Goal: Task Accomplishment & Management: Complete application form

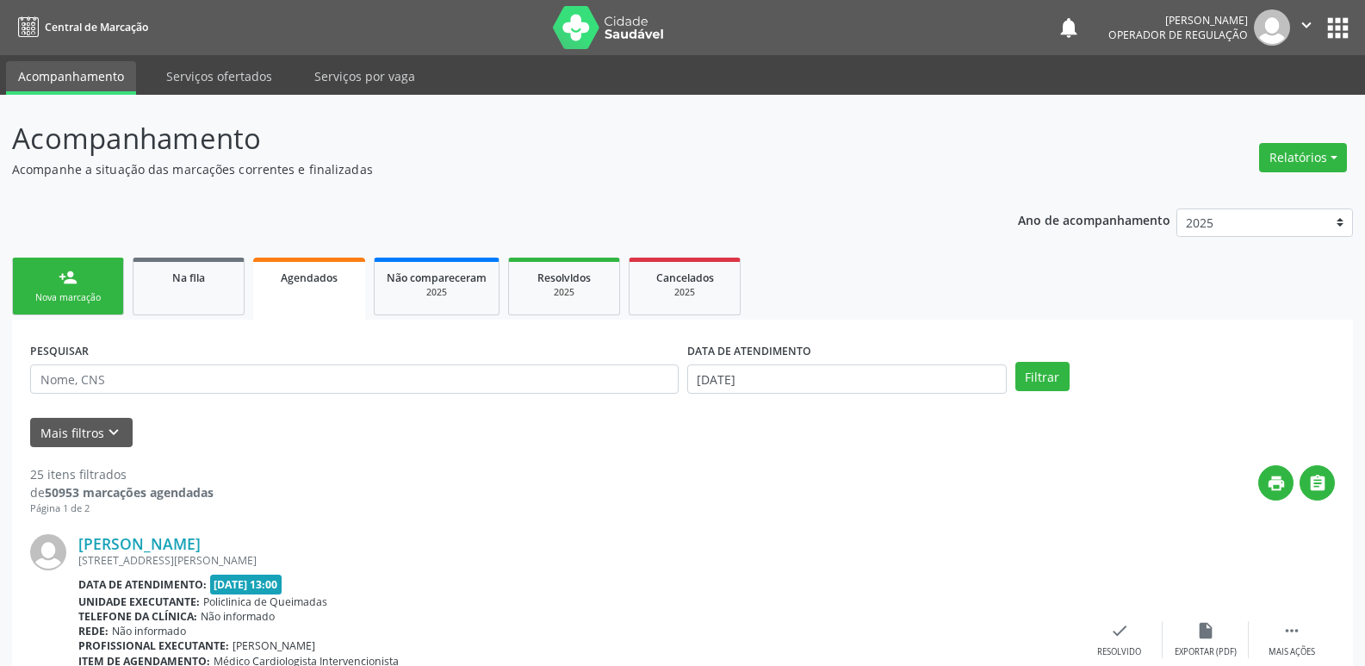
click at [78, 292] on div "Nova marcação" at bounding box center [68, 297] width 86 height 13
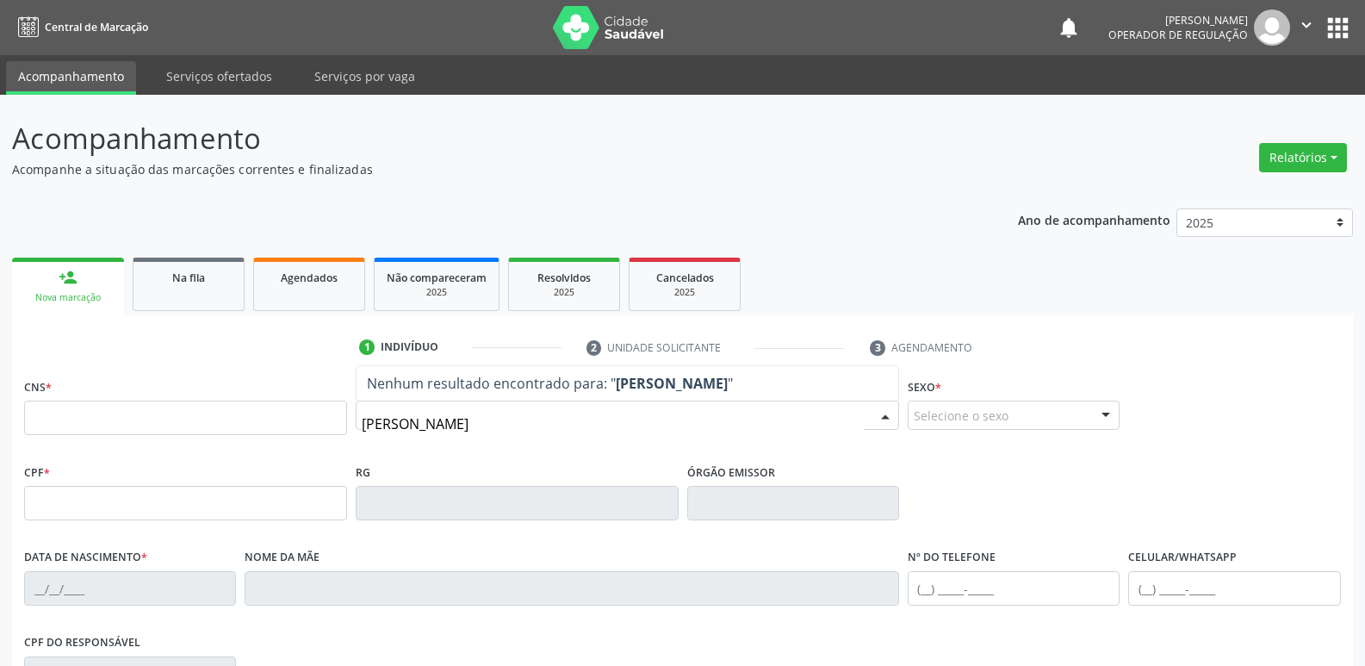
type input "[PERSON_NAME]"
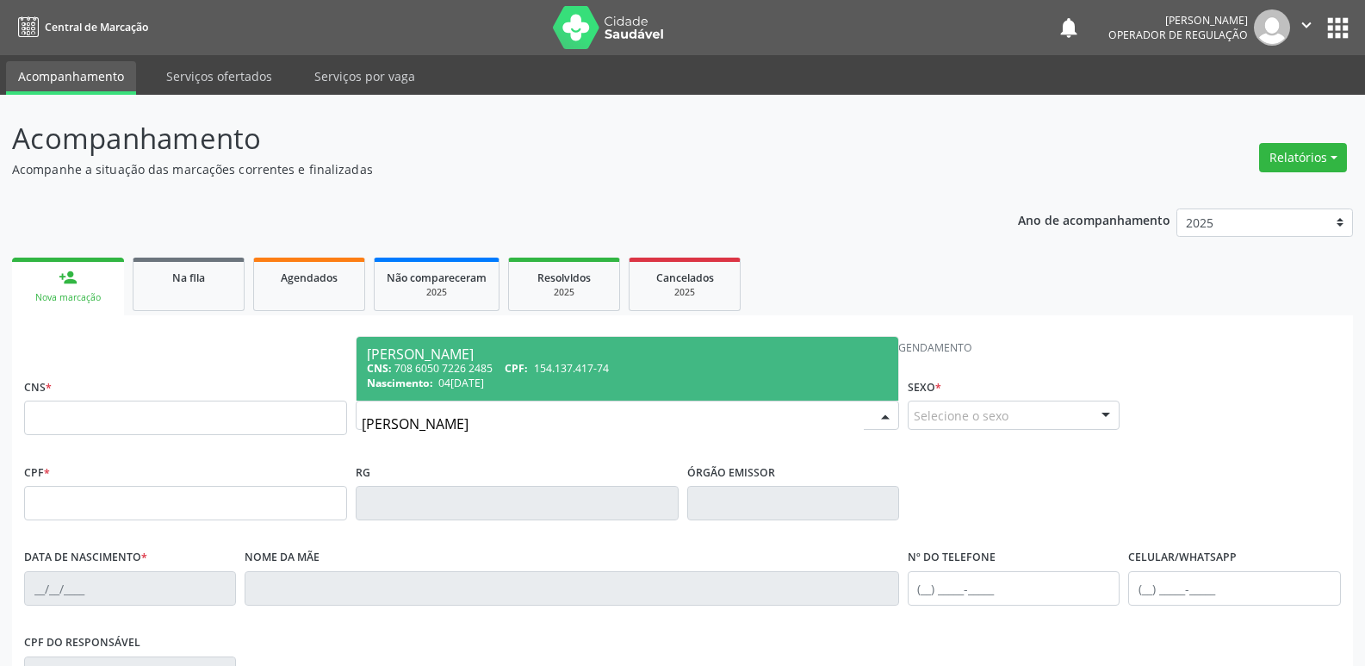
click at [640, 364] on div "CNS: 708 6050 7226 2485 CPF: 154.137.417-74" at bounding box center [627, 368] width 521 height 15
type input "708 6050 7226 2485"
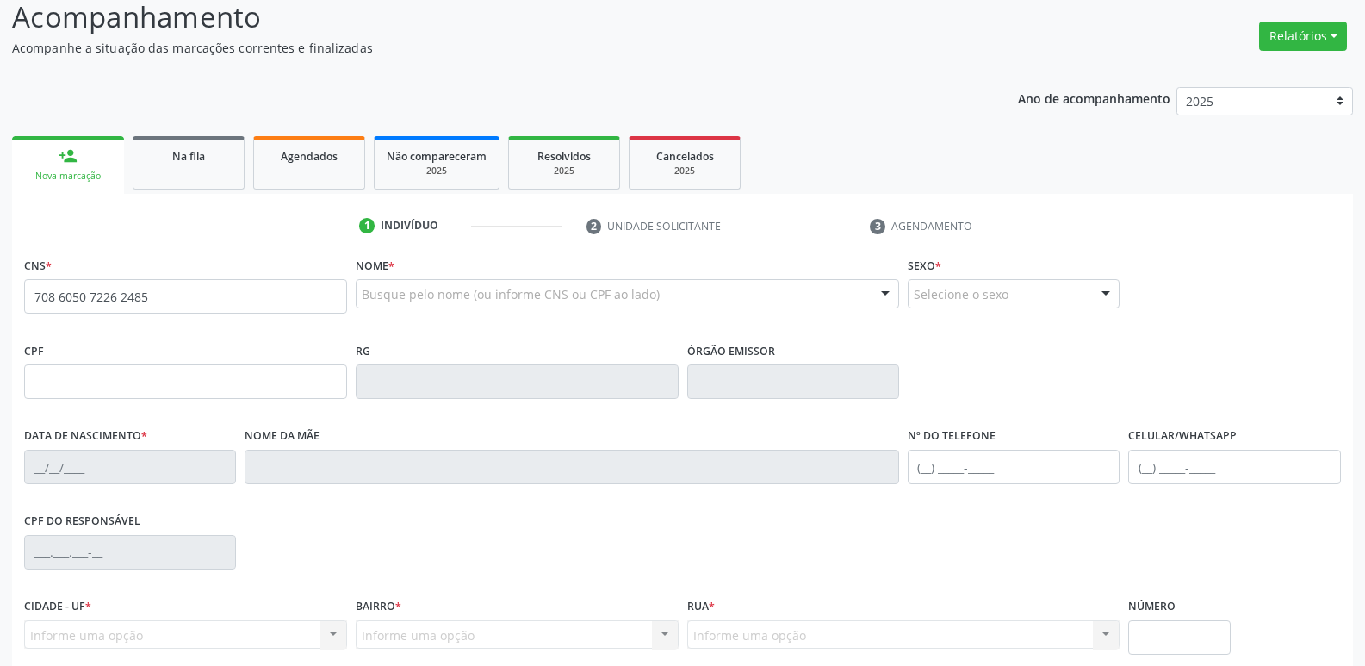
scroll to position [268, 0]
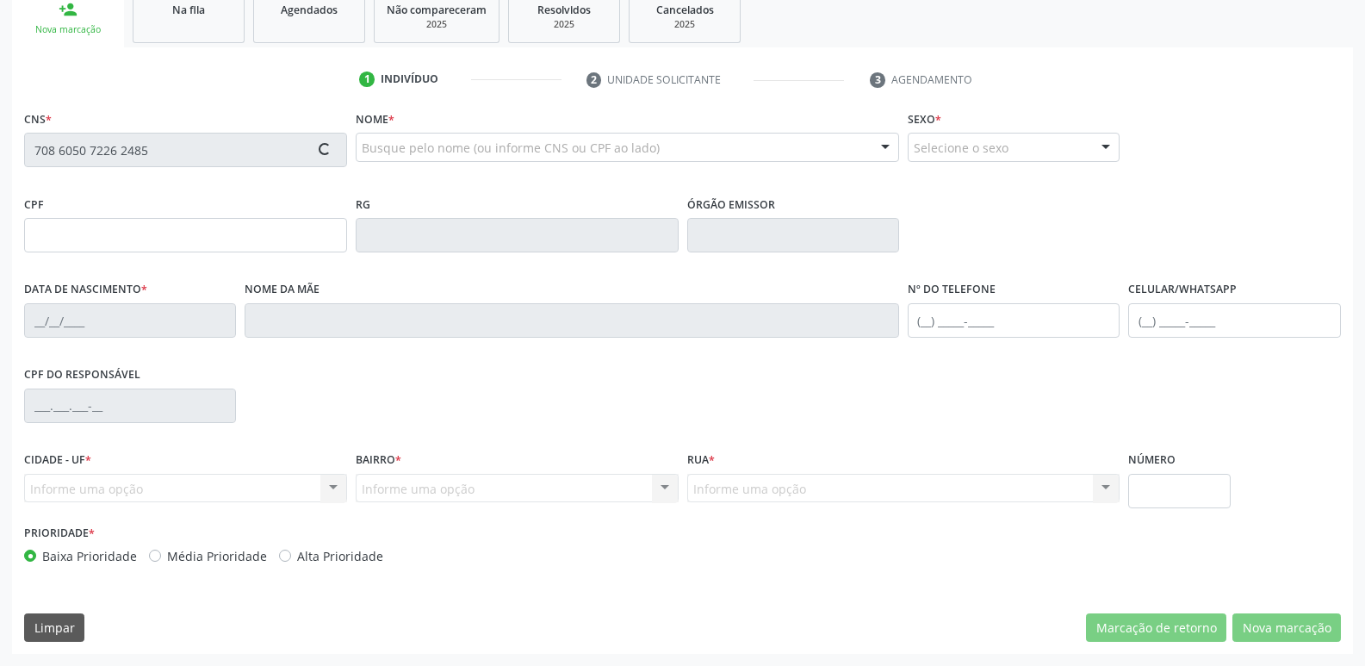
type input "154.137.417-74"
type input "04[DATE]"
type input "[PERSON_NAME]"
type input "[PHONE_NUMBER]"
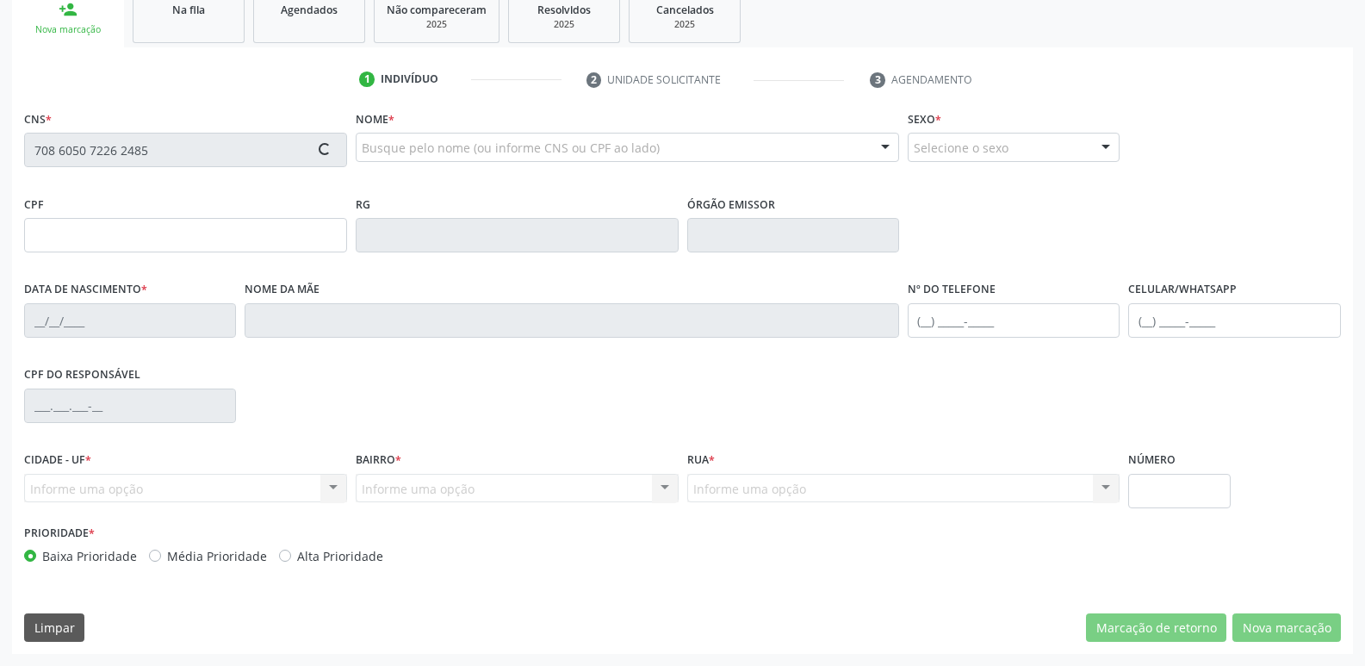
type input "860.269.337-00"
type input "70"
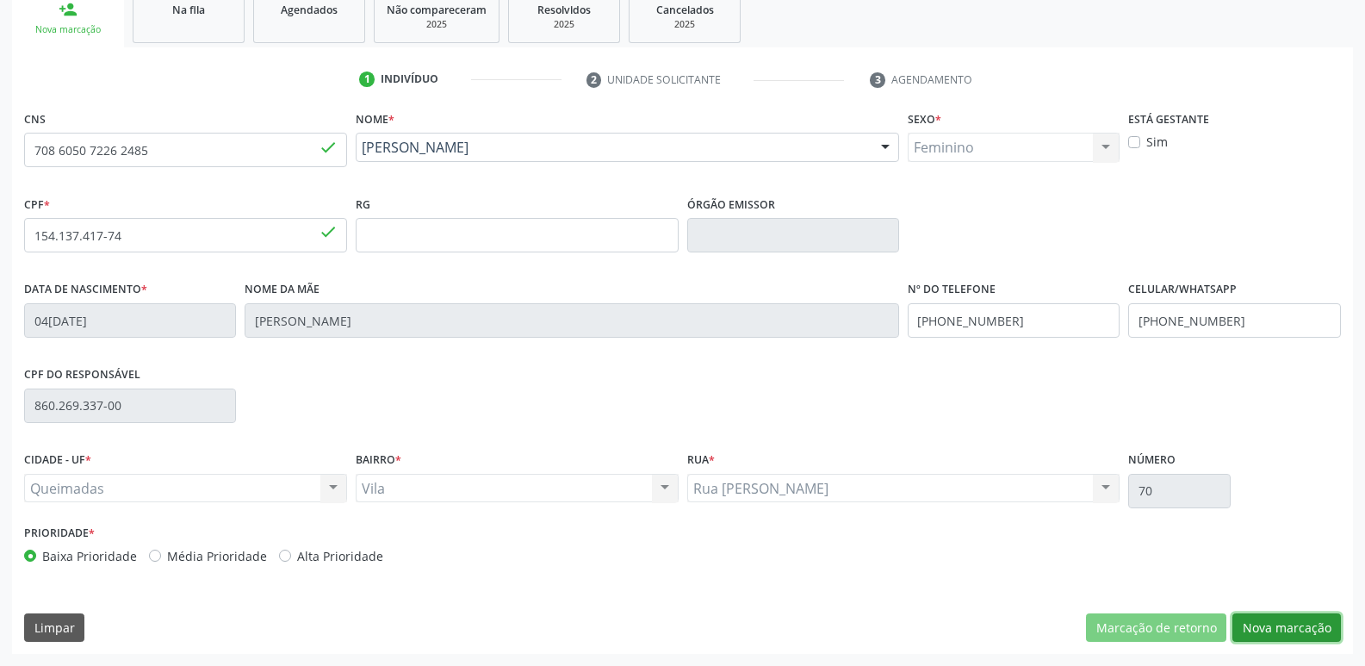
click at [1279, 625] on button "Nova marcação" at bounding box center [1286, 627] width 109 height 29
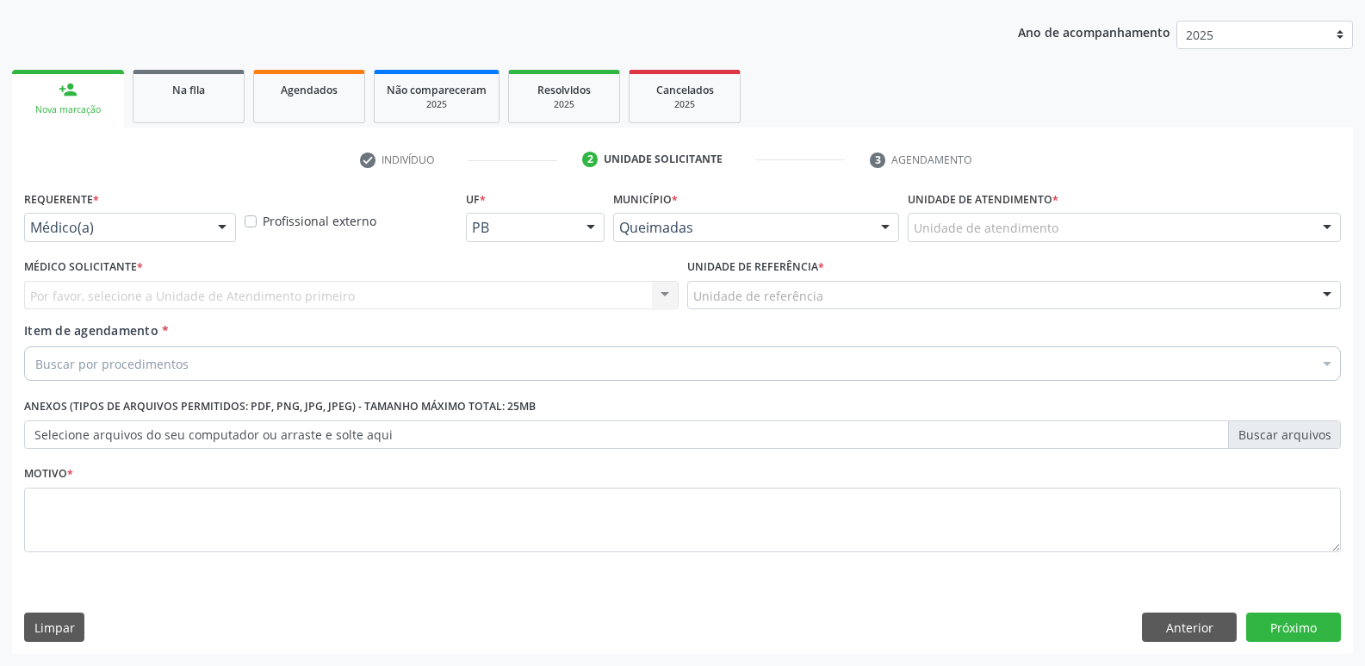
drag, startPoint x: 144, startPoint y: 215, endPoint x: 146, endPoint y: 258, distance: 42.2
click at [147, 227] on div "Médico(a)" at bounding box center [130, 227] width 212 height 29
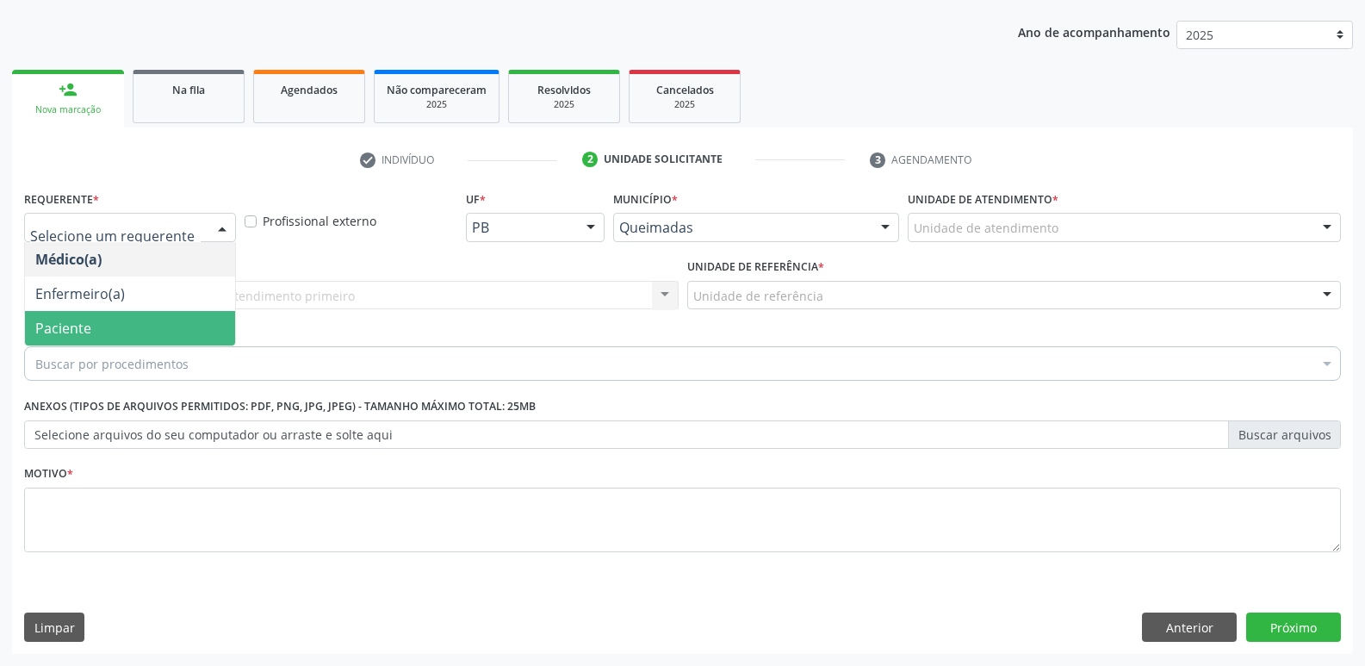
drag, startPoint x: 157, startPoint y: 325, endPoint x: 175, endPoint y: 310, distance: 23.3
click at [159, 323] on span "Paciente" at bounding box center [130, 328] width 210 height 34
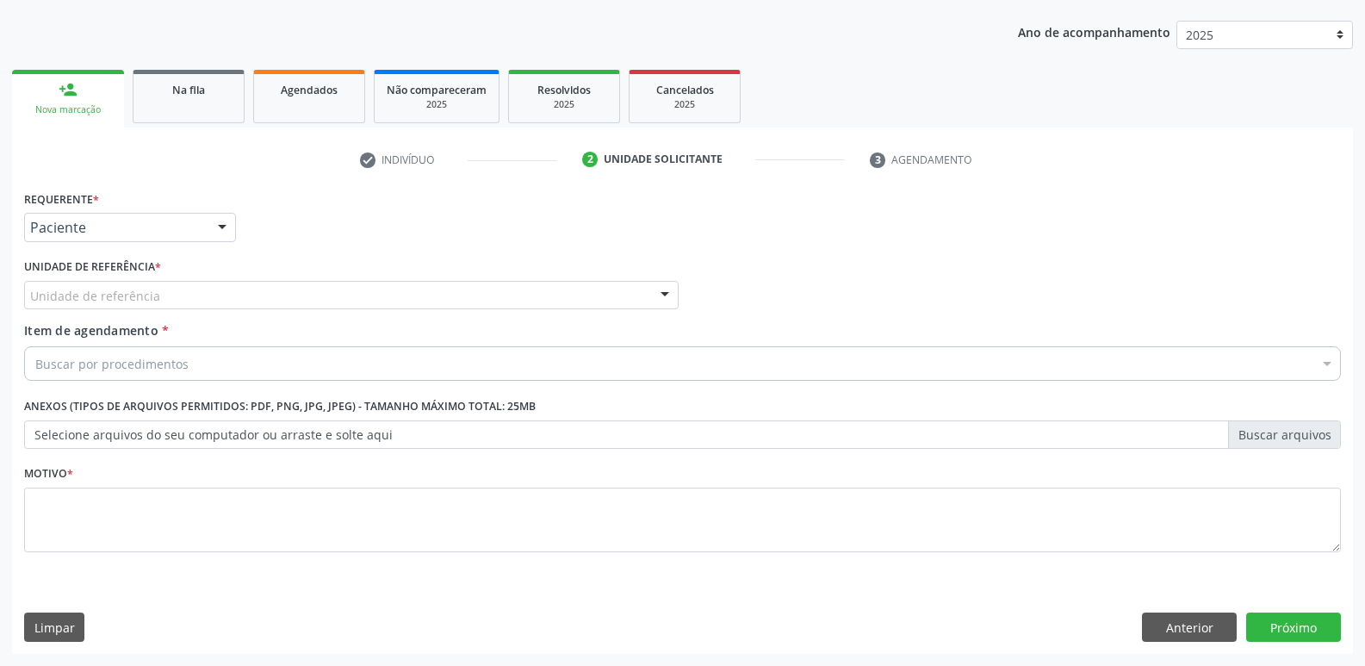
click at [188, 298] on div "Unidade de referência" at bounding box center [351, 295] width 655 height 29
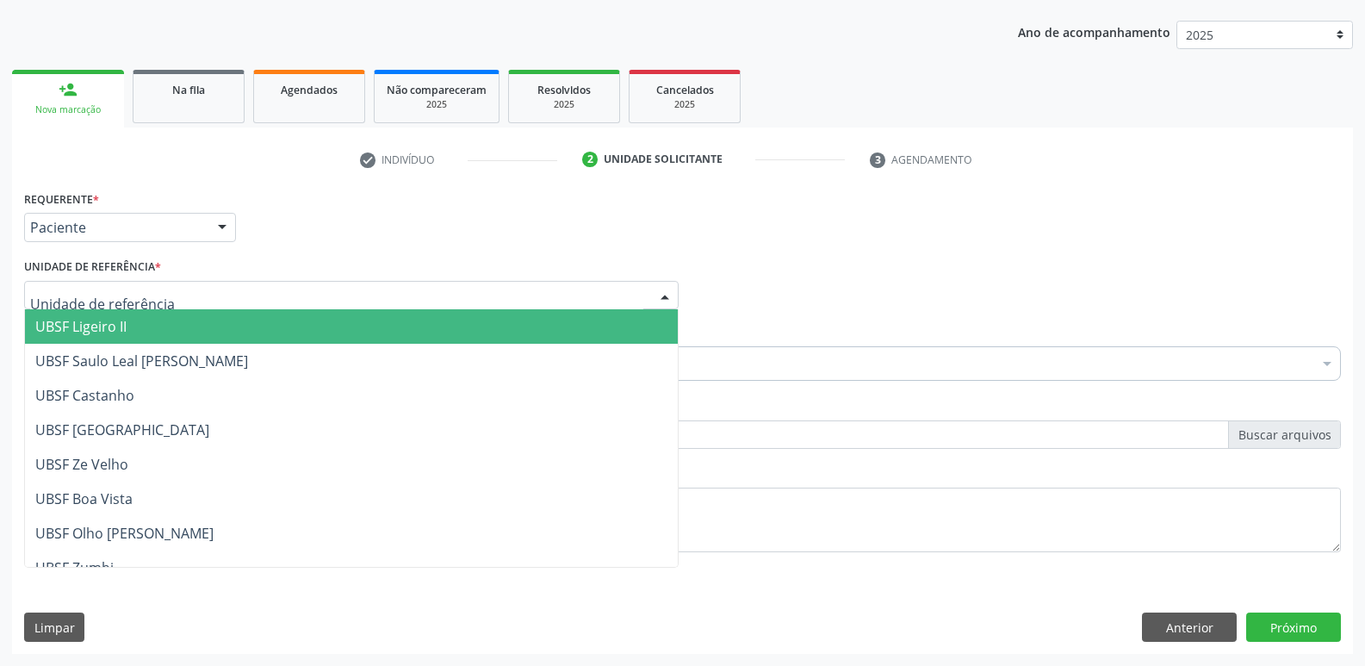
click at [172, 338] on span "UBSF Ligeiro II" at bounding box center [351, 326] width 653 height 34
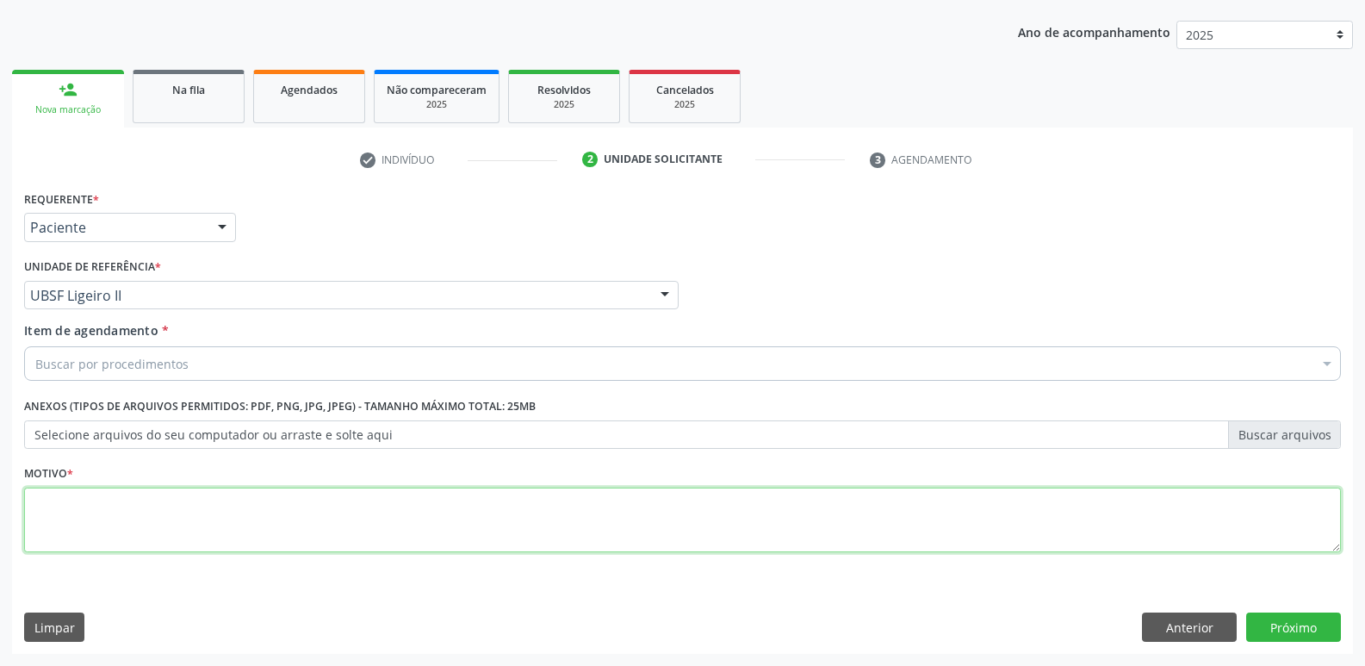
click at [173, 498] on textarea at bounding box center [682, 519] width 1317 height 65
type textarea "SD"
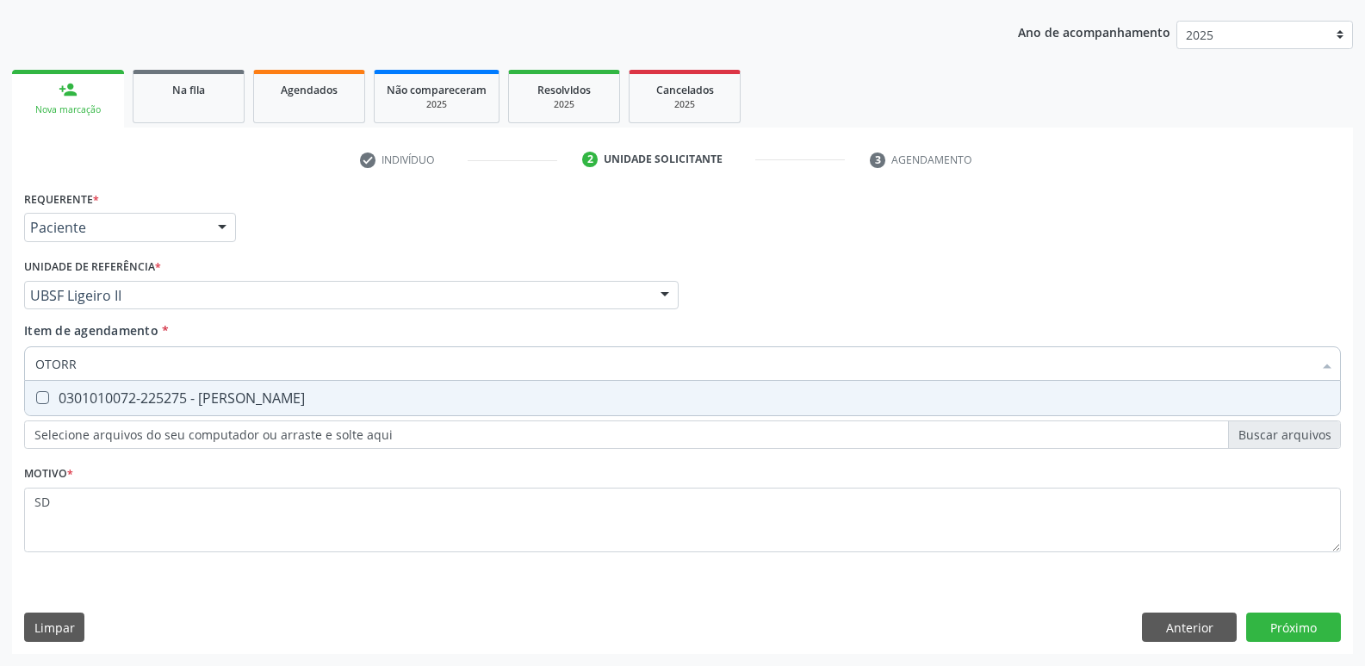
type input "OTORRI"
click at [442, 396] on div "0301010072-225275 - [PERSON_NAME]" at bounding box center [682, 398] width 1294 height 14
checkbox Otorrinolaringologista "true"
click at [1280, 620] on div "Requerente * Paciente Médico(a) Enfermeiro(a) Paciente Nenhum resultado encontr…" at bounding box center [682, 420] width 1341 height 468
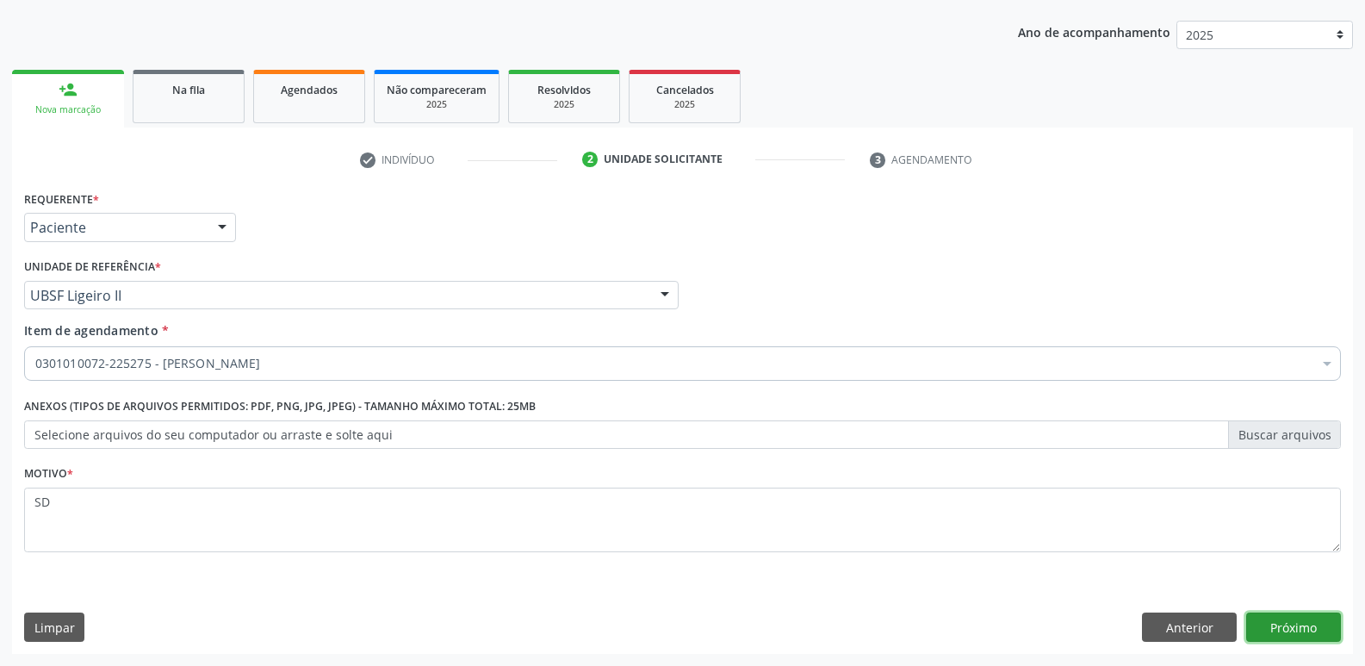
click at [1319, 629] on button "Próximo" at bounding box center [1293, 626] width 95 height 29
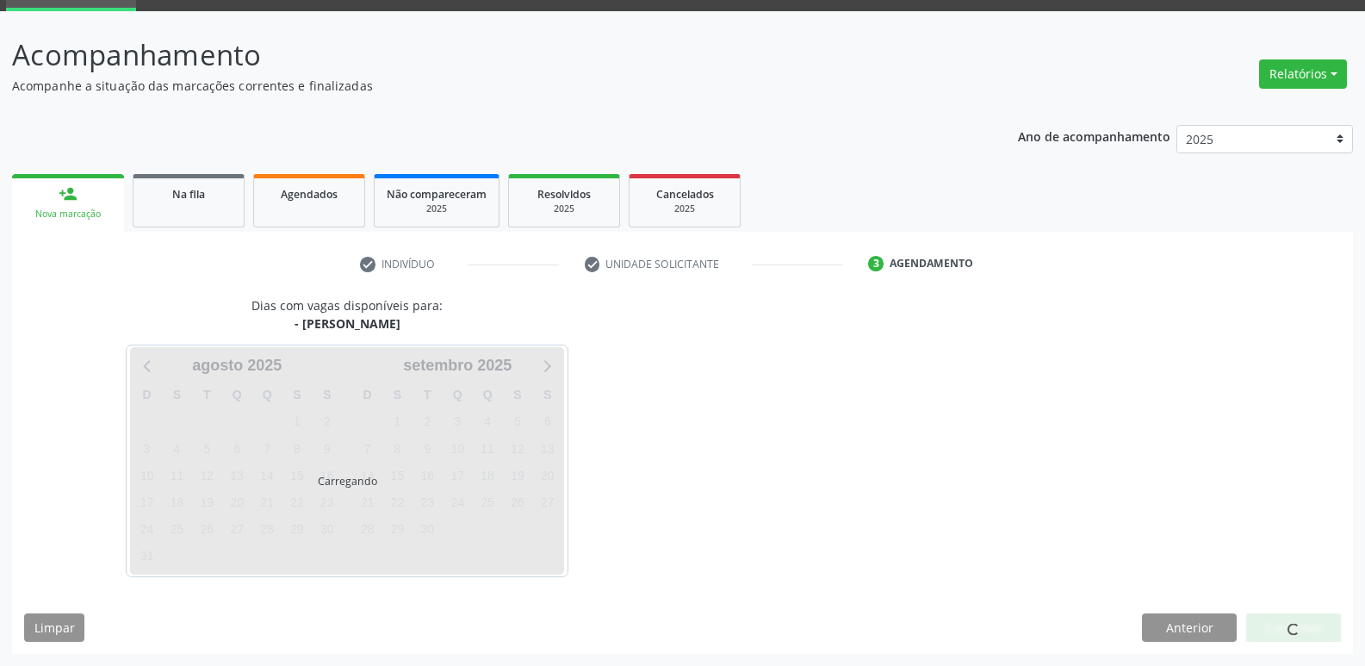
scroll to position [84, 0]
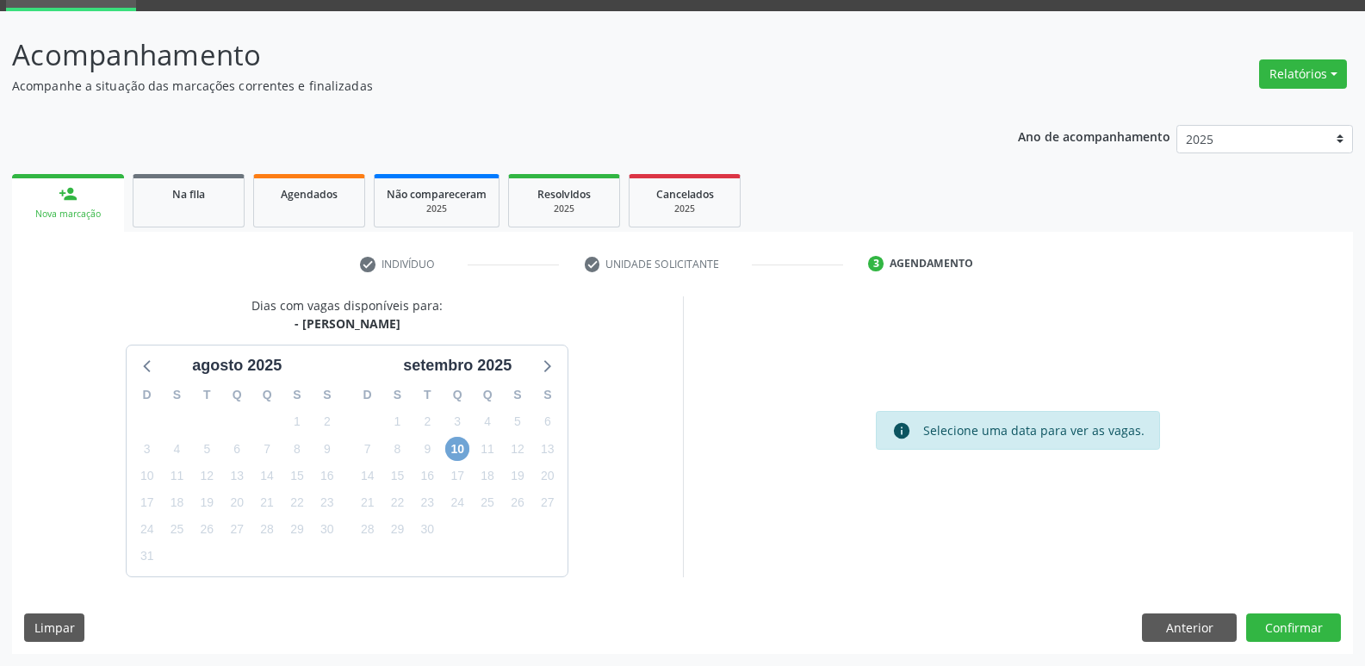
click at [464, 450] on span "10" at bounding box center [457, 449] width 24 height 24
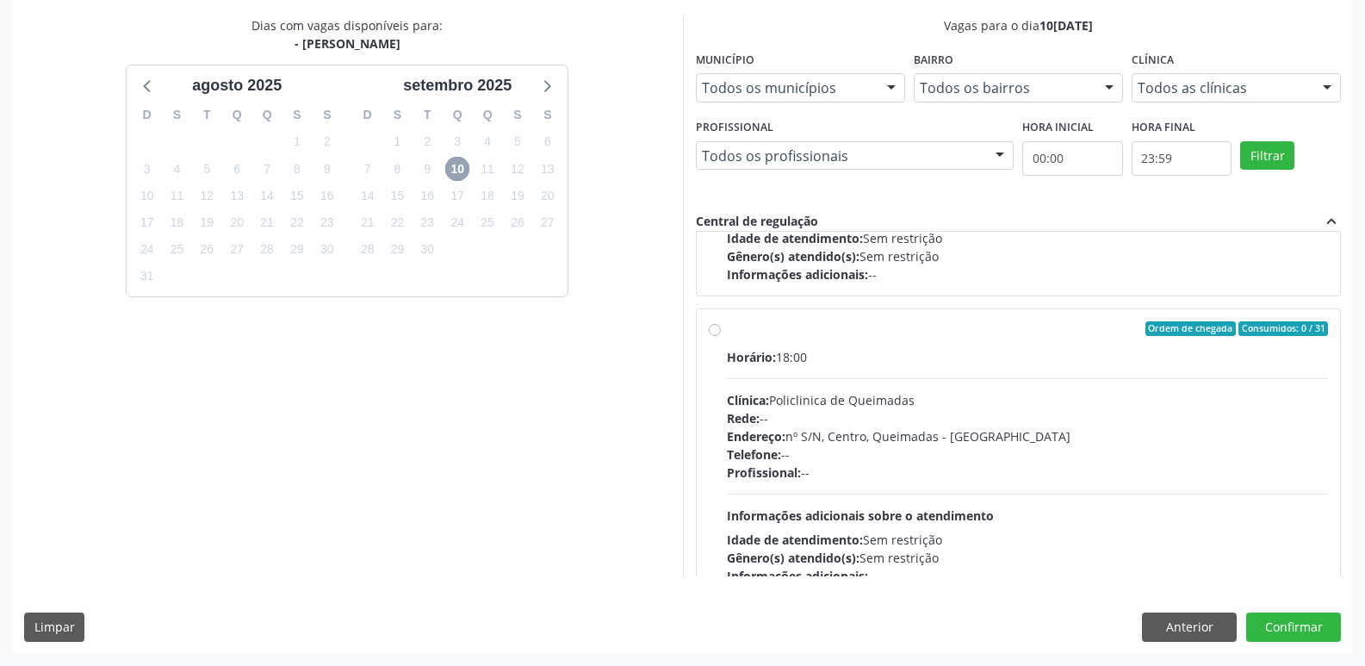
scroll to position [271, 0]
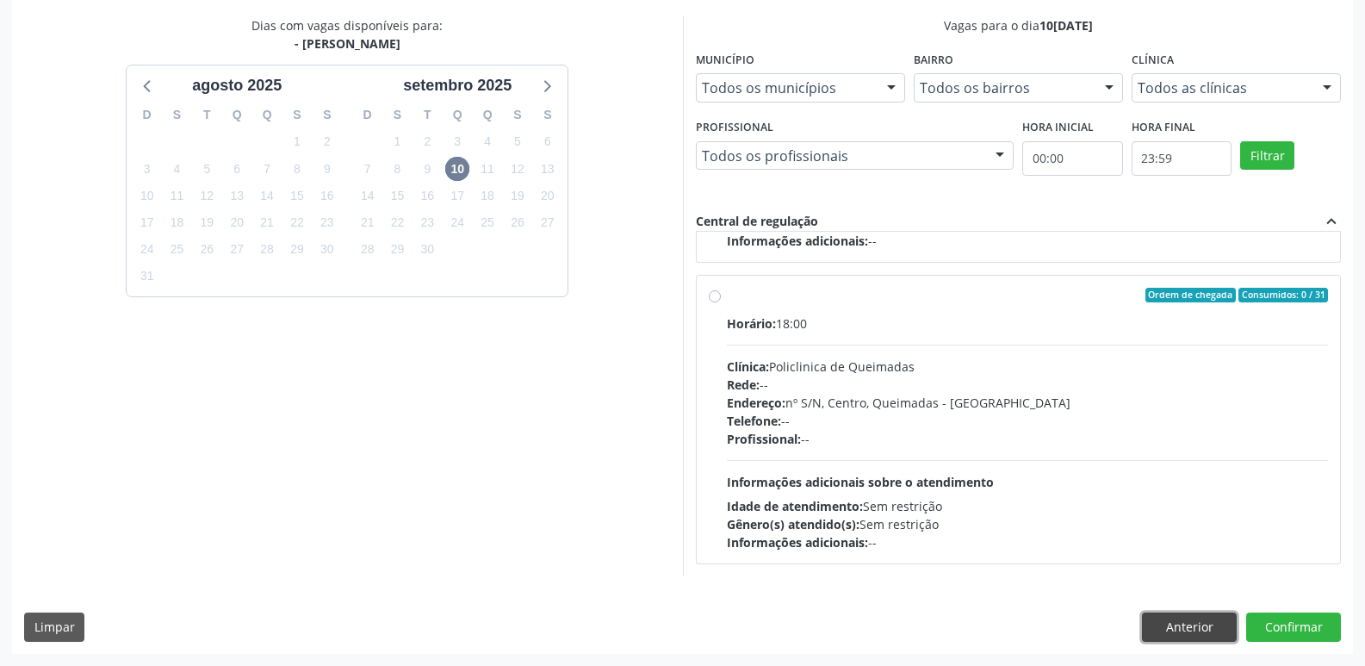
click at [1183, 624] on button "Anterior" at bounding box center [1189, 626] width 95 height 29
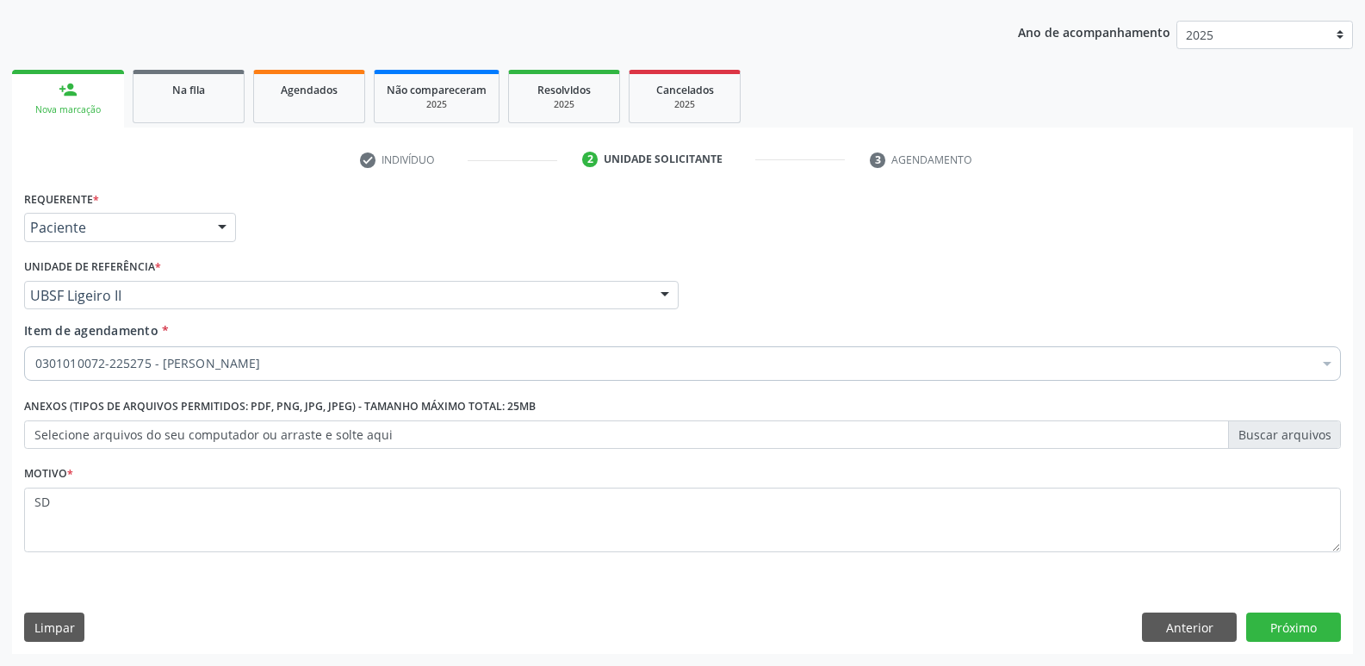
scroll to position [188, 0]
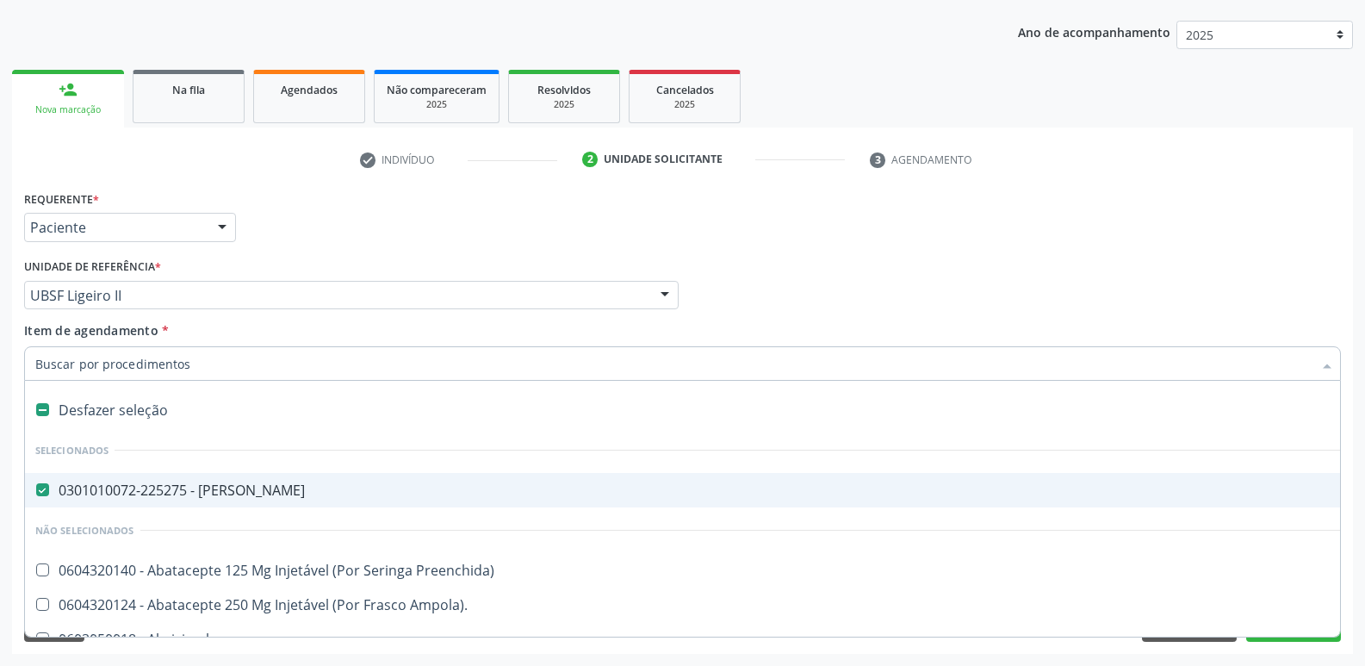
click at [227, 497] on div "0301010072-225275 - [PERSON_NAME]" at bounding box center [705, 490] width 1341 height 14
checkbox Otorrinolaringologista "false"
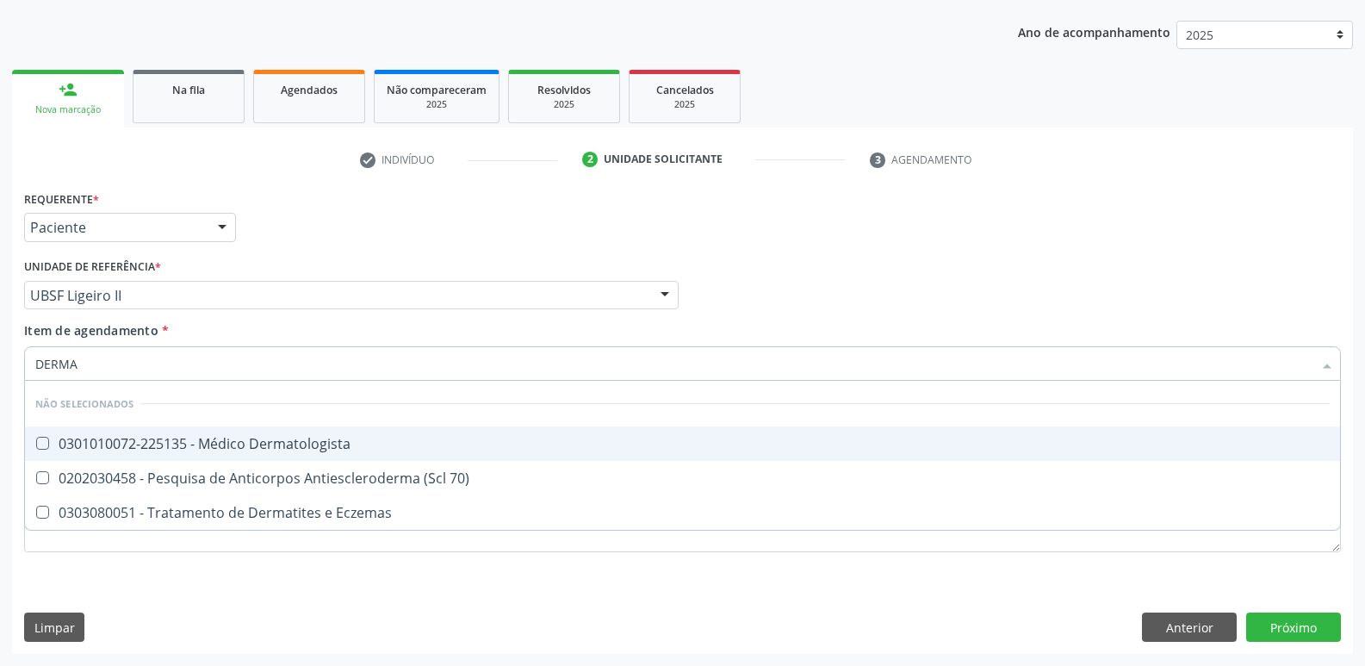
type input "DERMAT"
drag, startPoint x: 314, startPoint y: 444, endPoint x: 322, endPoint y: 404, distance: 41.4
click at [322, 437] on div "0301010072-225135 - Médico Dermatologista" at bounding box center [682, 444] width 1294 height 14
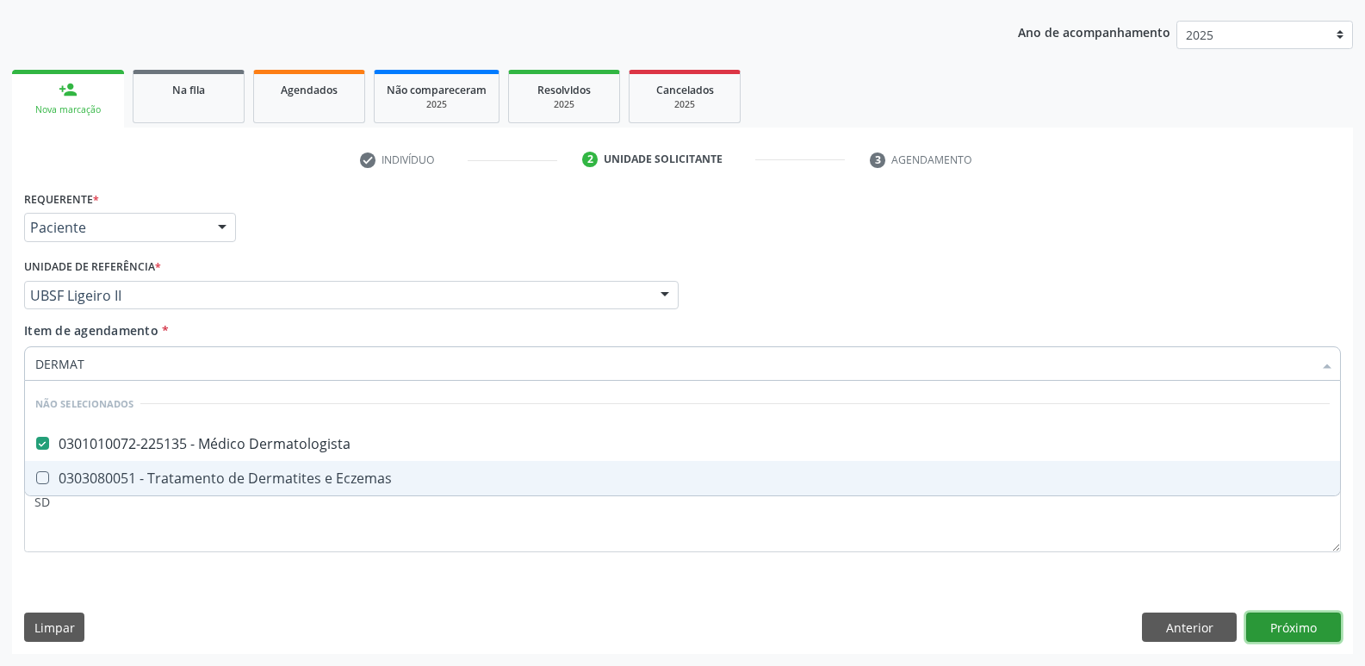
click at [1311, 618] on div "Requerente * Paciente Médico(a) Enfermeiro(a) Paciente Nenhum resultado encontr…" at bounding box center [682, 420] width 1341 height 468
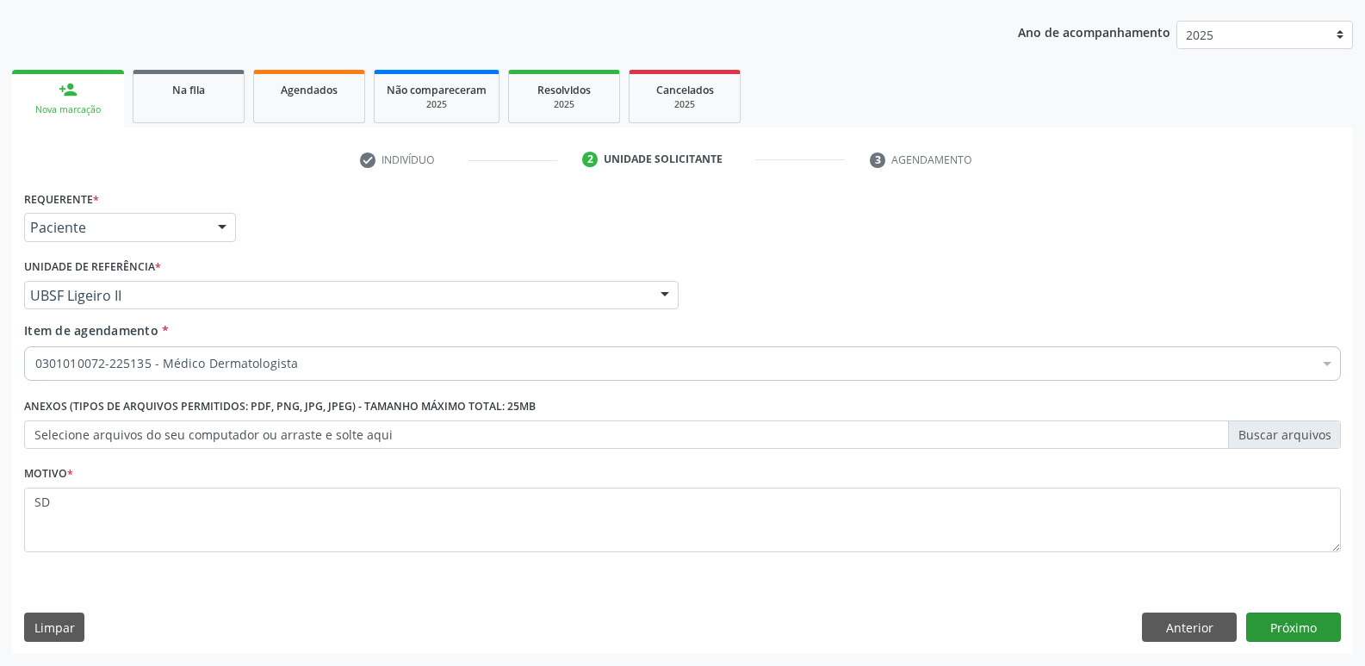
drag, startPoint x: 1251, startPoint y: 611, endPoint x: 1264, endPoint y: 618, distance: 15.4
click at [1254, 614] on div "Requerente * Paciente Médico(a) Enfermeiro(a) Paciente Nenhum resultado encontr…" at bounding box center [682, 420] width 1341 height 468
click at [1264, 618] on button "Próximo" at bounding box center [1293, 626] width 95 height 29
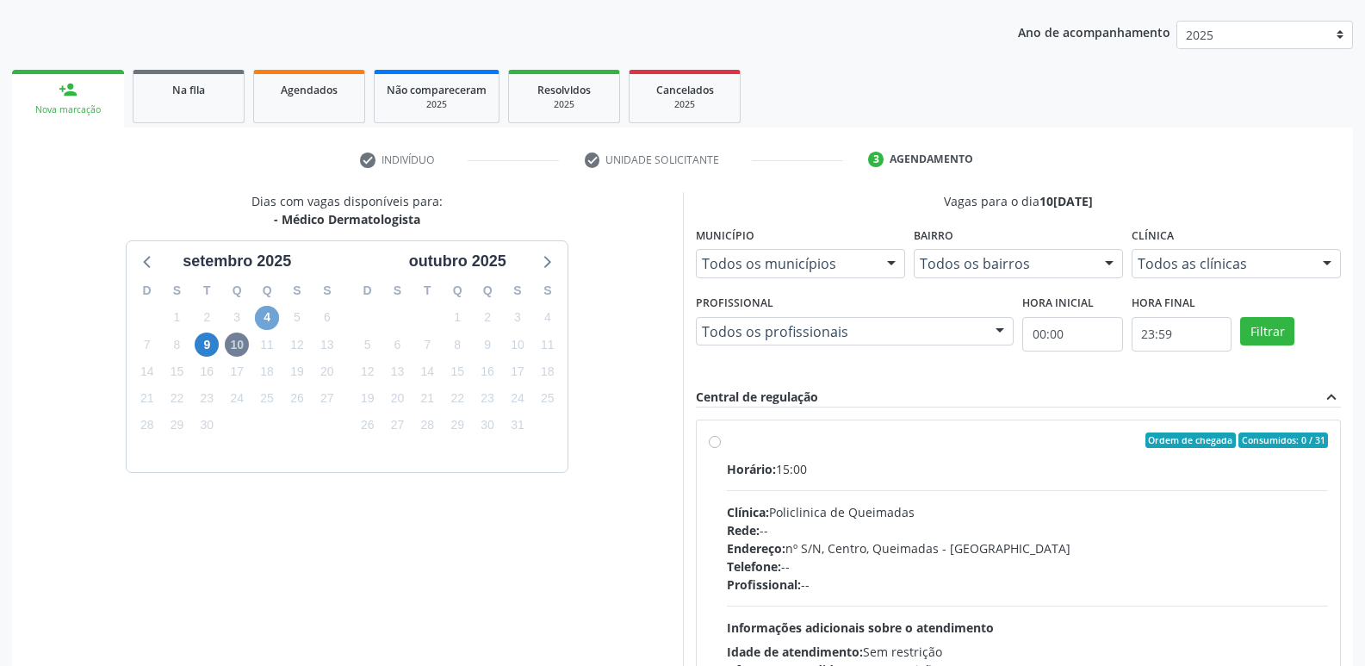
click at [255, 314] on span "4" at bounding box center [267, 318] width 24 height 24
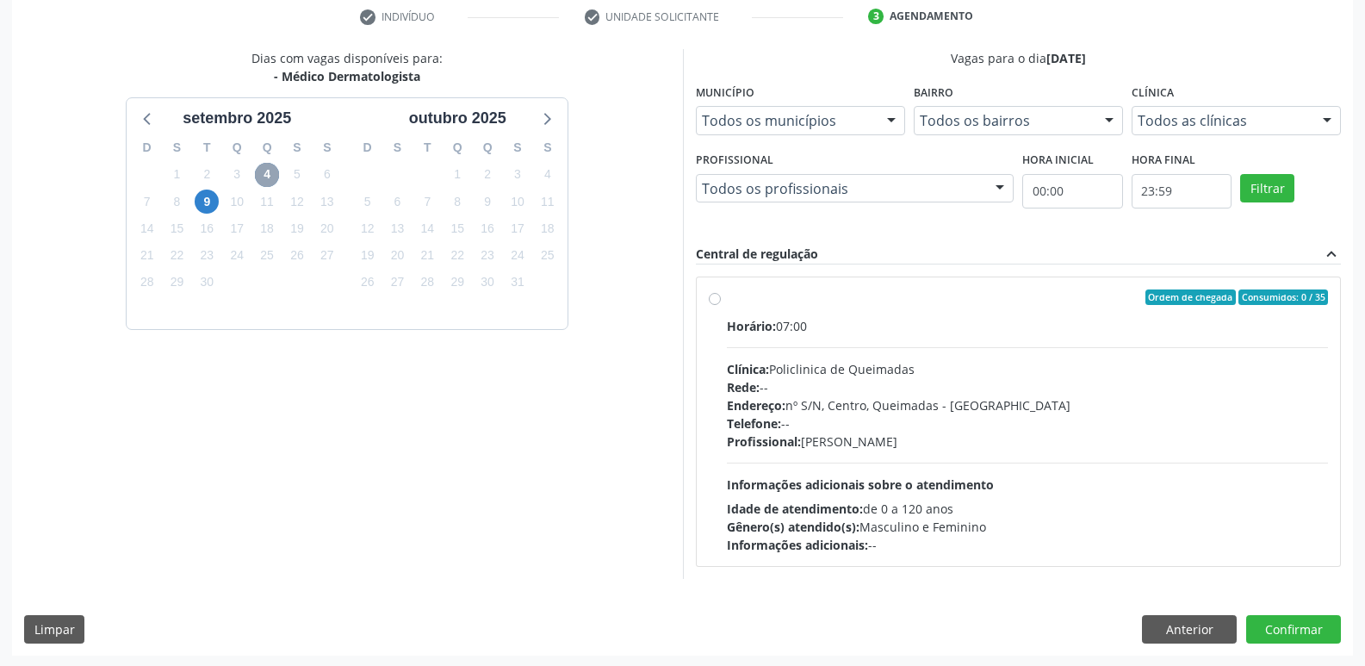
scroll to position [332, 0]
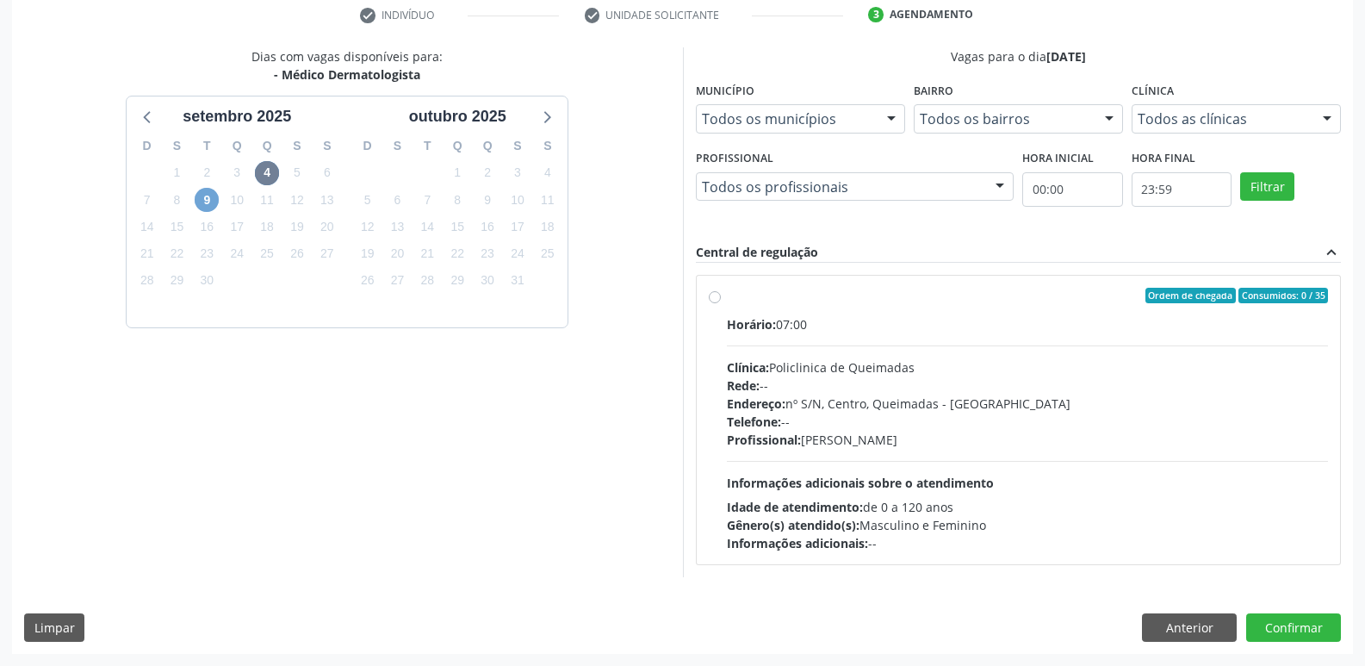
click at [204, 200] on span "9" at bounding box center [207, 200] width 24 height 24
click at [1200, 618] on button "Anterior" at bounding box center [1189, 627] width 95 height 29
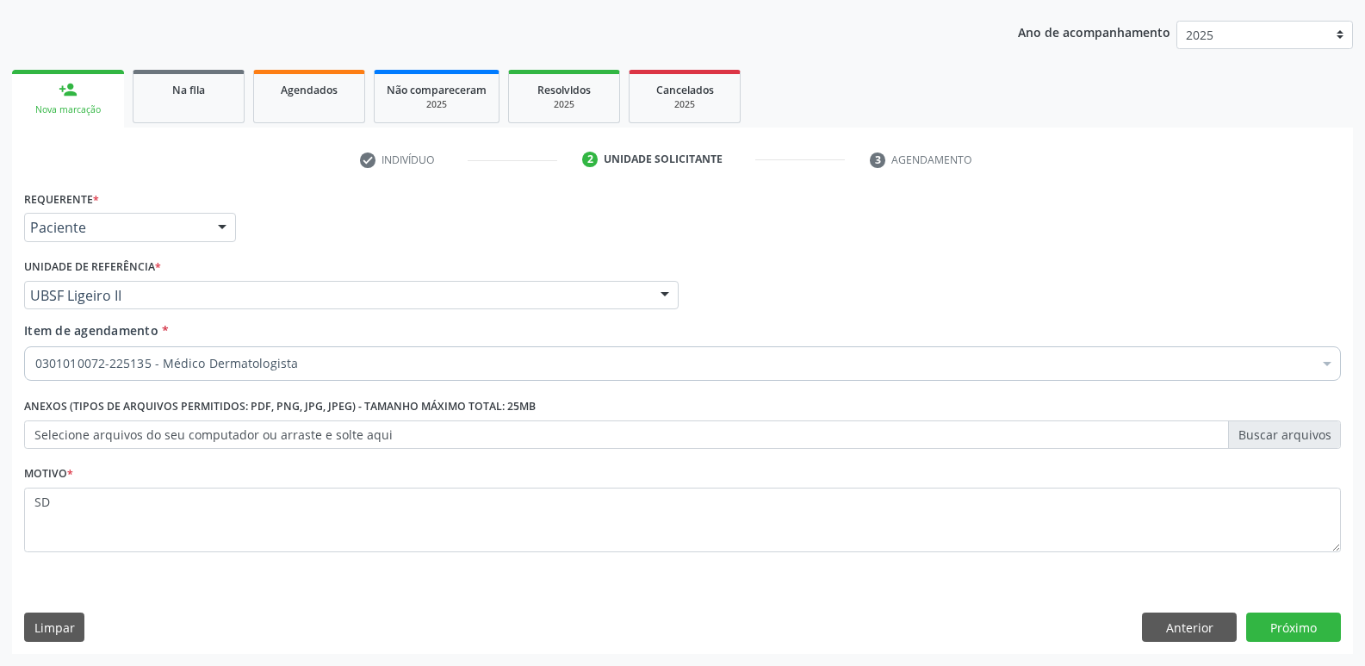
scroll to position [188, 0]
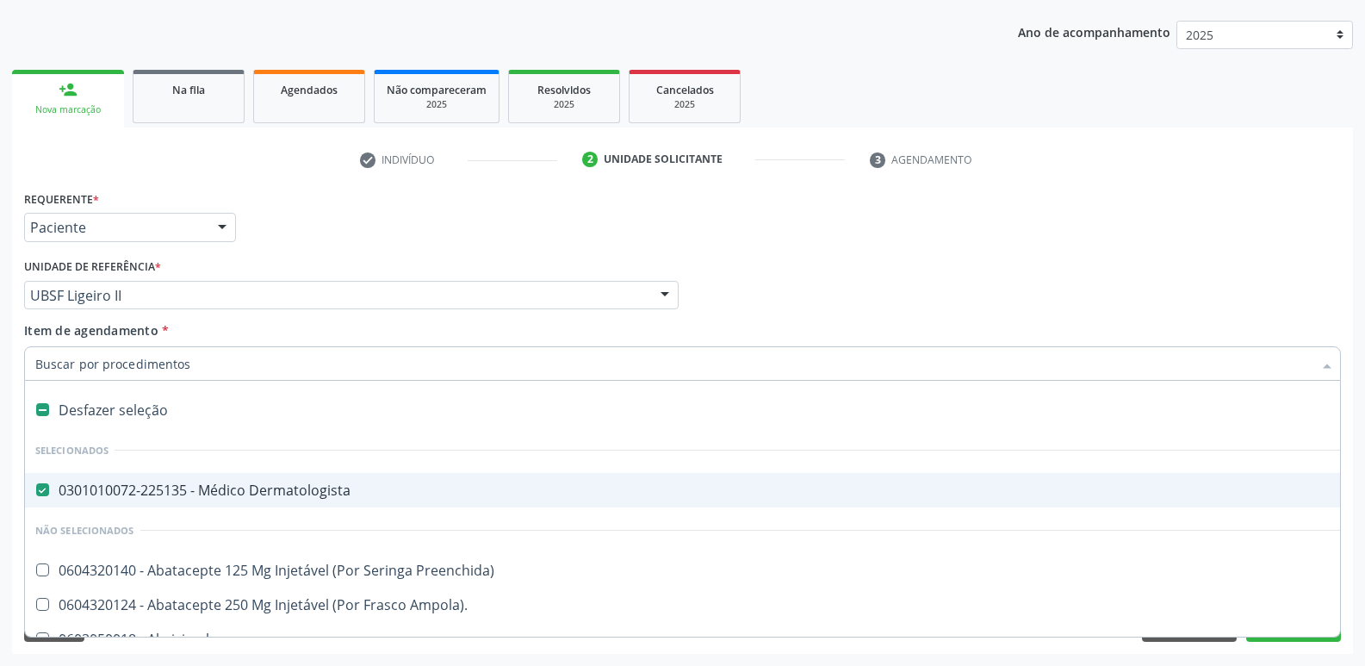
click at [247, 487] on div "0301010072-225135 - Médico Dermatologista" at bounding box center [705, 490] width 1341 height 14
checkbox Dermatologista "false"
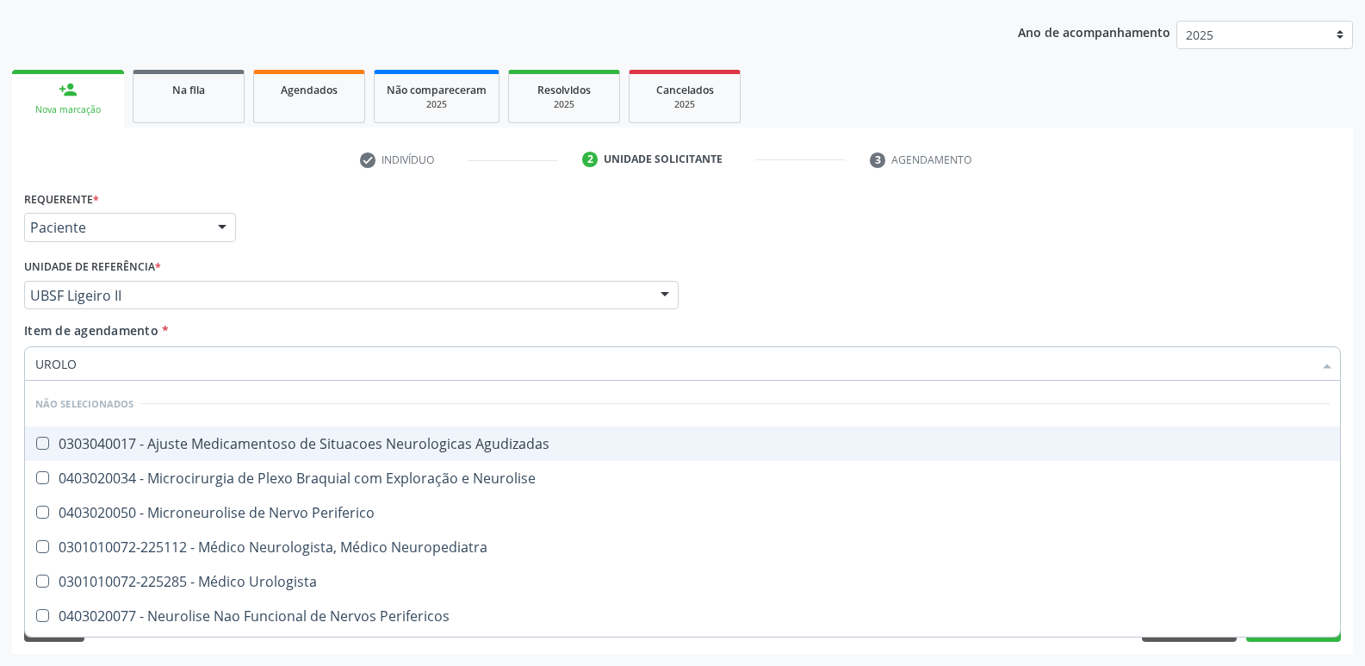
type input "UROLOG"
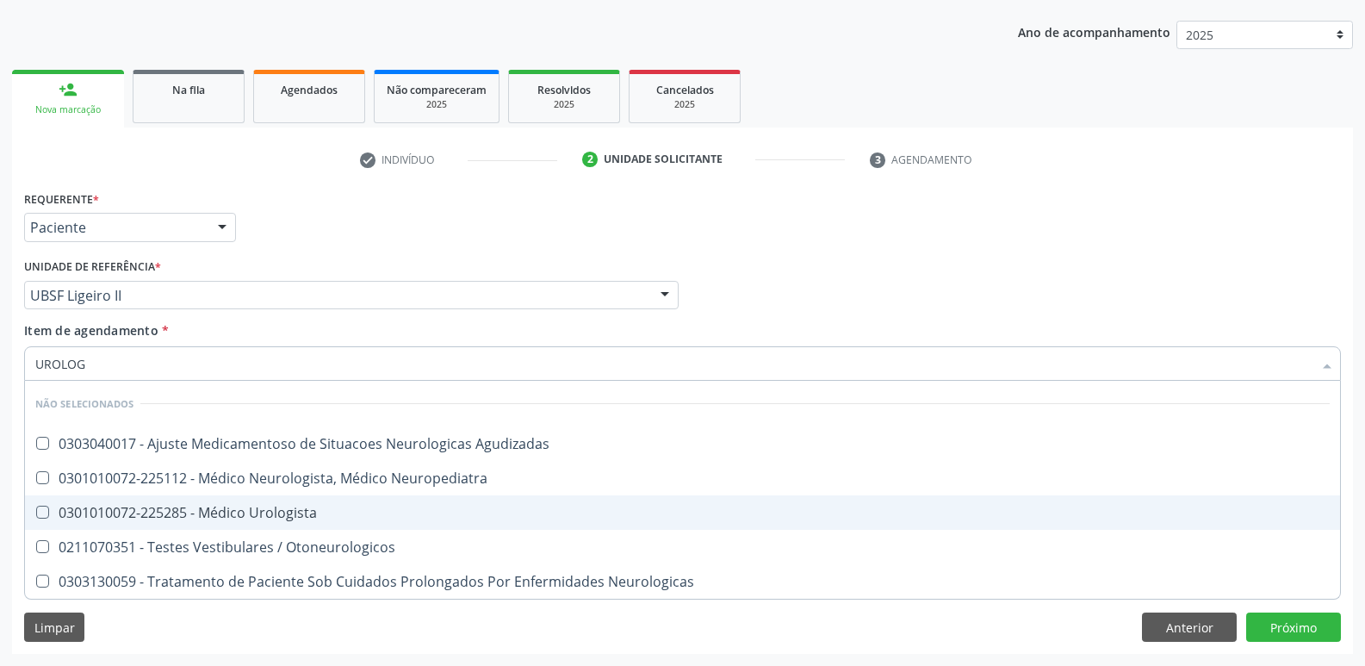
drag, startPoint x: 265, startPoint y: 502, endPoint x: 251, endPoint y: 469, distance: 35.9
click at [265, 501] on span "0301010072-225285 - Médico Urologista" at bounding box center [682, 512] width 1315 height 34
checkbox Urologista "true"
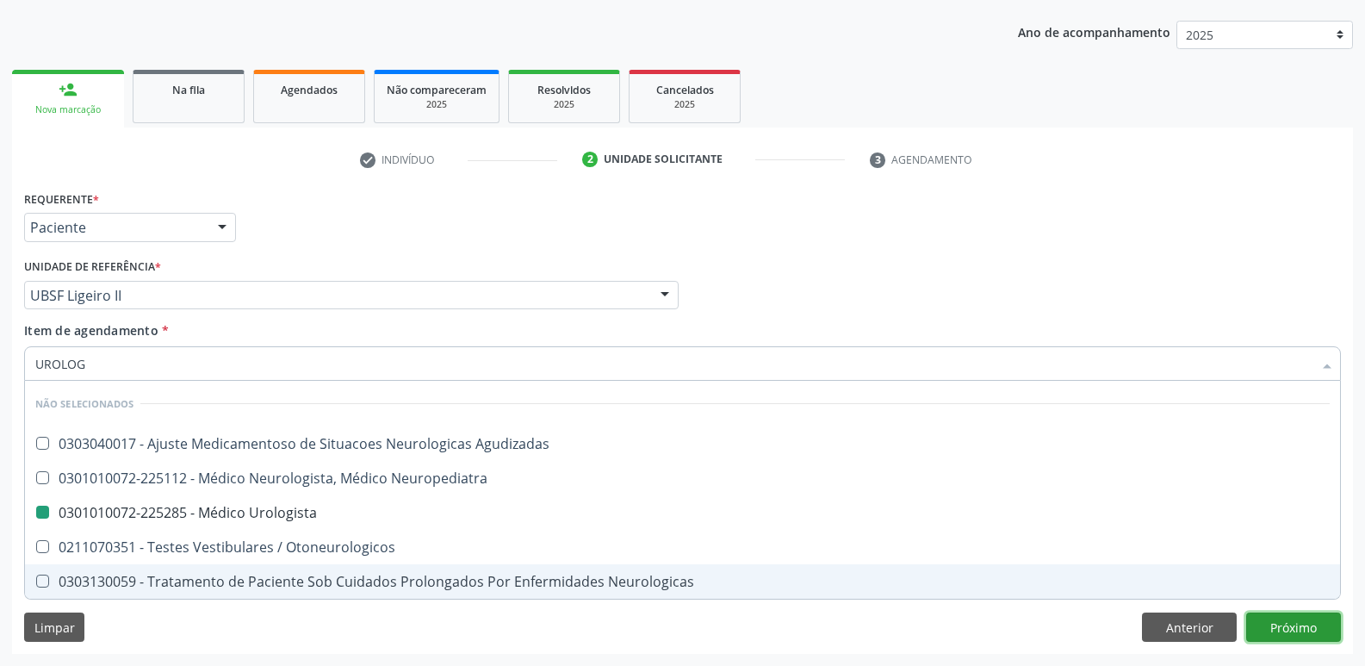
click at [1305, 615] on div "Requerente * Paciente Médico(a) Enfermeiro(a) Paciente Nenhum resultado encontr…" at bounding box center [682, 420] width 1341 height 468
checkbox Agudizadas "true"
checkbox Urologista "false"
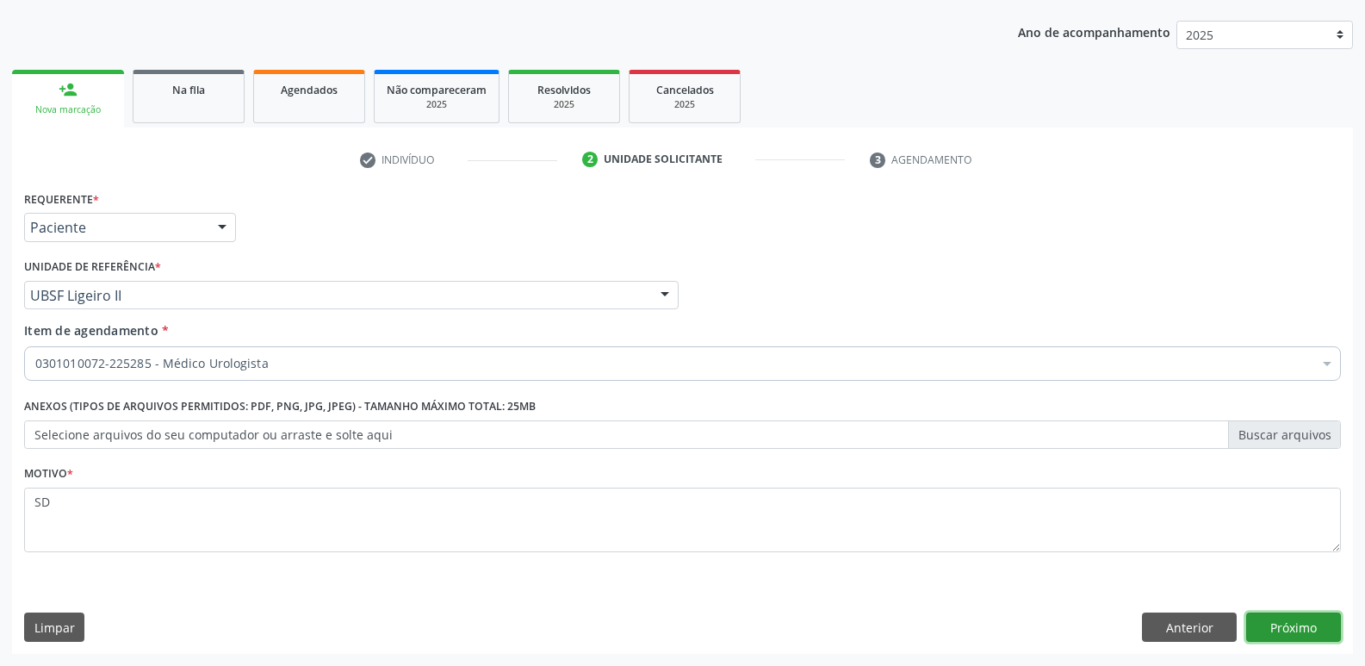
click at [1288, 628] on button "Próximo" at bounding box center [1293, 626] width 95 height 29
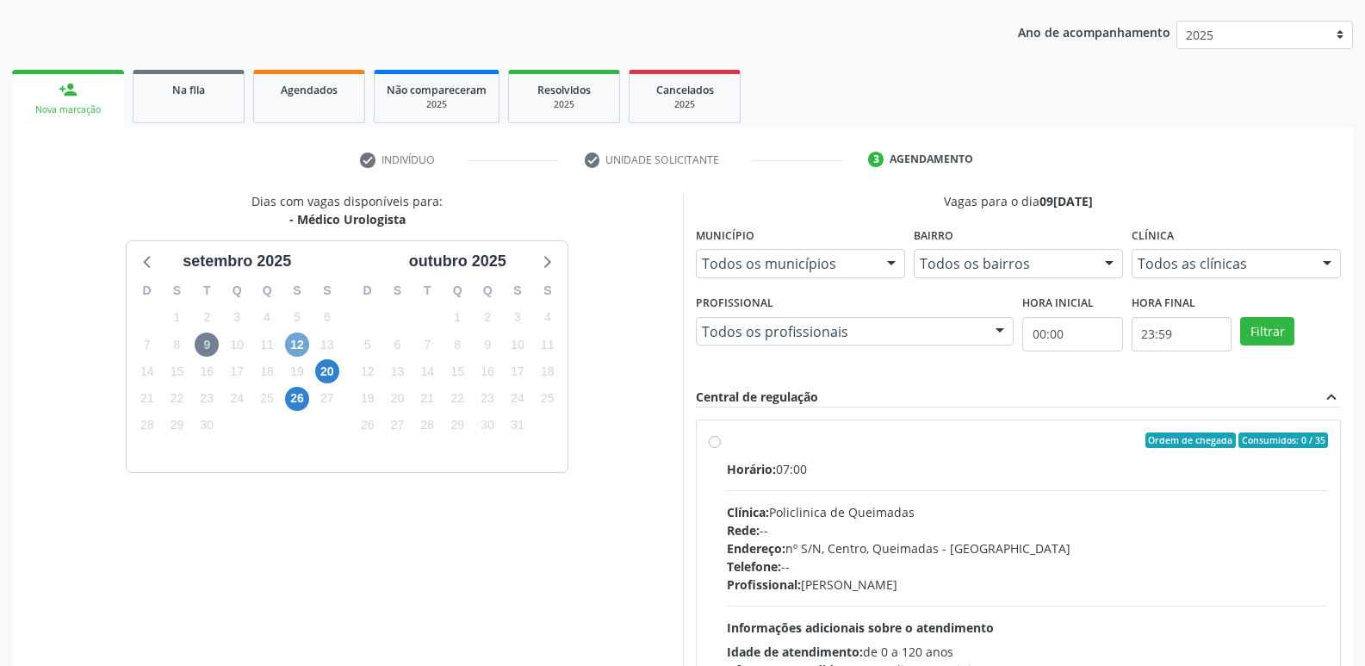
click at [302, 341] on span "12" at bounding box center [297, 344] width 24 height 24
click at [301, 398] on span "26" at bounding box center [297, 399] width 24 height 24
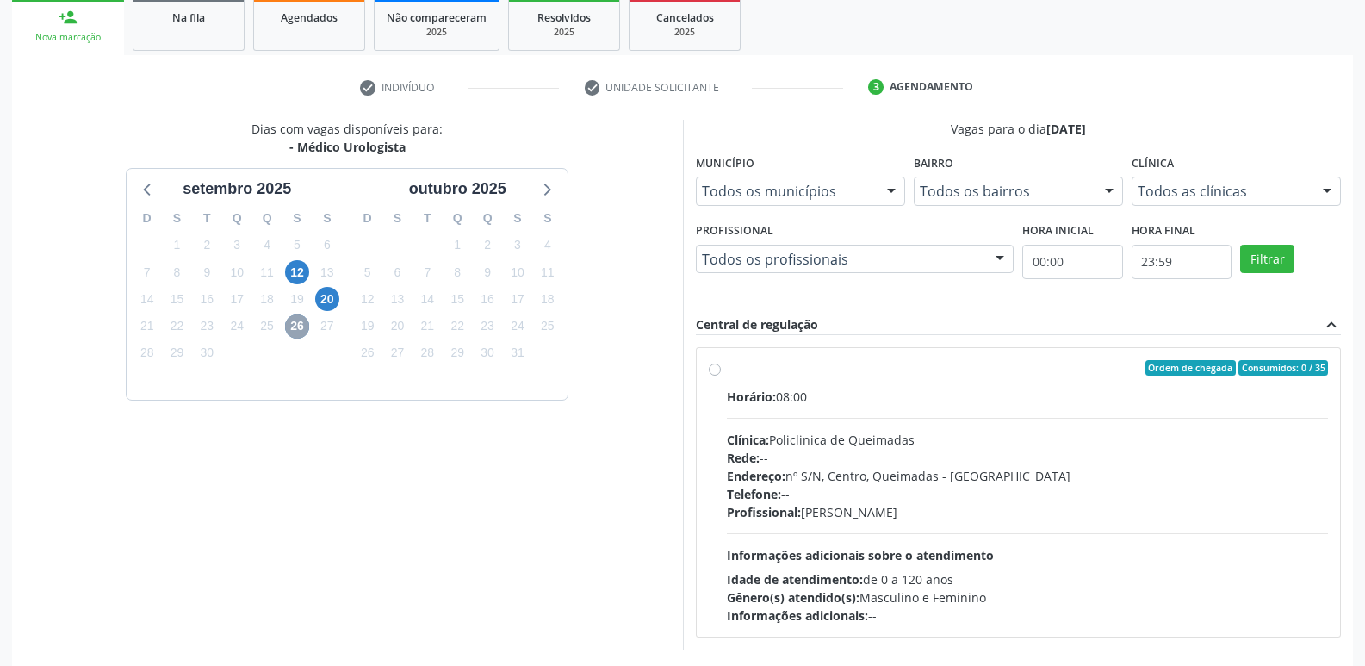
scroll to position [332, 0]
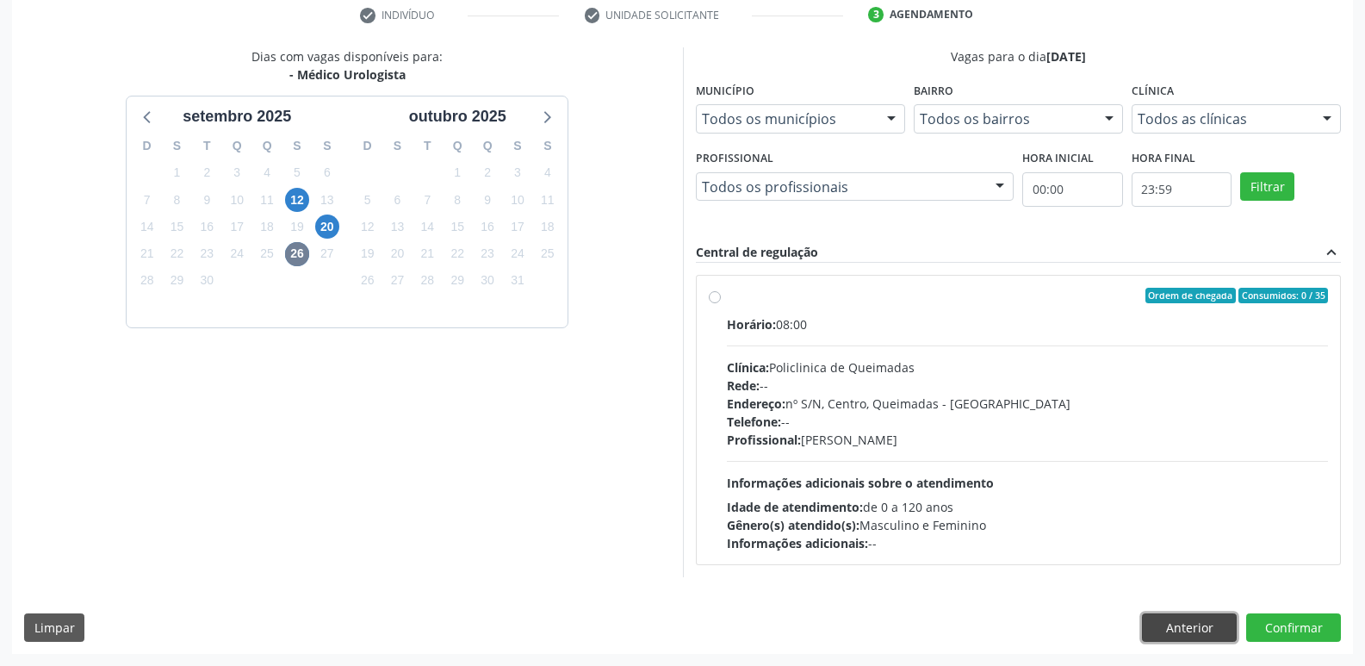
click at [1199, 630] on button "Anterior" at bounding box center [1189, 627] width 95 height 29
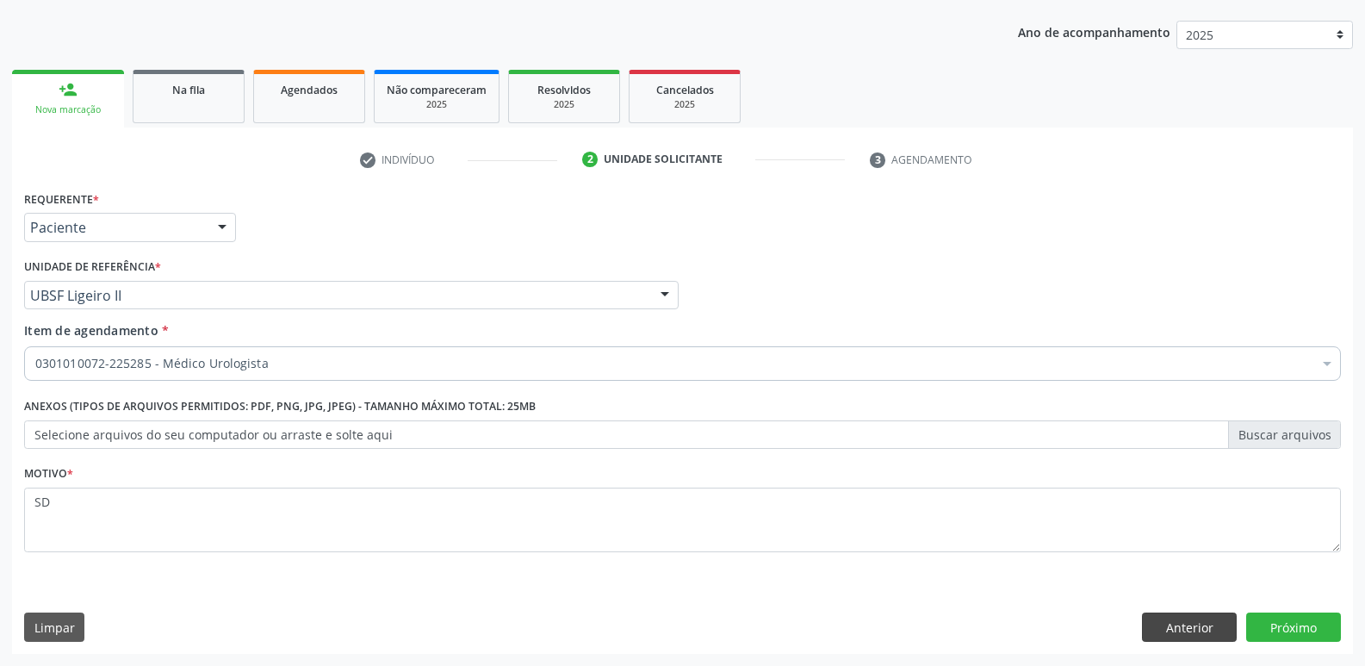
scroll to position [188, 0]
drag, startPoint x: 239, startPoint y: 363, endPoint x: 247, endPoint y: 324, distance: 40.5
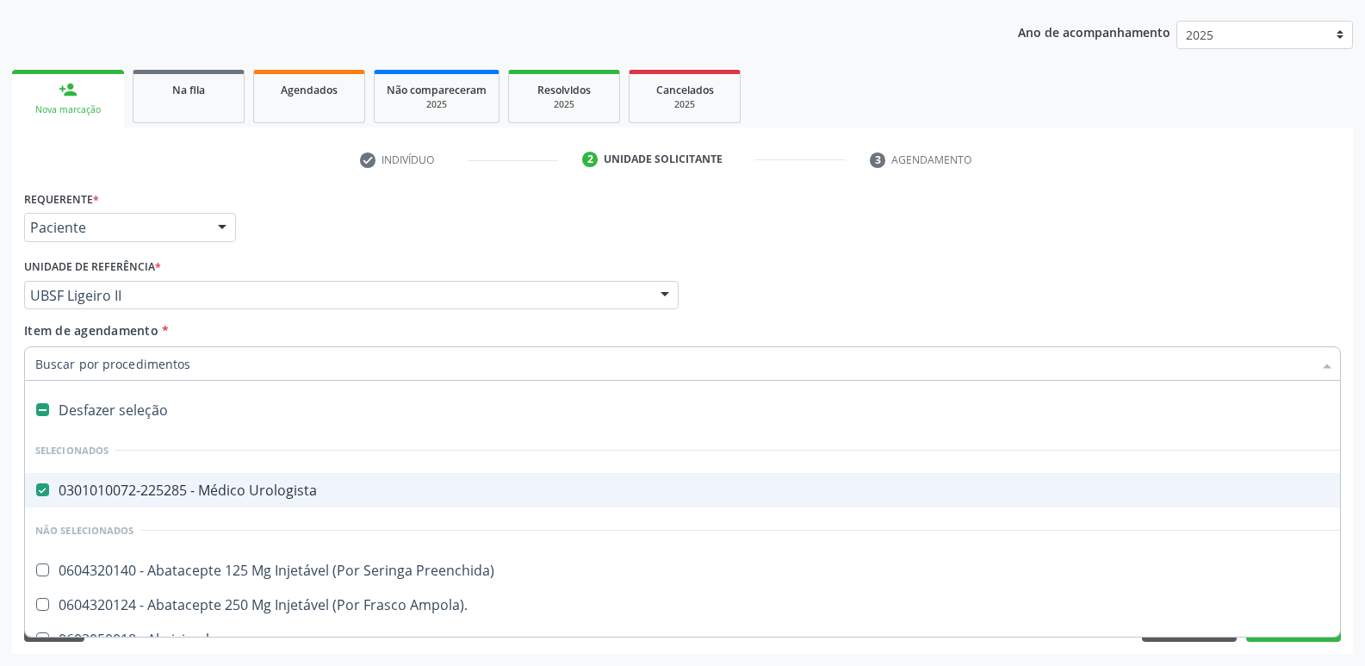
click at [177, 497] on div "0301010072-225285 - Médico Urologista" at bounding box center [705, 490] width 1341 height 14
checkbox Urologista "false"
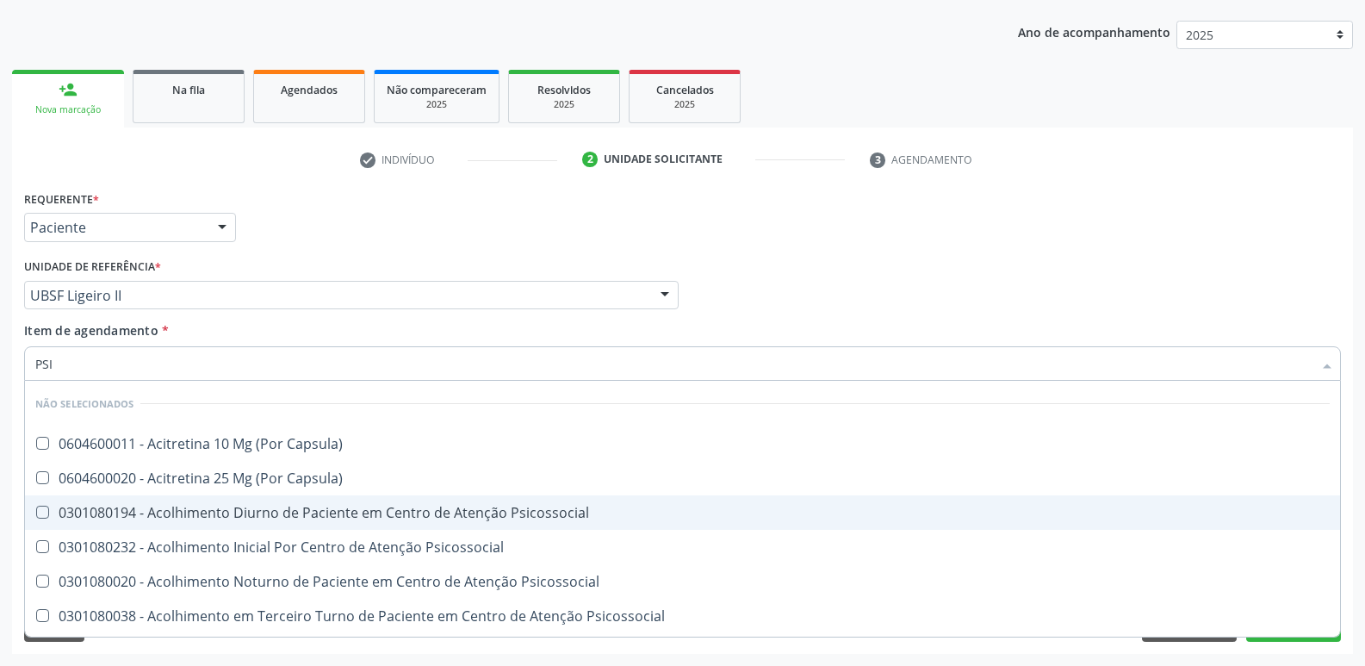
type input "PSIQ"
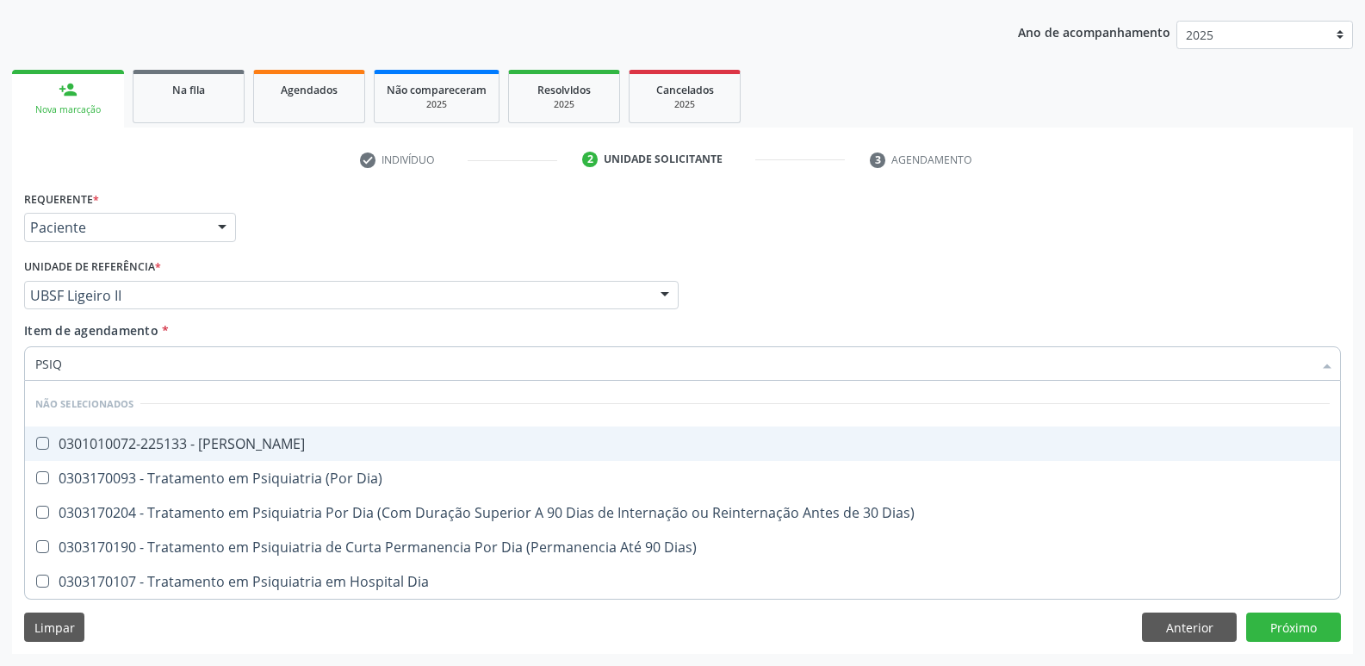
click at [214, 447] on div "0301010072-225133 - [PERSON_NAME]" at bounding box center [682, 444] width 1294 height 14
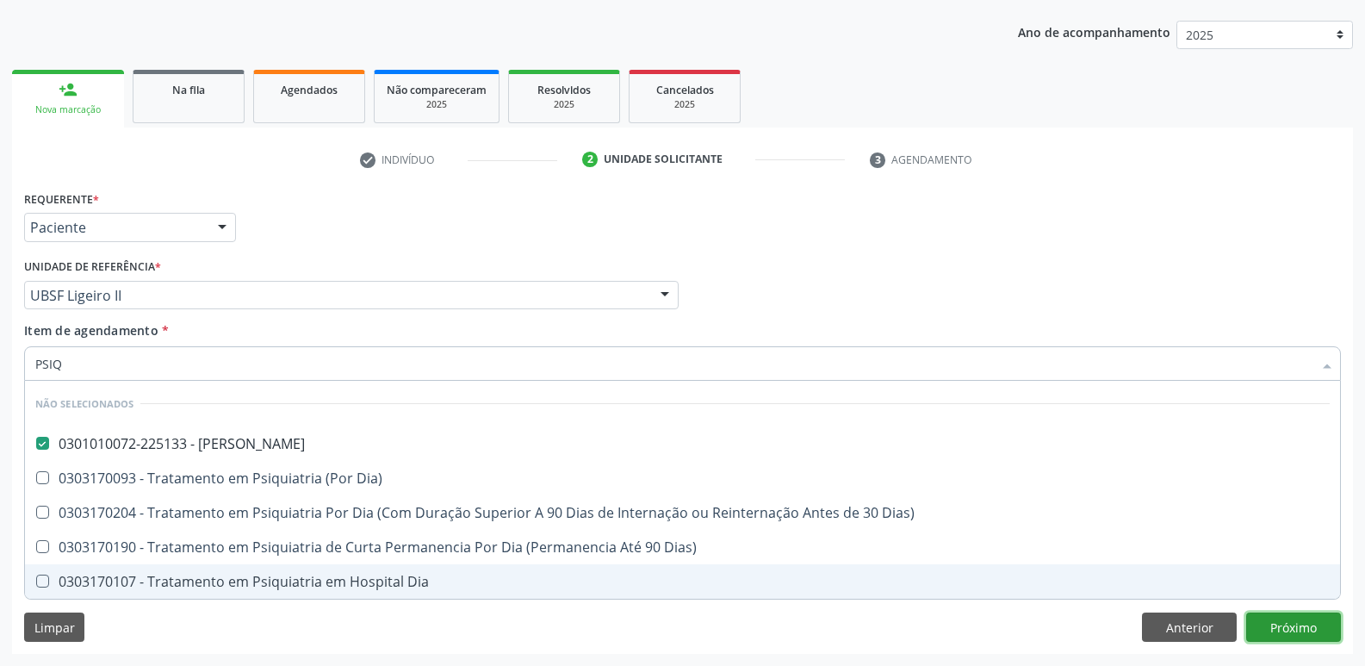
click at [1289, 621] on div "Requerente * Paciente Médico(a) Enfermeiro(a) Paciente Nenhum resultado encontr…" at bounding box center [682, 420] width 1341 height 468
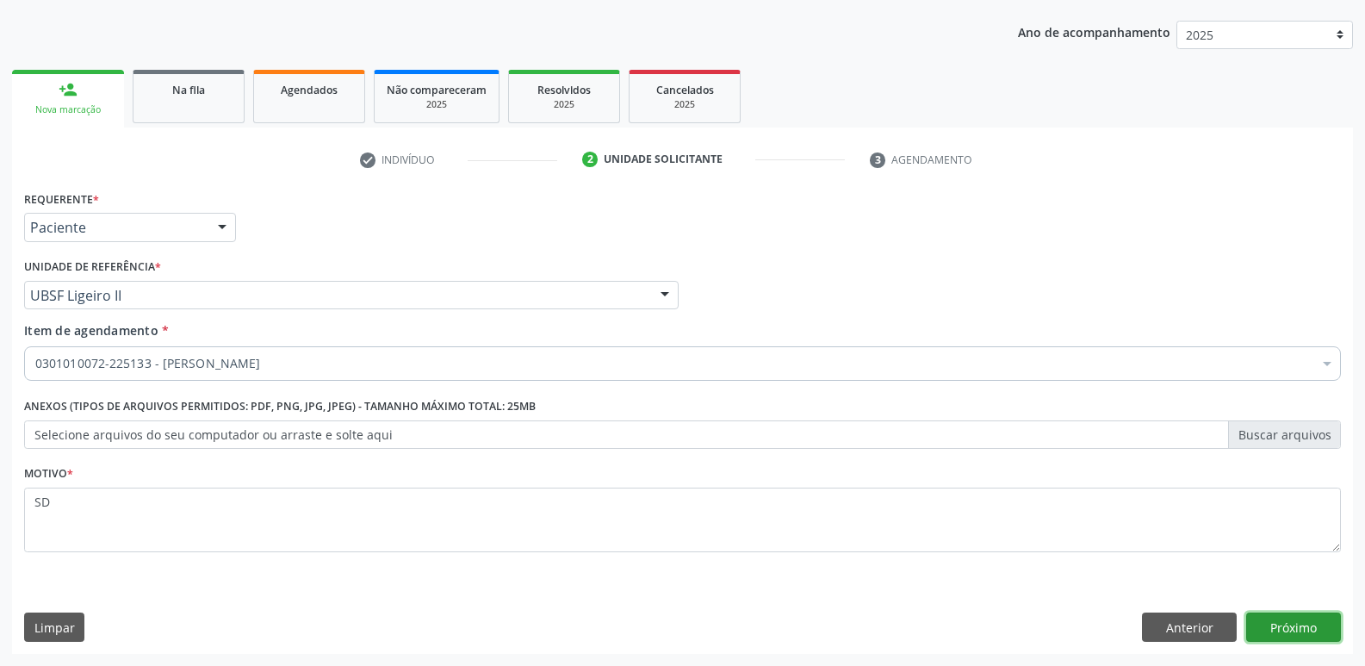
click at [1289, 621] on button "Próximo" at bounding box center [1293, 626] width 95 height 29
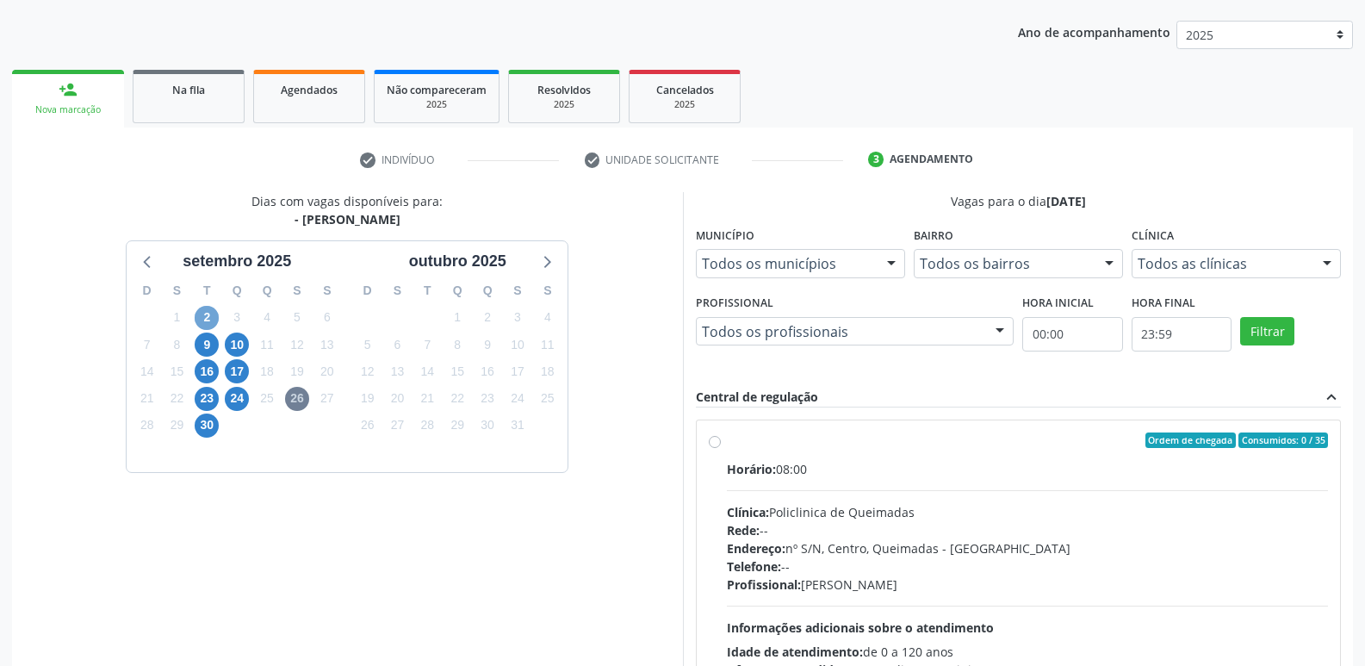
click at [205, 313] on span "2" at bounding box center [207, 318] width 24 height 24
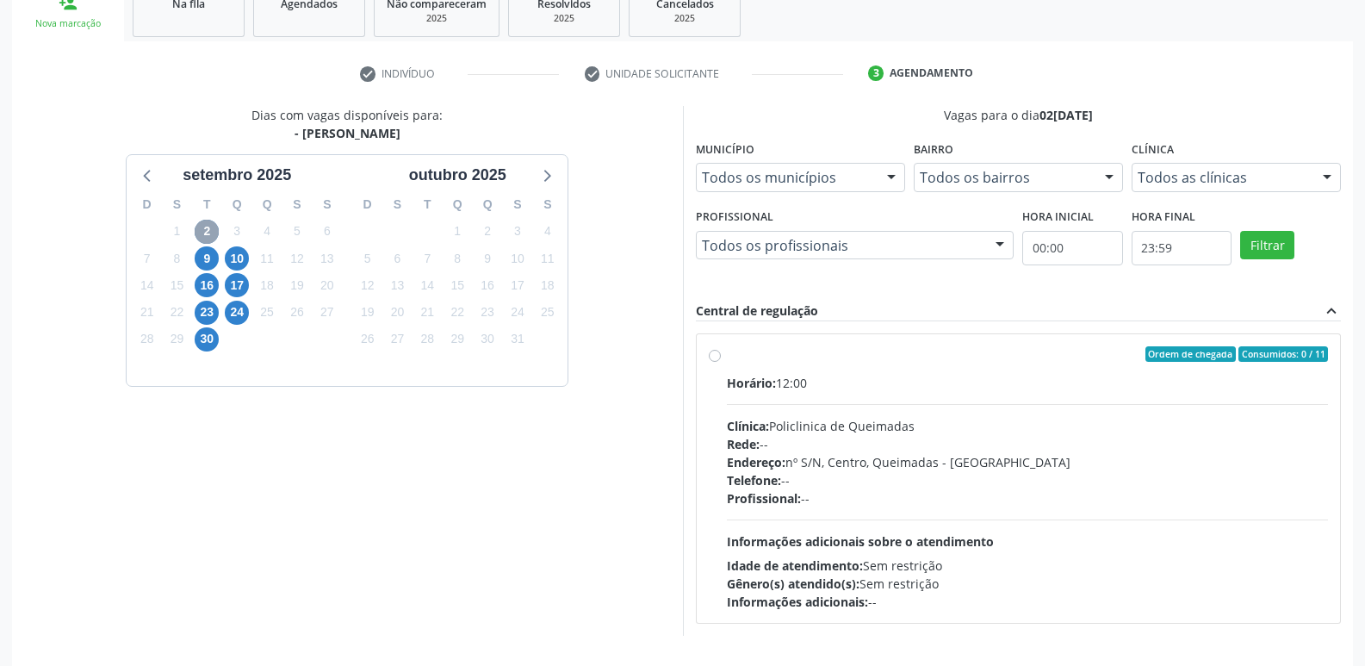
scroll to position [332, 0]
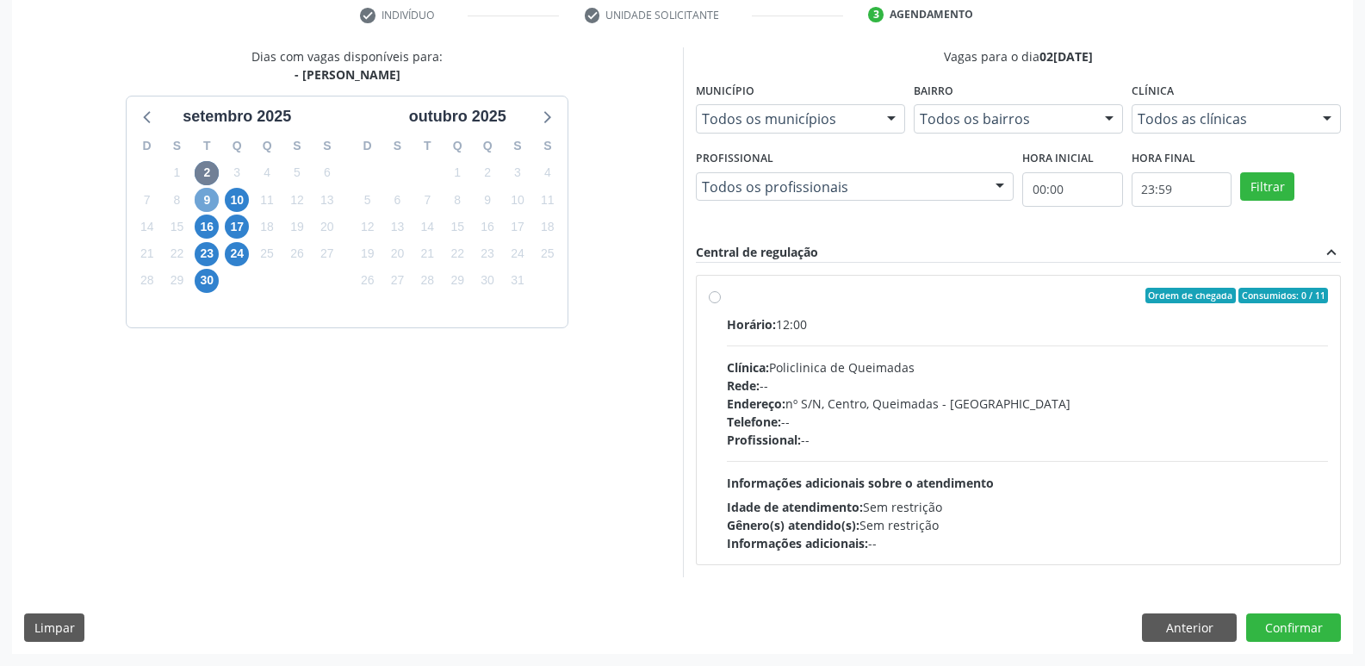
click at [211, 203] on span "9" at bounding box center [207, 200] width 24 height 24
click at [206, 221] on span "16" at bounding box center [207, 226] width 24 height 24
click at [207, 259] on span "23" at bounding box center [207, 254] width 24 height 24
click at [205, 278] on span "30" at bounding box center [207, 281] width 24 height 24
click at [1175, 622] on button "Anterior" at bounding box center [1189, 627] width 95 height 29
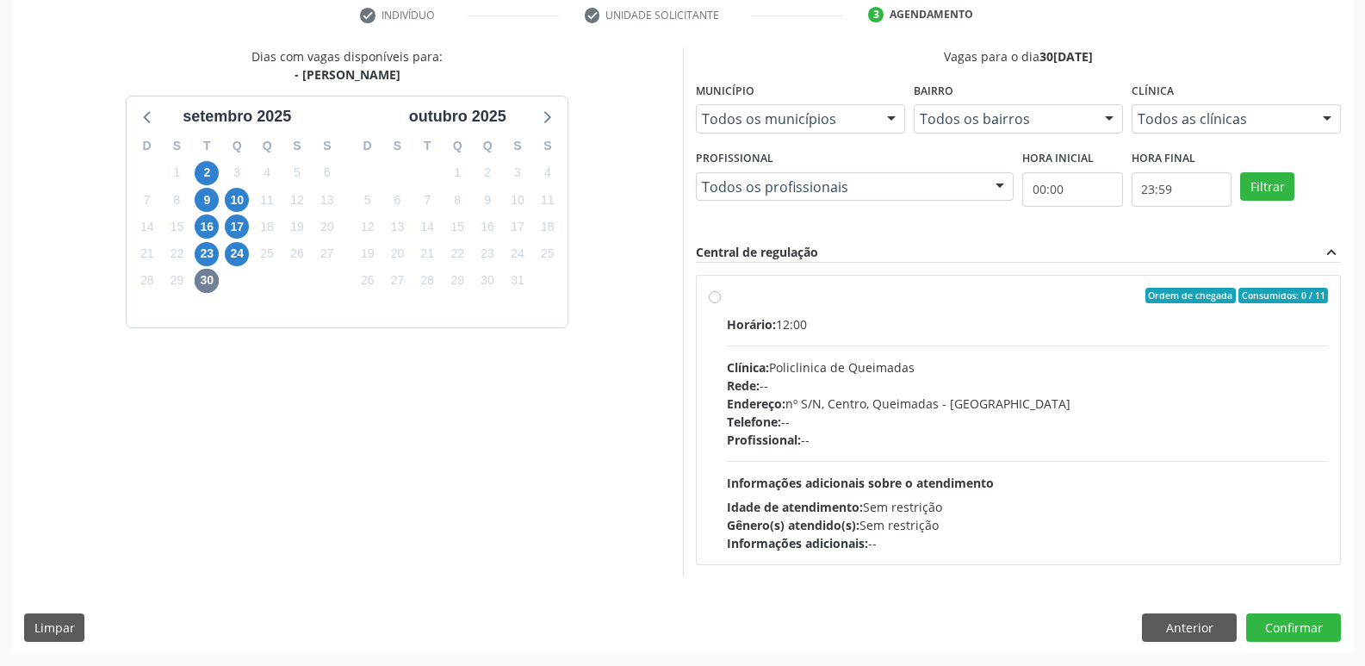
scroll to position [188, 0]
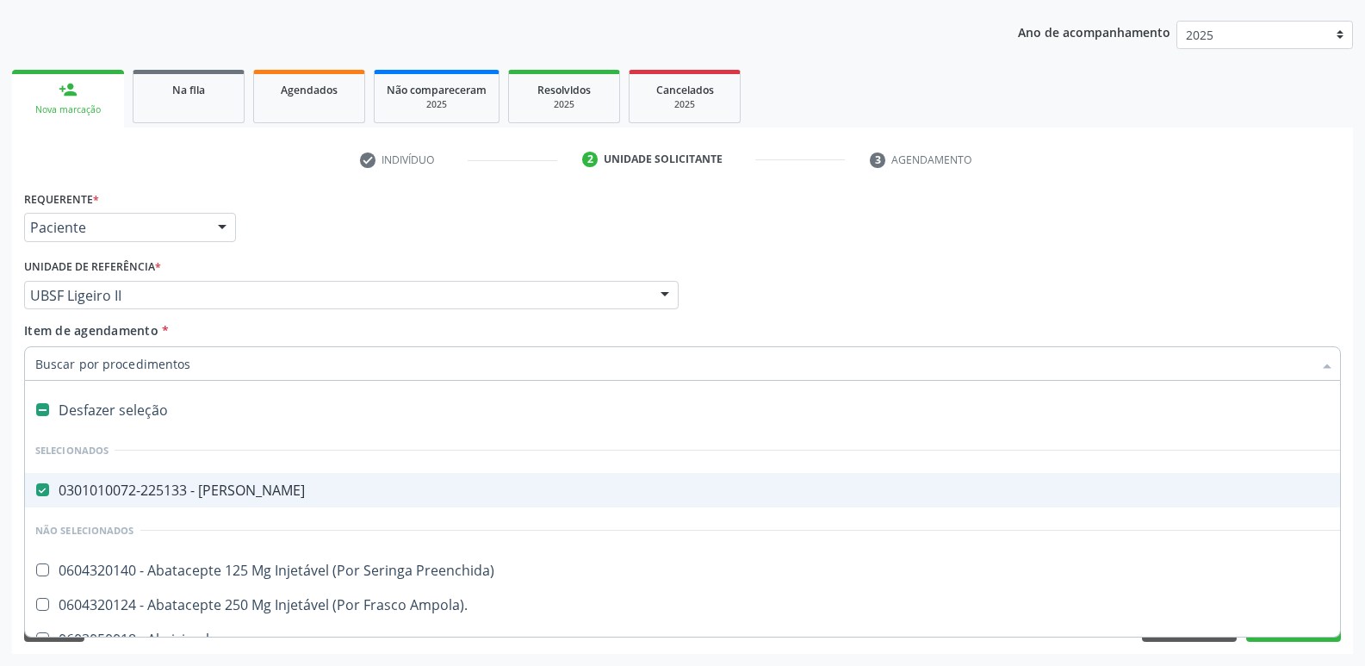
click at [205, 494] on div "0301010072-225133 - [PERSON_NAME]" at bounding box center [705, 490] width 1341 height 14
checkbox Psiquiatra "false"
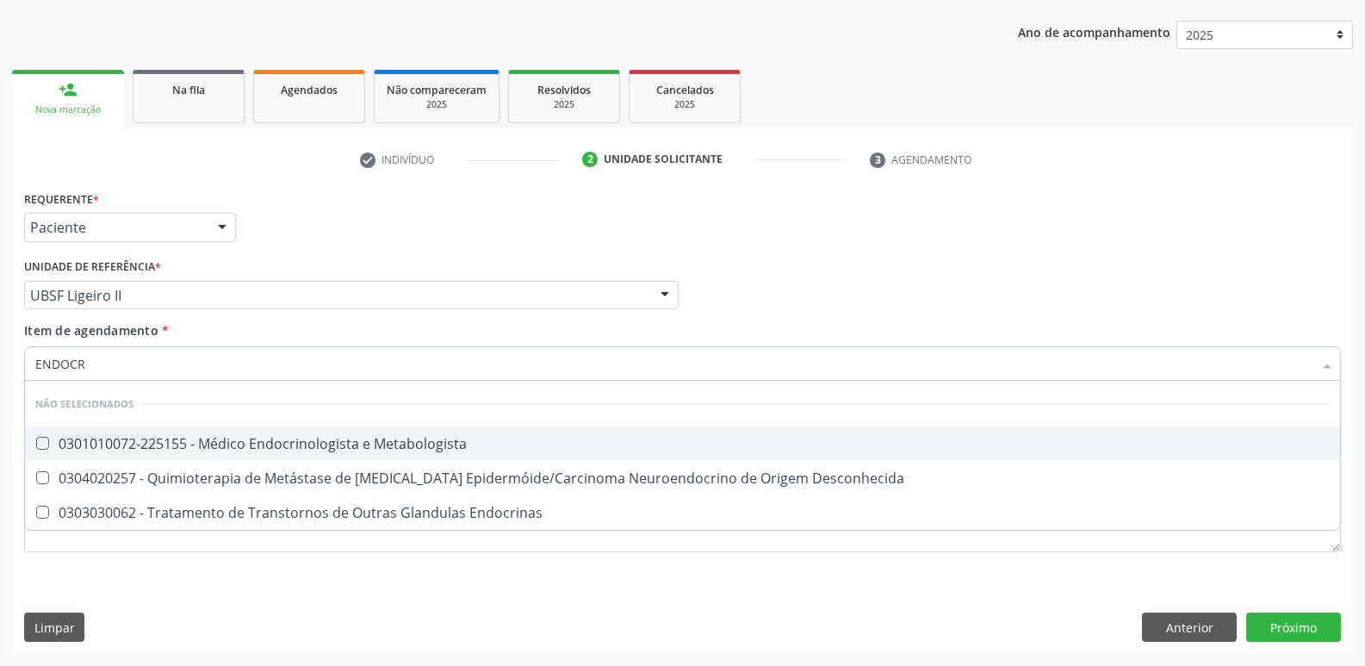
type input "ENDOCRI"
drag, startPoint x: 286, startPoint y: 433, endPoint x: 285, endPoint y: 419, distance: 14.7
click at [288, 430] on span "0301010072-225155 - Médico Endocrinologista e Metabologista" at bounding box center [682, 443] width 1315 height 34
checkbox Metabologista "true"
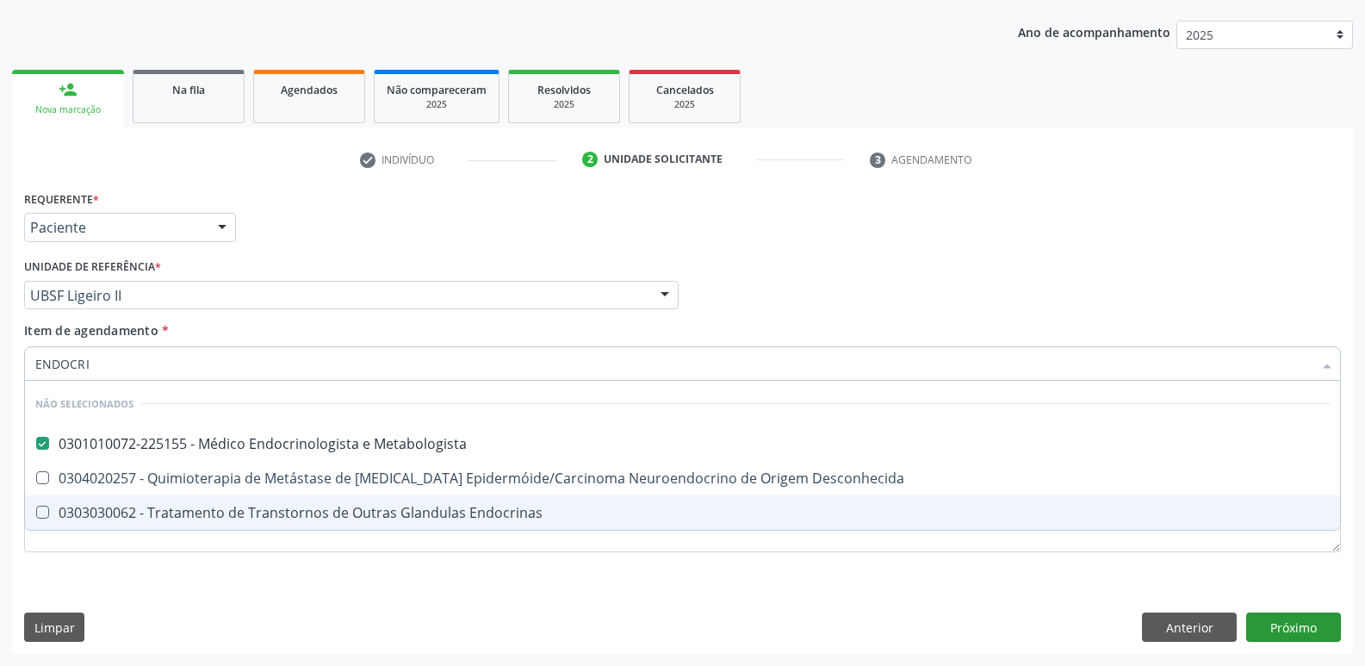
type input "ENDOCRI"
click at [1277, 624] on div "Requerente * Paciente Médico(a) Enfermeiro(a) Paciente Nenhum resultado encontr…" at bounding box center [682, 420] width 1341 height 468
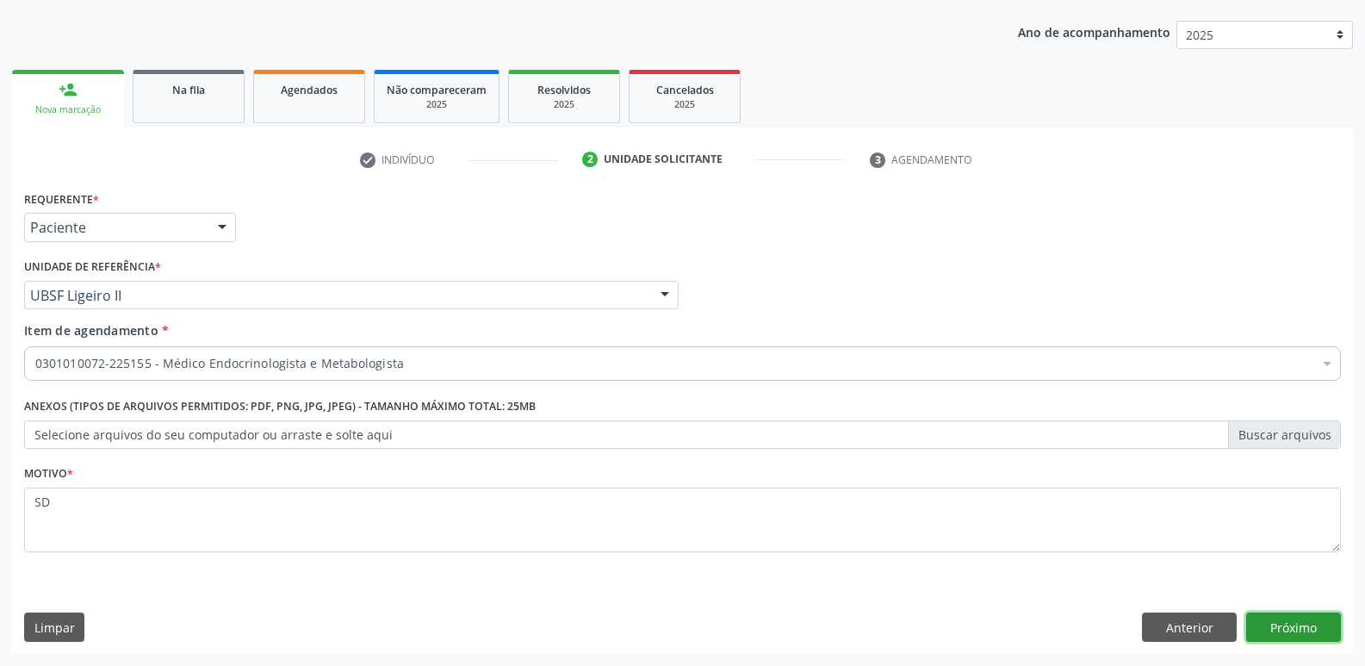
click at [1268, 634] on button "Próximo" at bounding box center [1293, 626] width 95 height 29
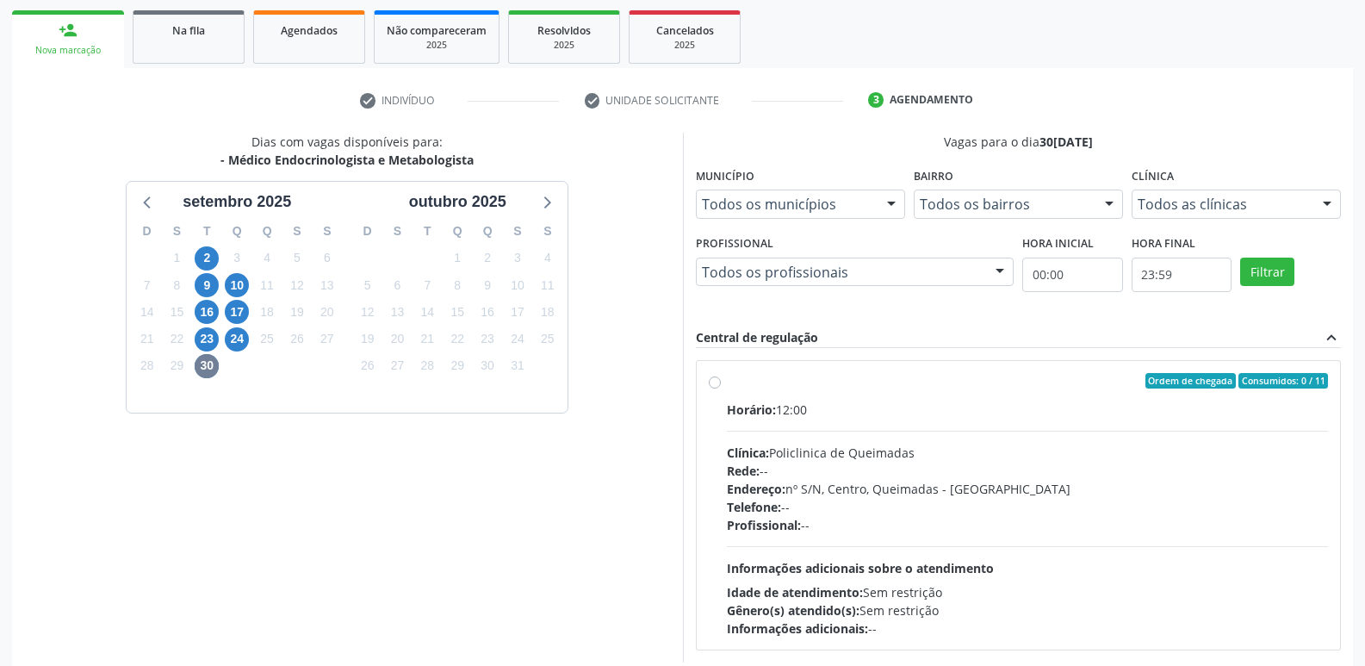
scroll to position [332, 0]
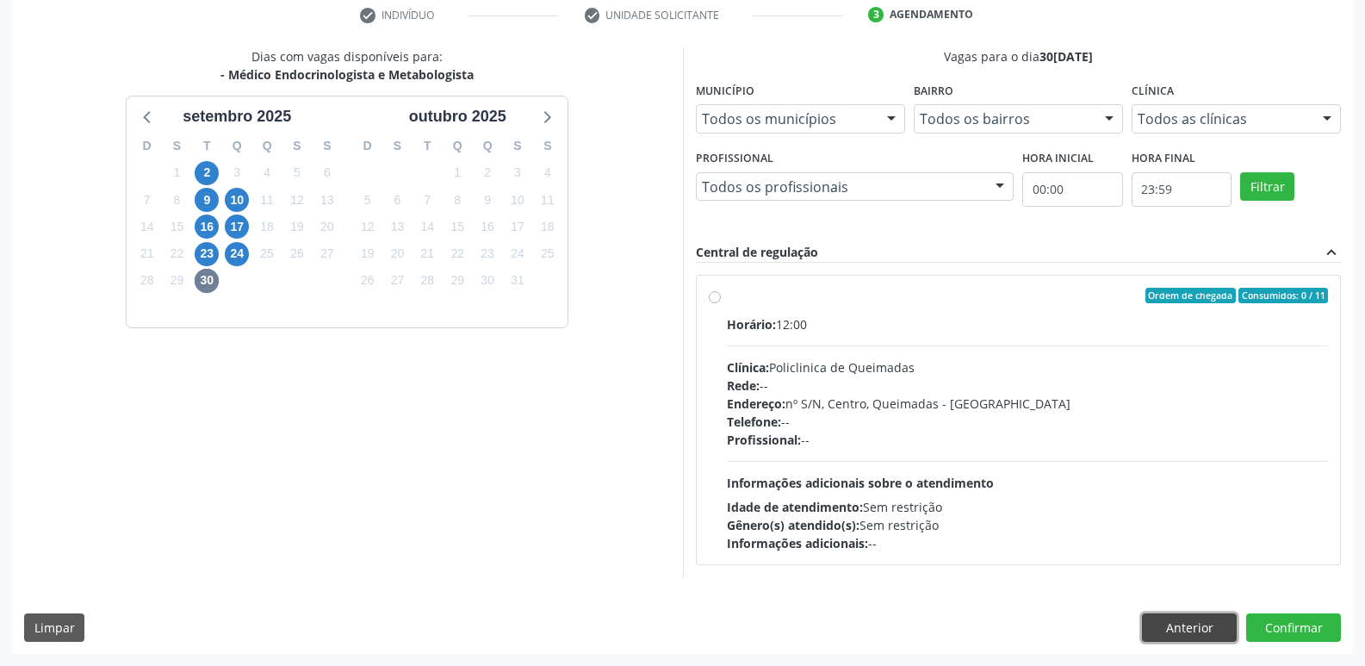
click at [1202, 626] on button "Anterior" at bounding box center [1189, 627] width 95 height 29
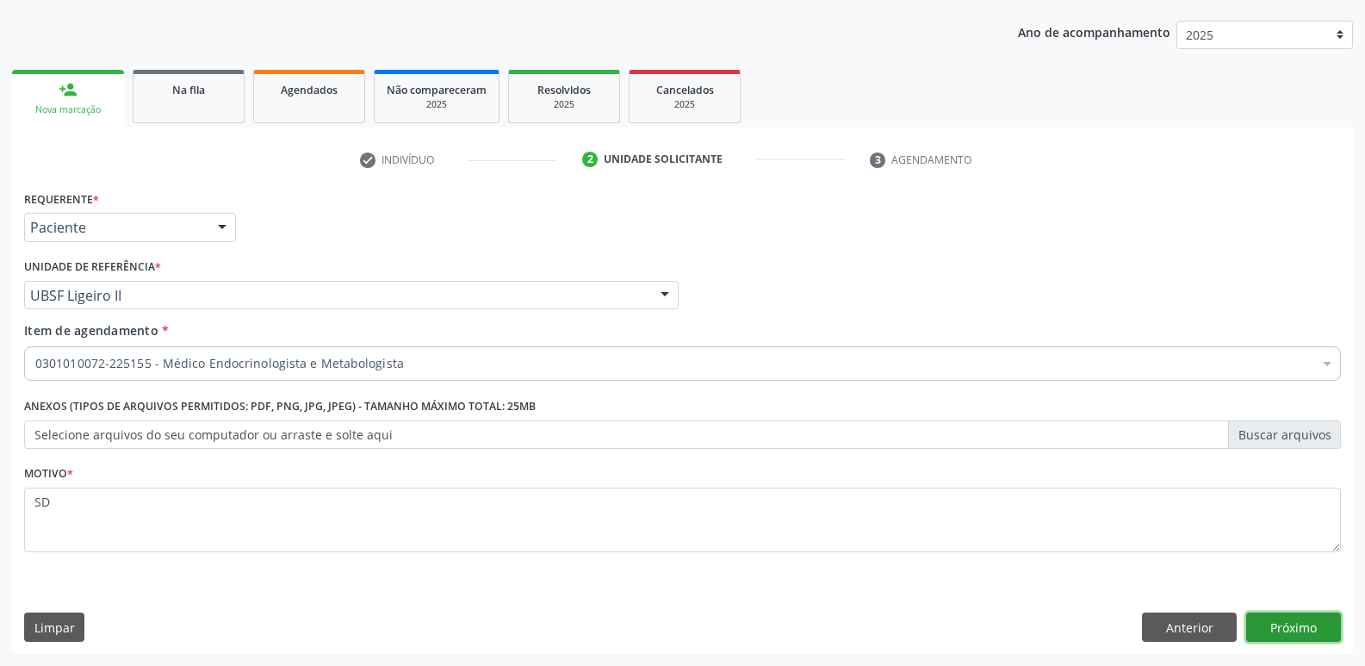
click at [1308, 629] on button "Próximo" at bounding box center [1293, 626] width 95 height 29
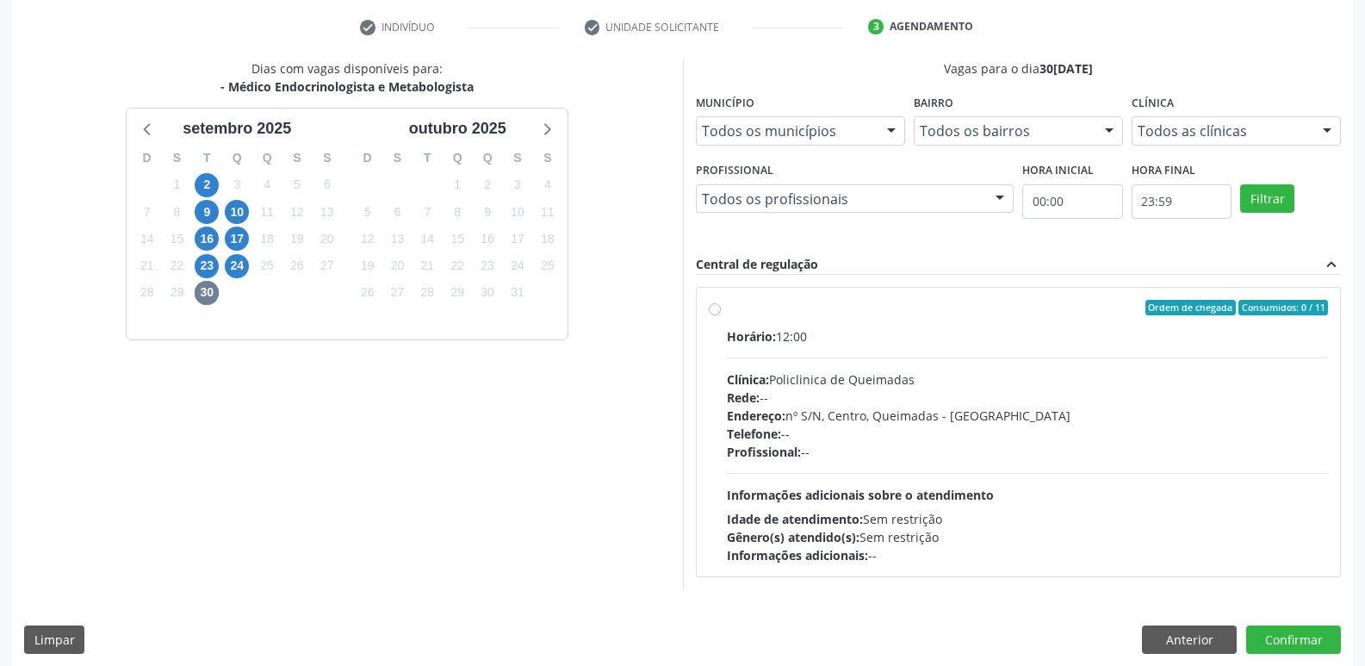
scroll to position [332, 0]
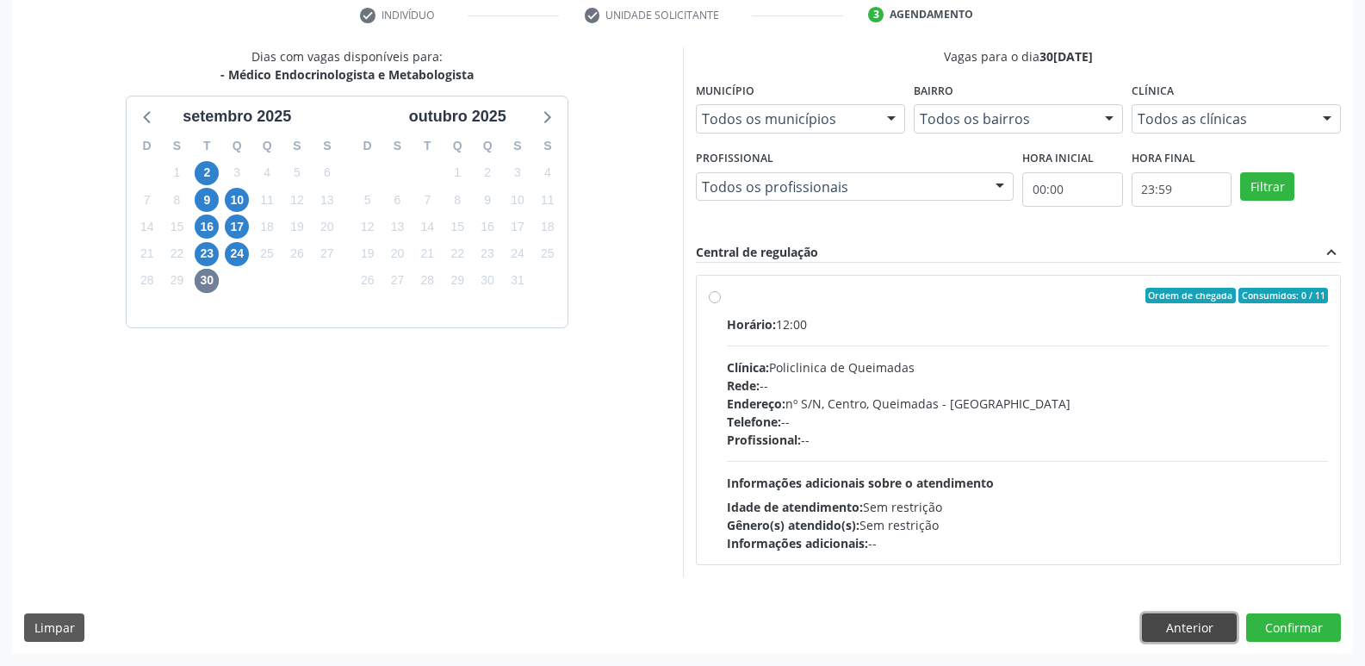
click at [1195, 624] on button "Anterior" at bounding box center [1189, 627] width 95 height 29
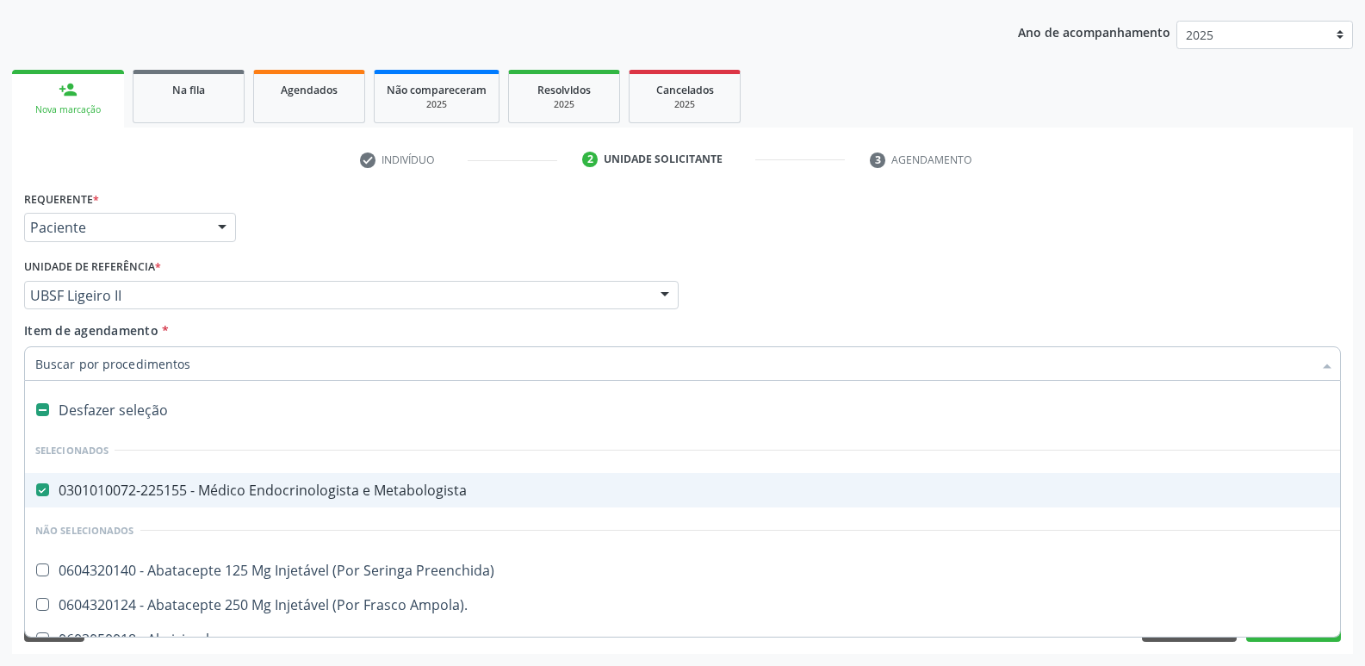
click at [136, 492] on div "0301010072-225155 - Médico Endocrinologista e Metabologista" at bounding box center [705, 490] width 1341 height 14
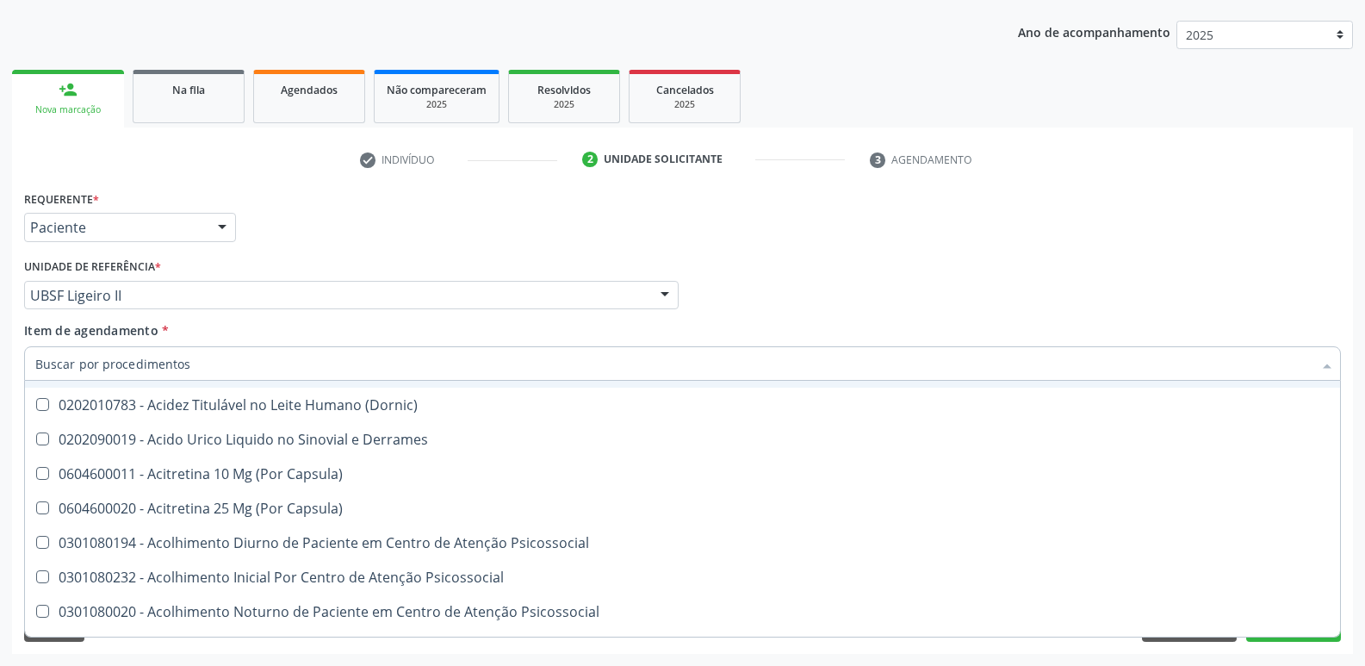
scroll to position [603, 0]
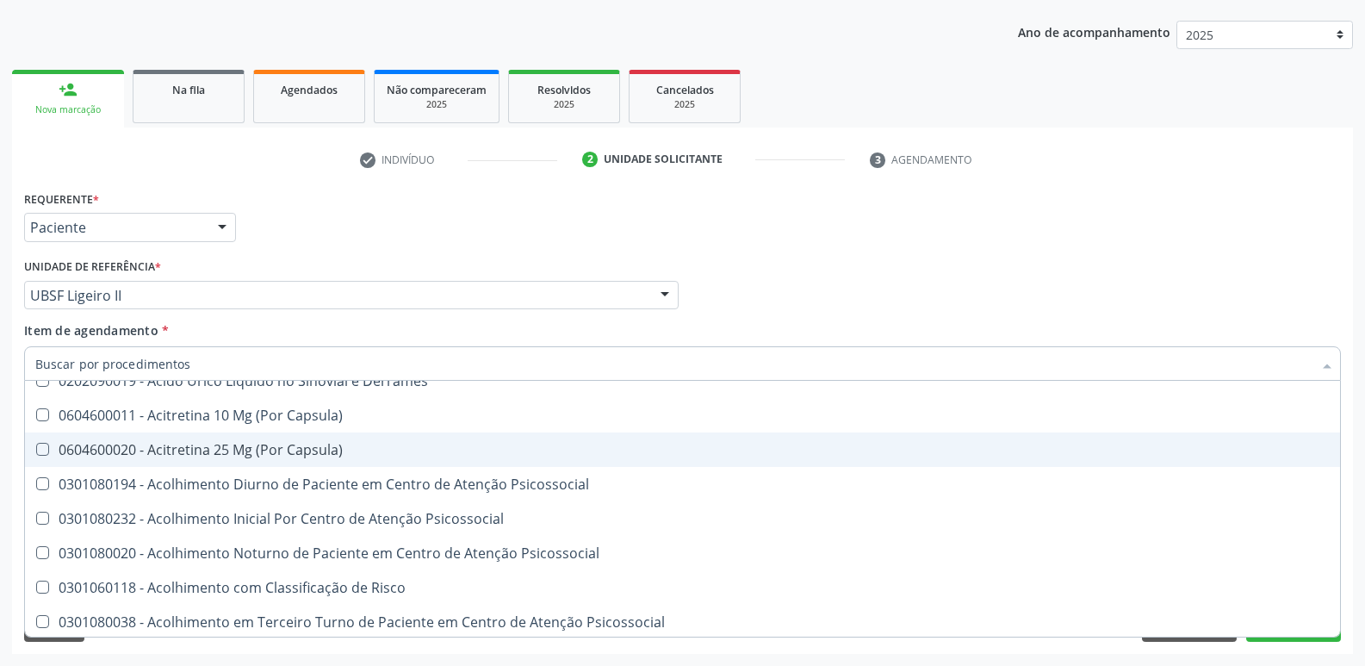
click at [1358, 519] on div "Acompanhamento Acompanhe a situação das marcações correntes e finalizadas Relat…" at bounding box center [682, 286] width 1365 height 759
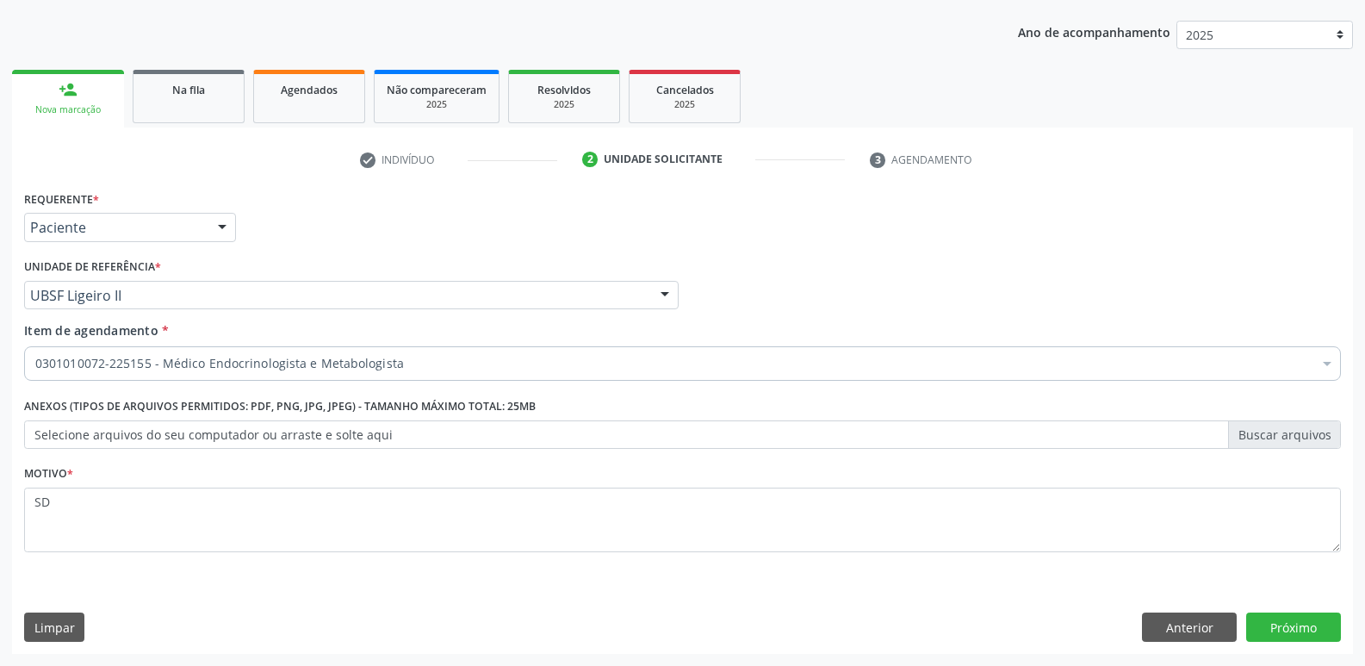
scroll to position [0, 0]
click at [1275, 621] on button "Próximo" at bounding box center [1293, 626] width 95 height 29
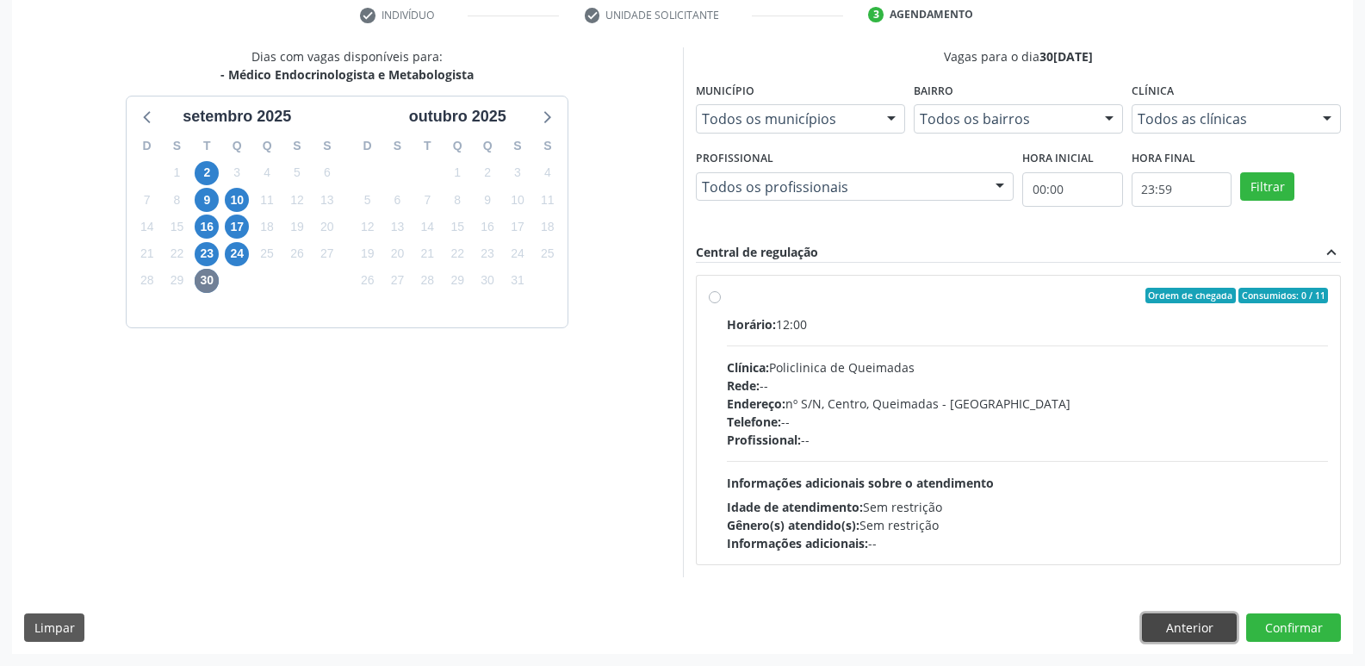
click at [1189, 618] on button "Anterior" at bounding box center [1189, 627] width 95 height 29
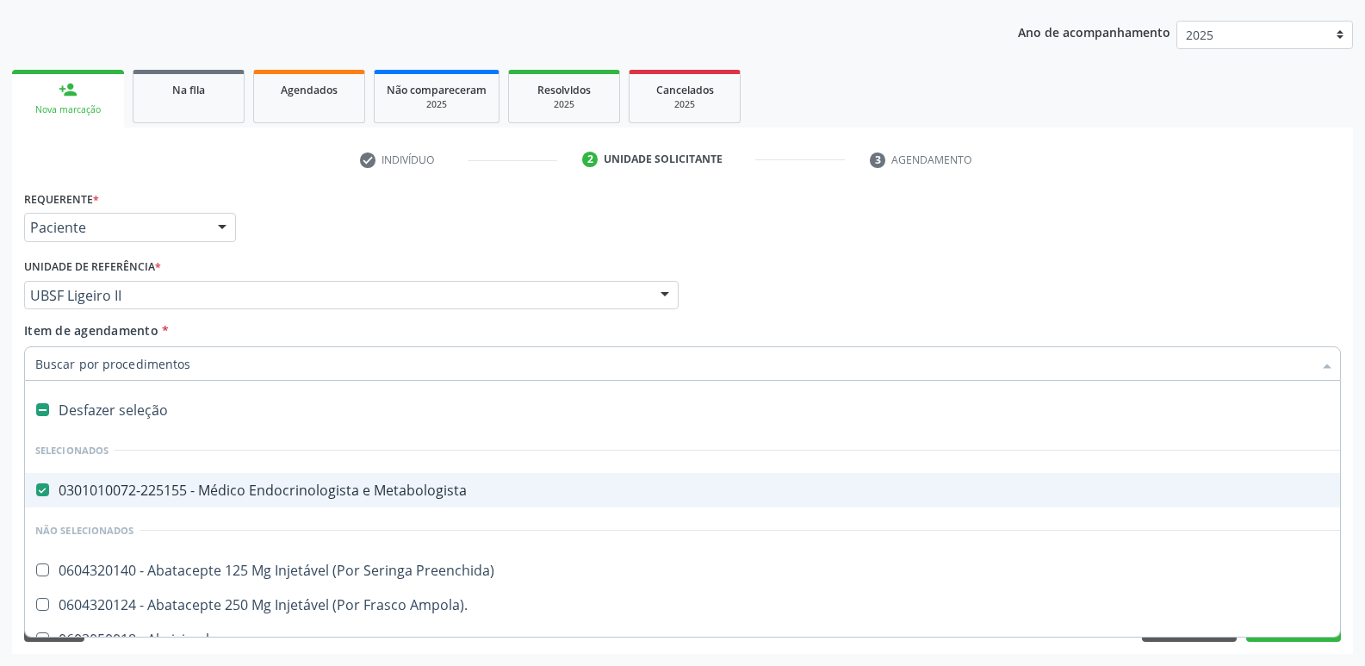
click at [160, 491] on div "0301010072-225155 - Médico Endocrinologista e Metabologista" at bounding box center [705, 490] width 1341 height 14
checkbox Metabologista "false"
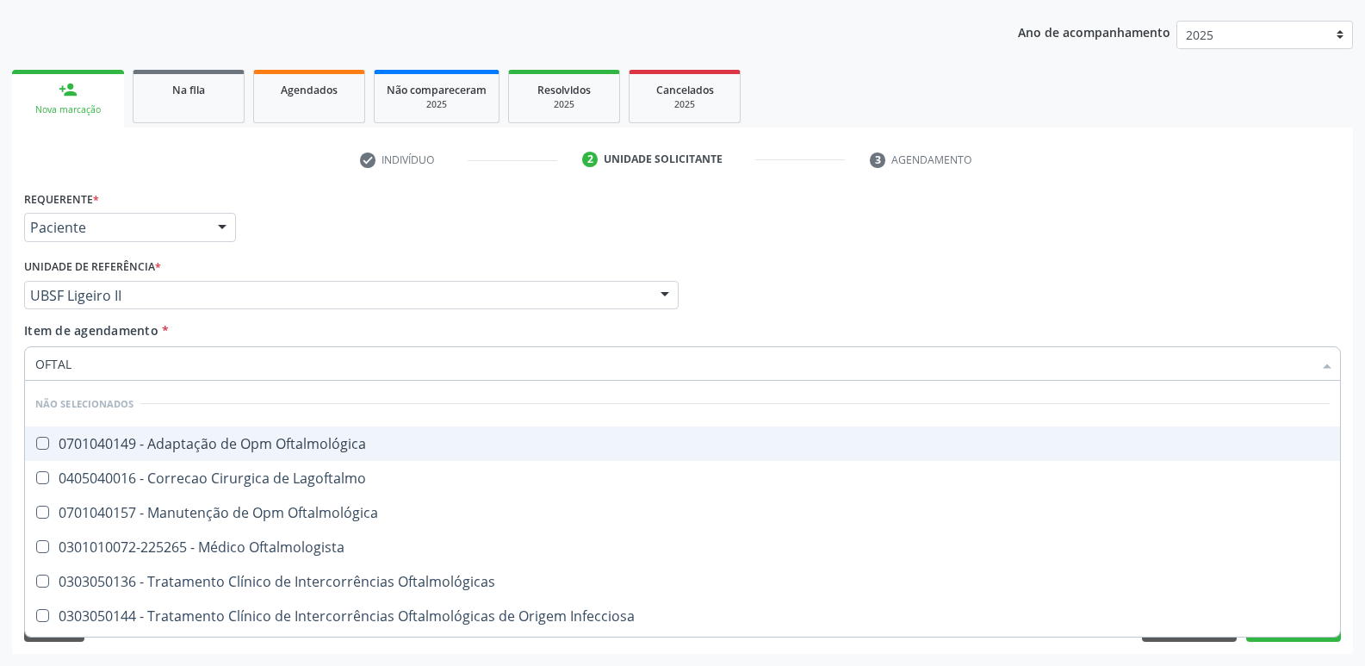
type input "OFTALM"
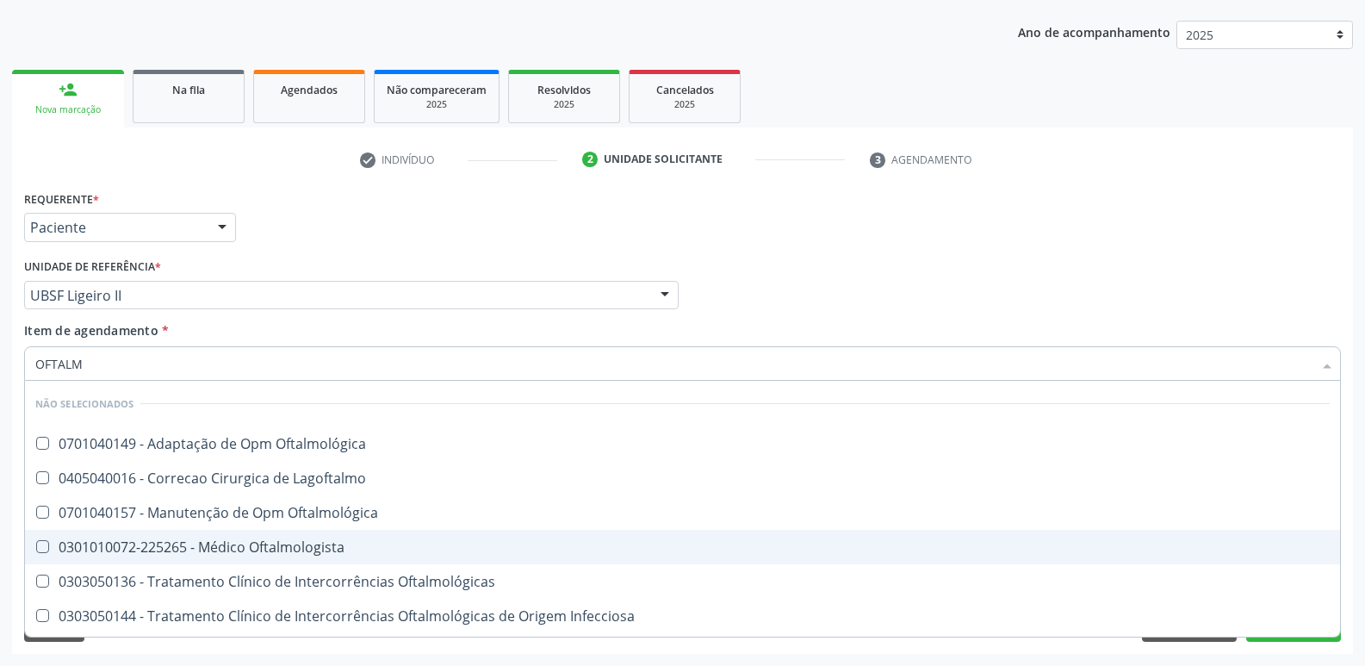
drag, startPoint x: 395, startPoint y: 539, endPoint x: 394, endPoint y: 514, distance: 25.0
click at [394, 537] on span "0301010072-225265 - Médico Oftalmologista" at bounding box center [682, 547] width 1315 height 34
checkbox Oftalmologista "true"
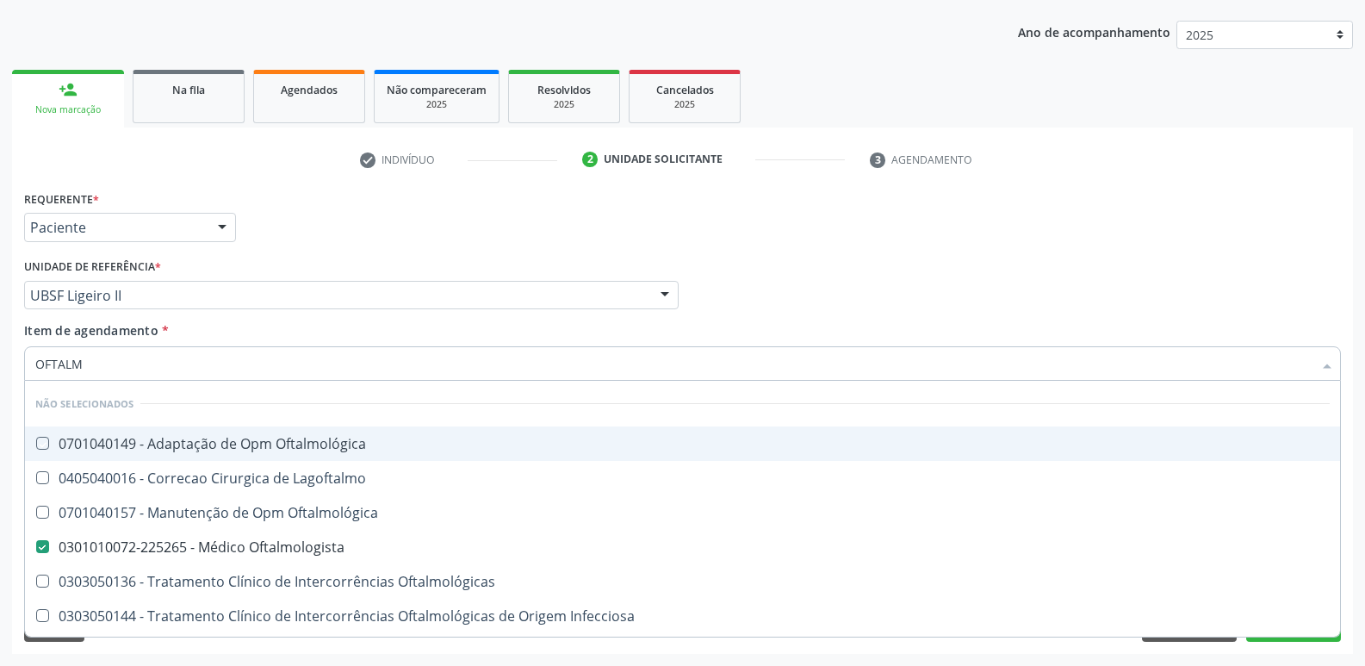
drag, startPoint x: 1255, startPoint y: 245, endPoint x: 1249, endPoint y: 280, distance: 35.8
click at [1254, 244] on div "Requerente * Paciente Médico(a) Enfermeiro(a) Paciente Nenhum resultado encontr…" at bounding box center [682, 219] width 1325 height 67
checkbox Oftalmológica "true"
checkbox Oftalmologista "false"
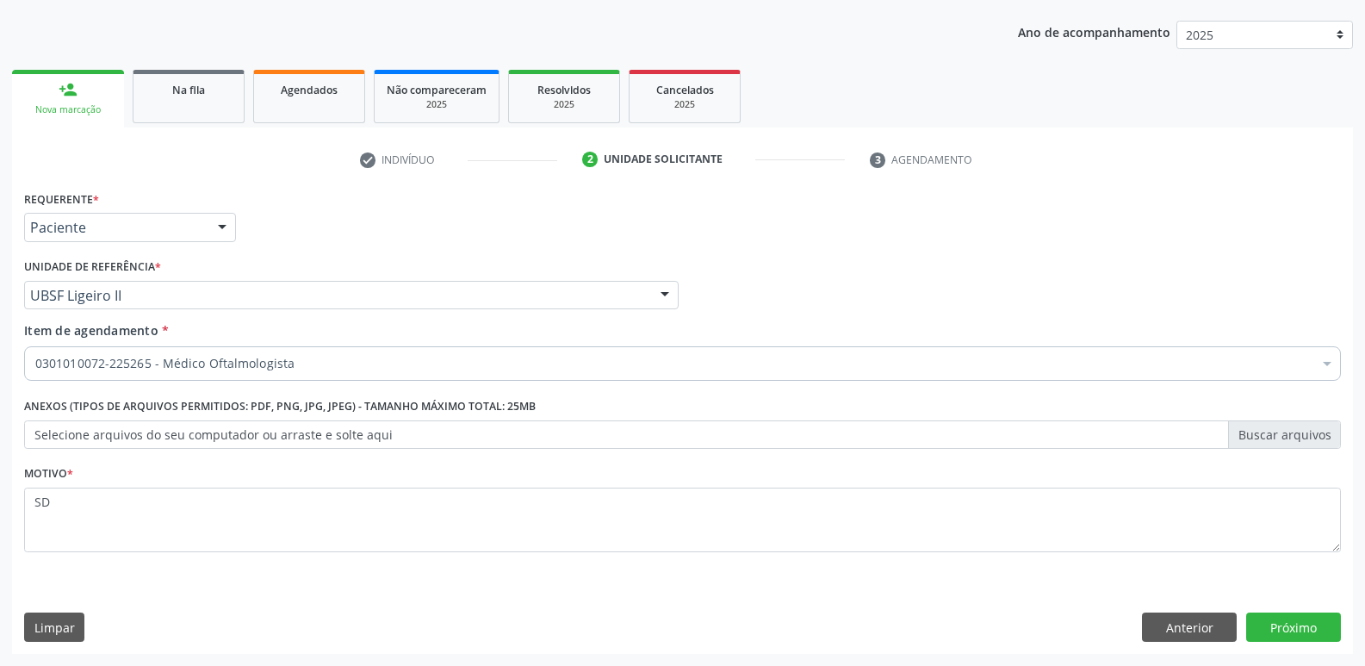
scroll to position [0, 0]
click at [1295, 631] on button "Próximo" at bounding box center [1293, 626] width 95 height 29
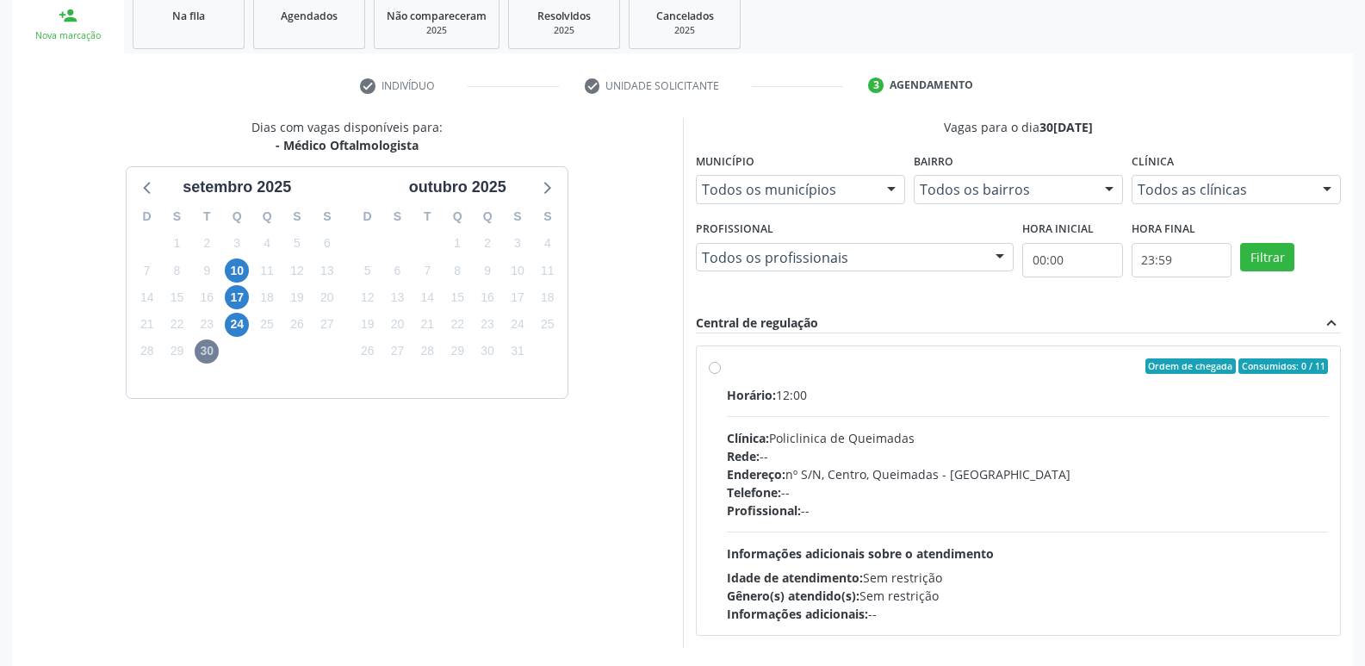
scroll to position [332, 0]
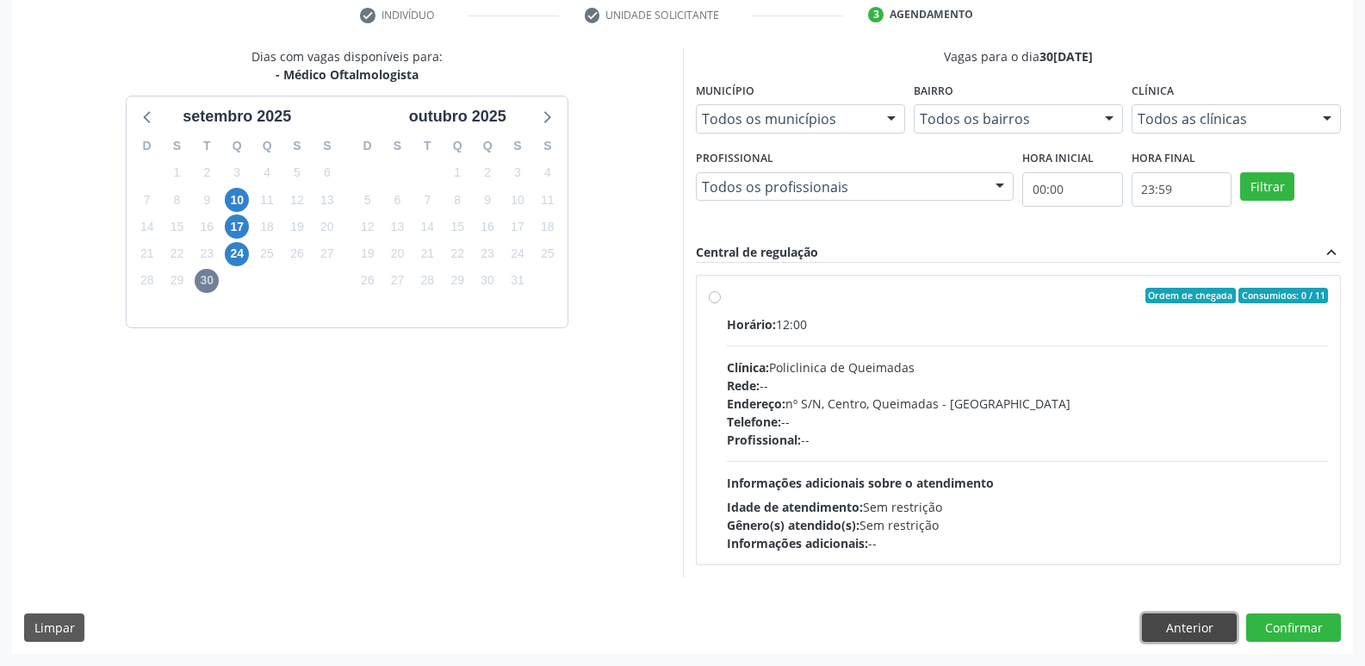
click at [1209, 629] on button "Anterior" at bounding box center [1189, 627] width 95 height 29
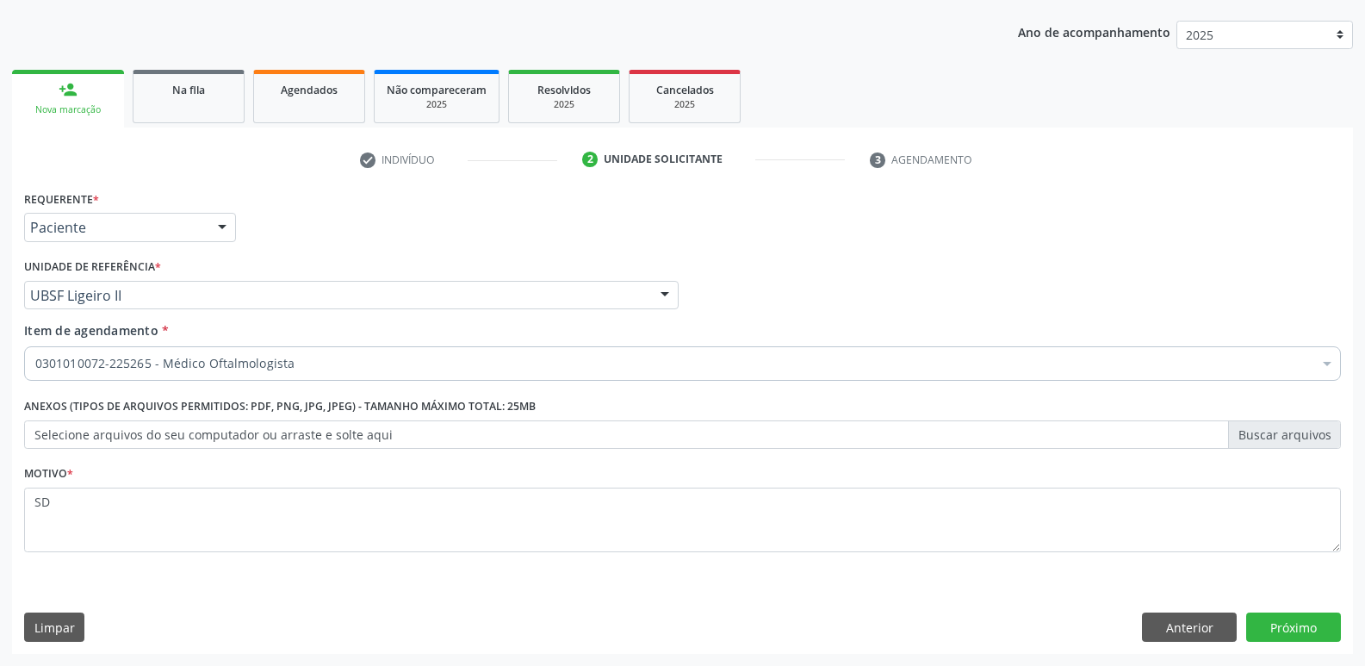
scroll to position [188, 0]
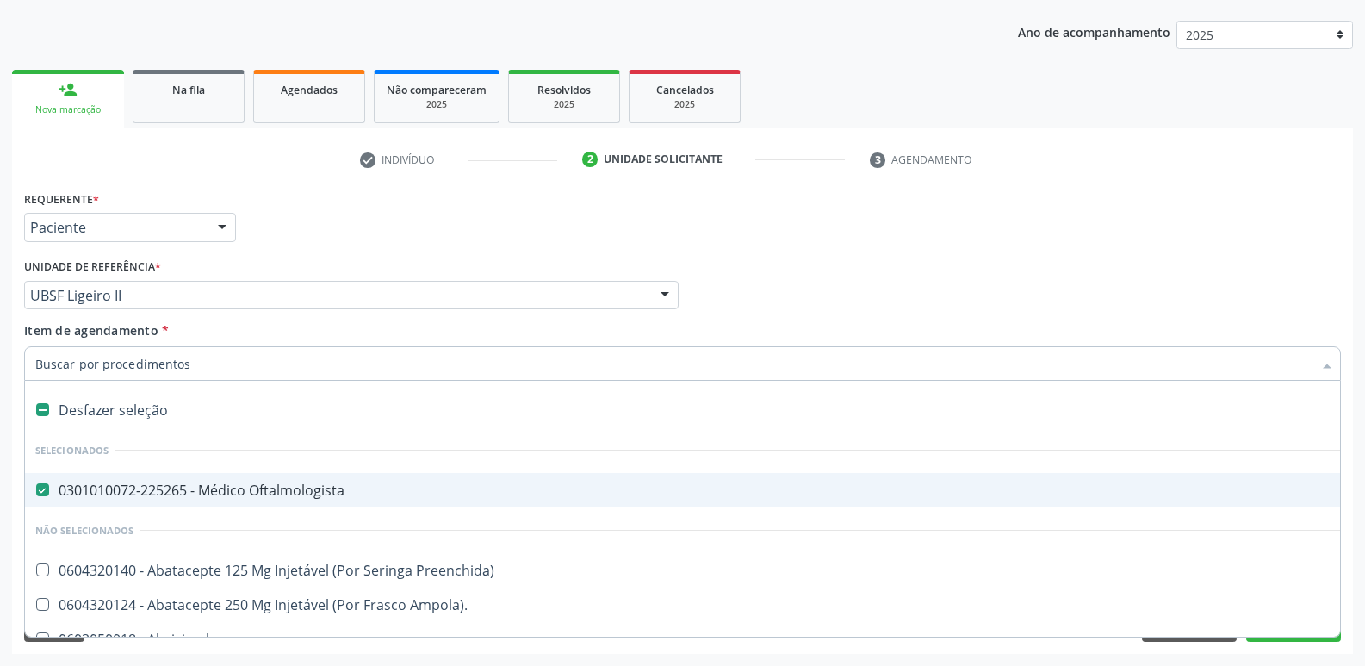
click at [224, 483] on div "0301010072-225265 - Médico Oftalmologista" at bounding box center [705, 490] width 1341 height 14
checkbox Oftalmologista "false"
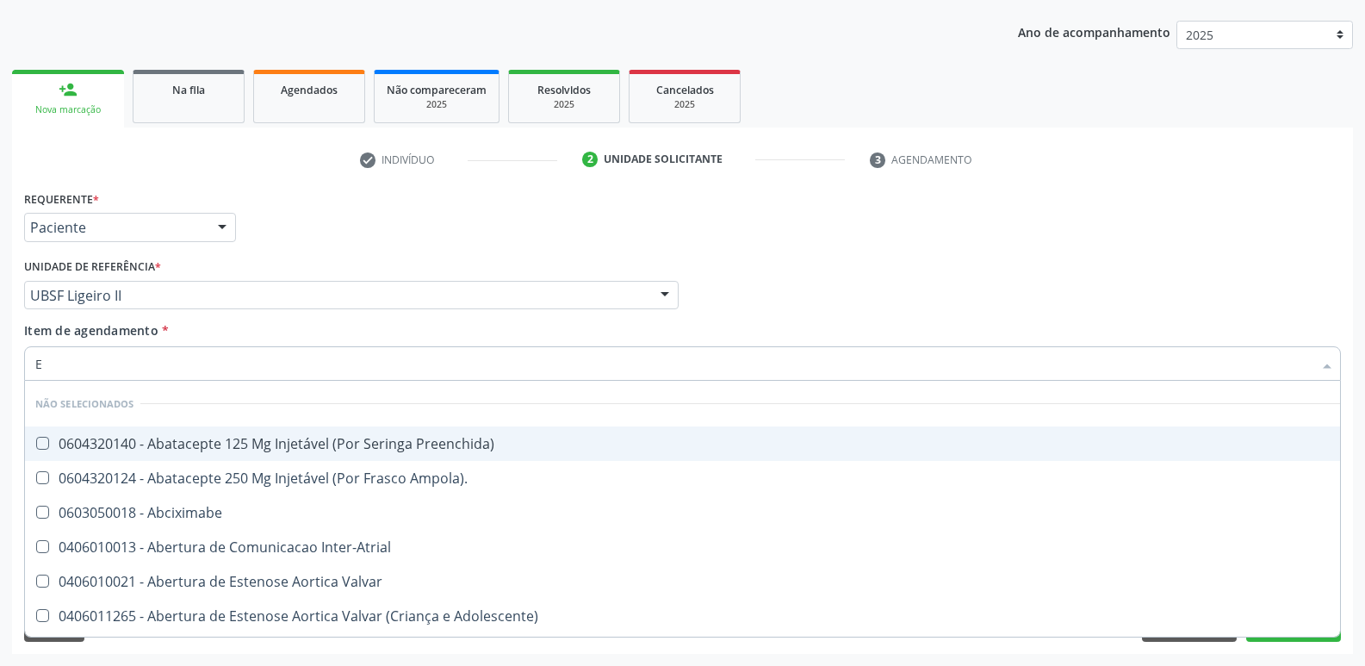
scroll to position [0, 0]
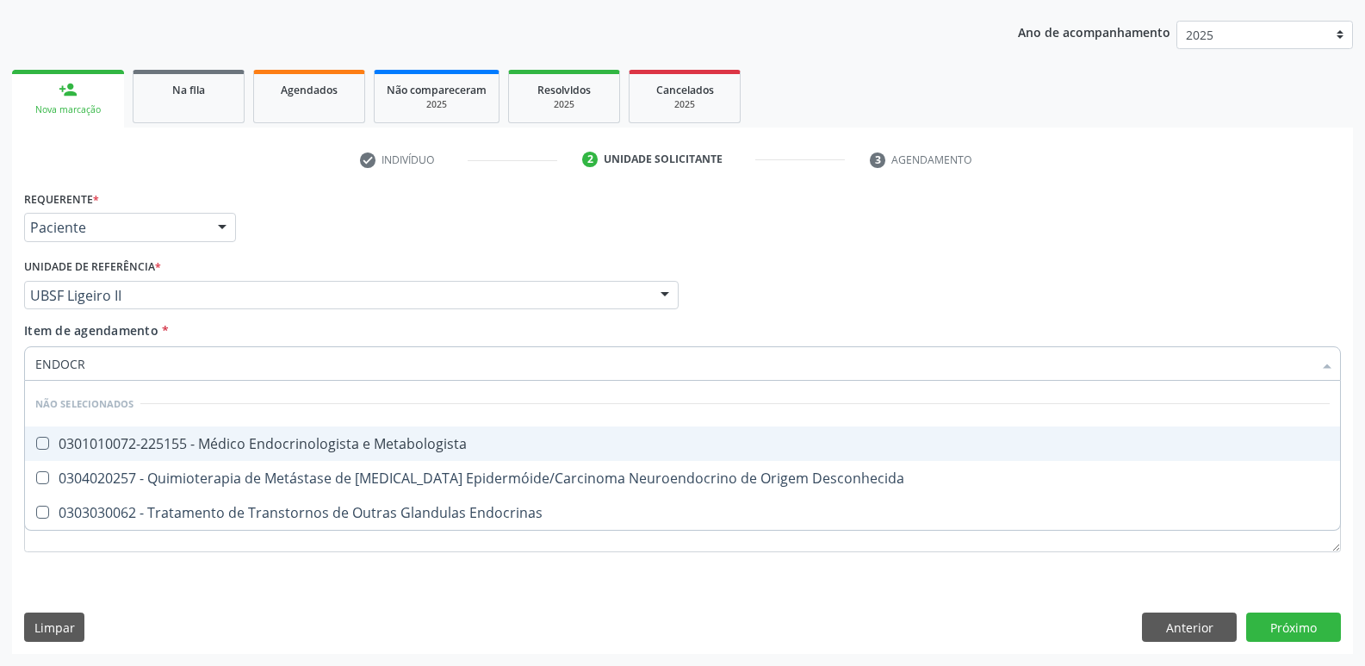
type input "ENDOCRI"
click at [369, 450] on div "0301010072-225155 - Médico Endocrinologista e Metabologista" at bounding box center [682, 444] width 1294 height 14
checkbox Metabologista "true"
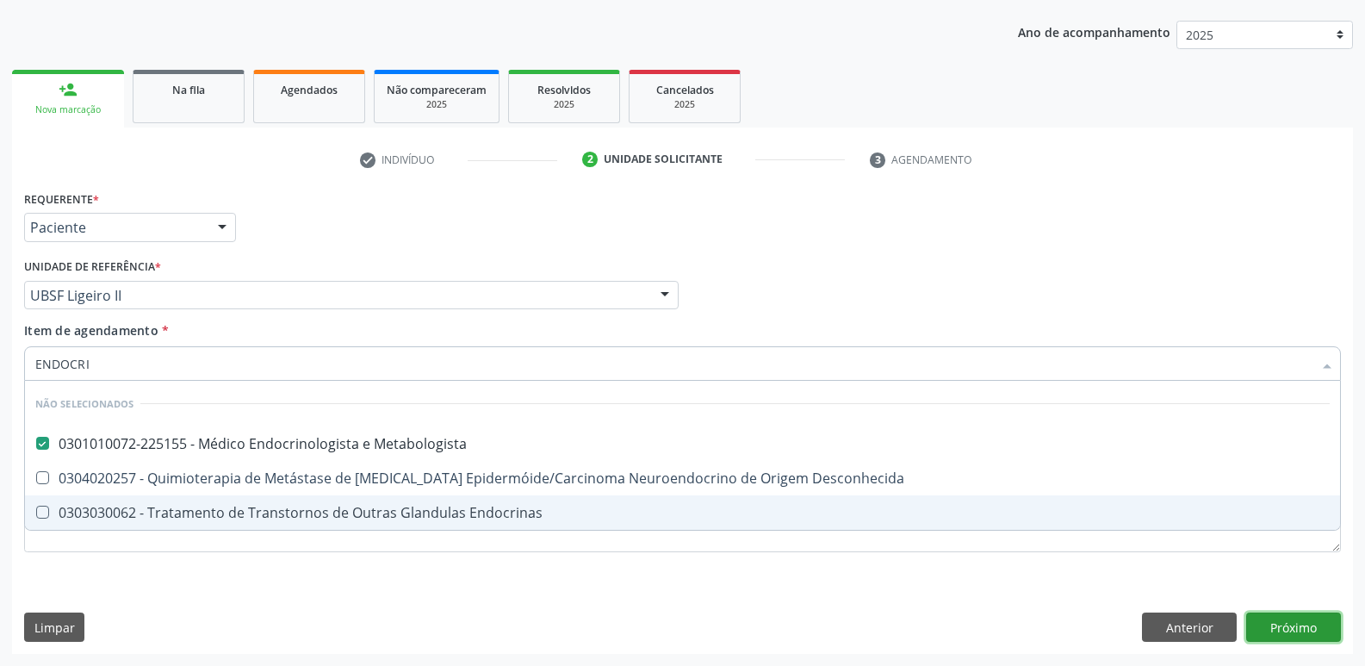
click at [1326, 634] on div "Requerente * Paciente Médico(a) Enfermeiro(a) Paciente Nenhum resultado encontr…" at bounding box center [682, 420] width 1341 height 468
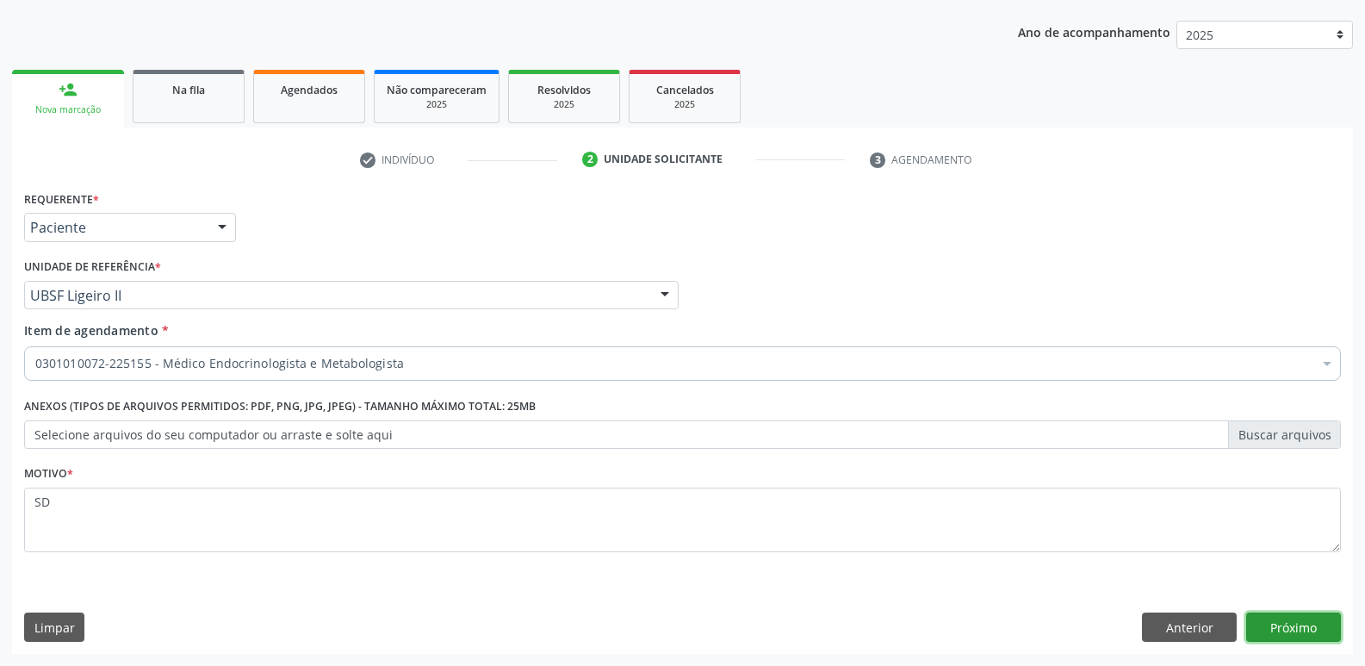
click at [1326, 634] on button "Próximo" at bounding box center [1293, 626] width 95 height 29
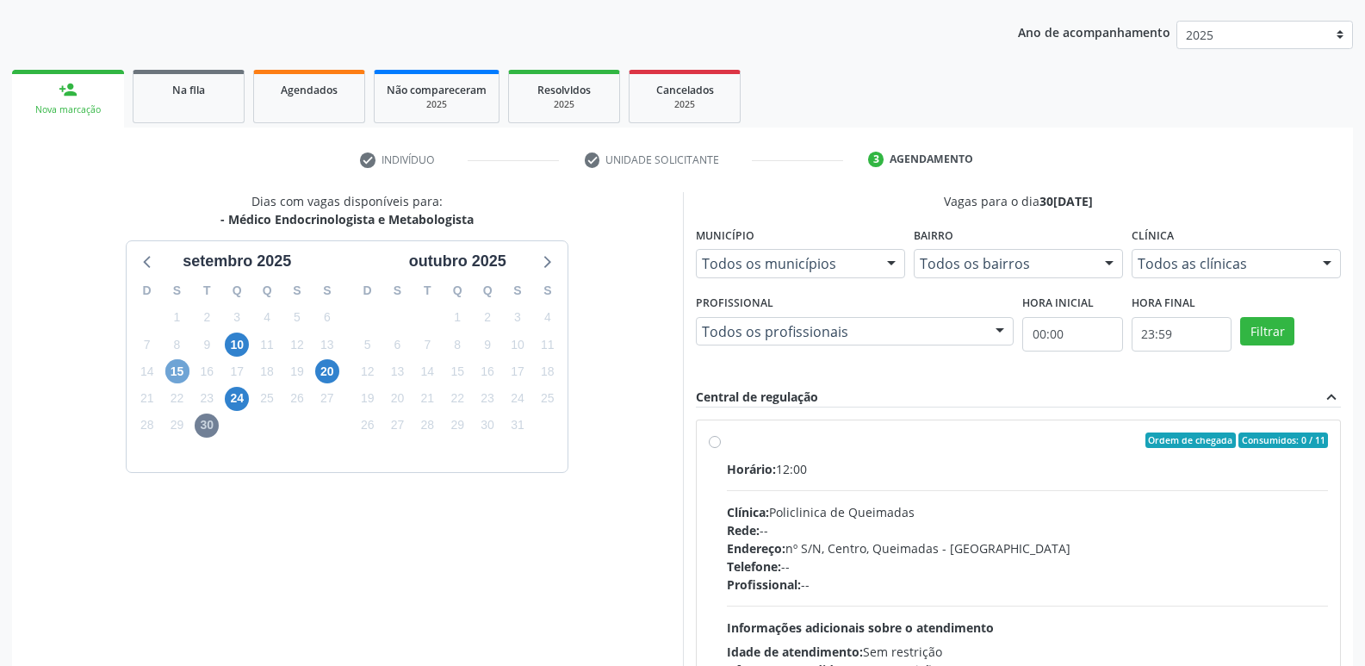
click at [181, 366] on span "15" at bounding box center [177, 371] width 24 height 24
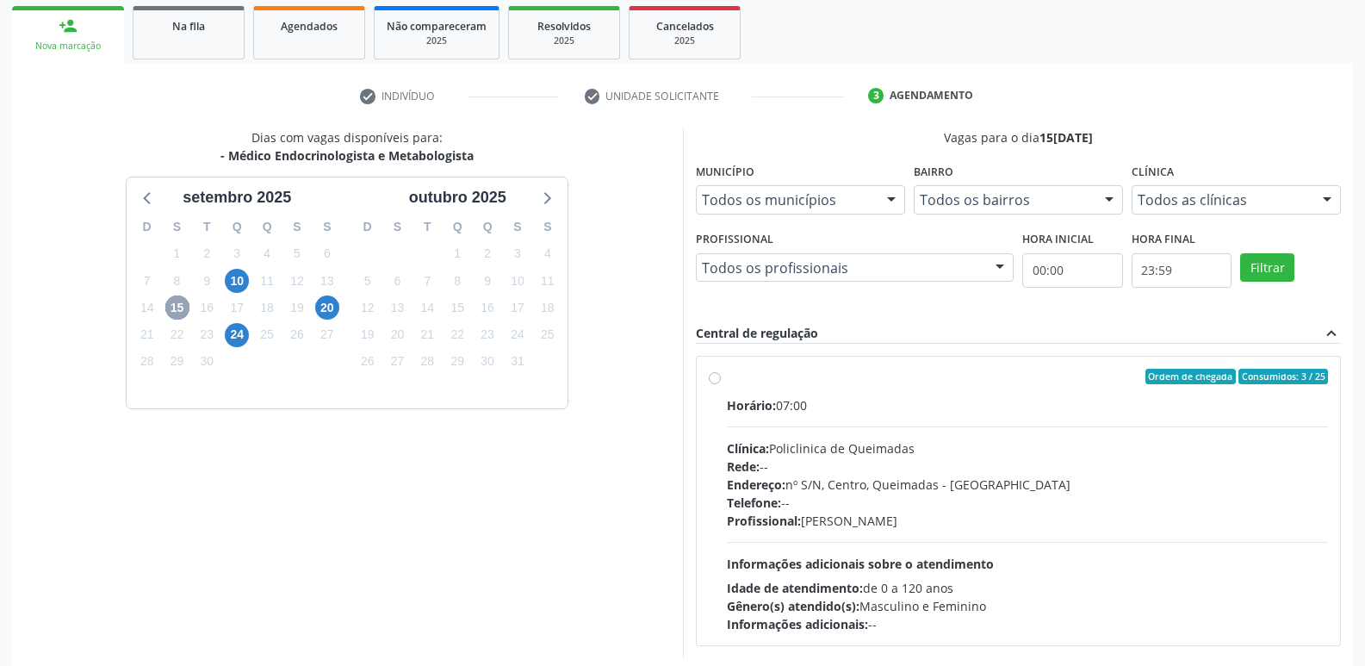
scroll to position [332, 0]
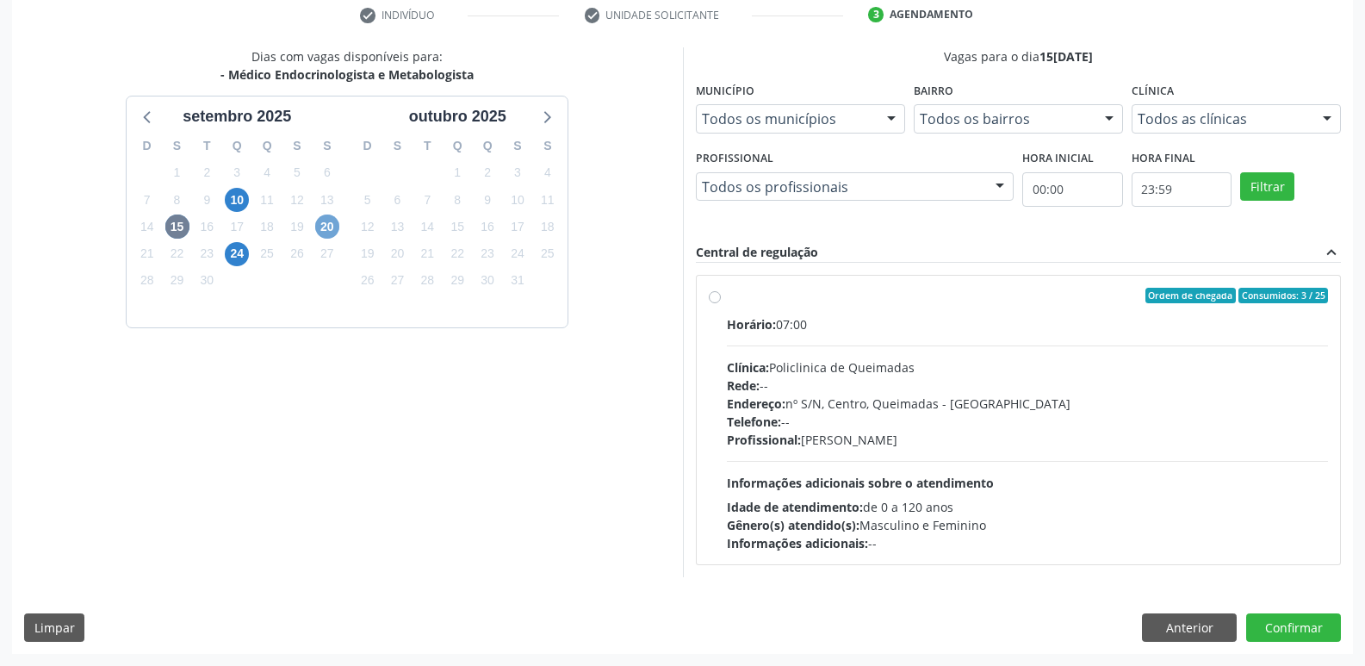
click at [326, 228] on span "20" at bounding box center [327, 226] width 24 height 24
click at [239, 200] on span "10" at bounding box center [237, 200] width 24 height 24
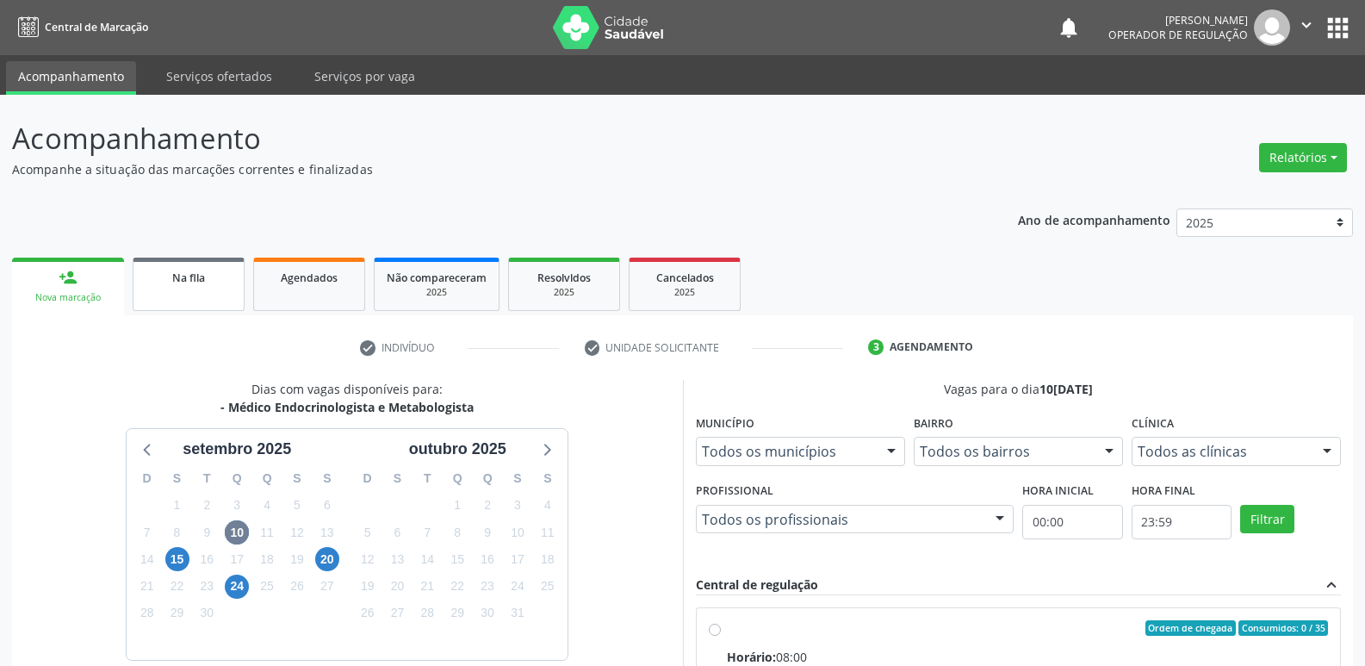
click at [201, 277] on span "Na fila" at bounding box center [188, 277] width 33 height 15
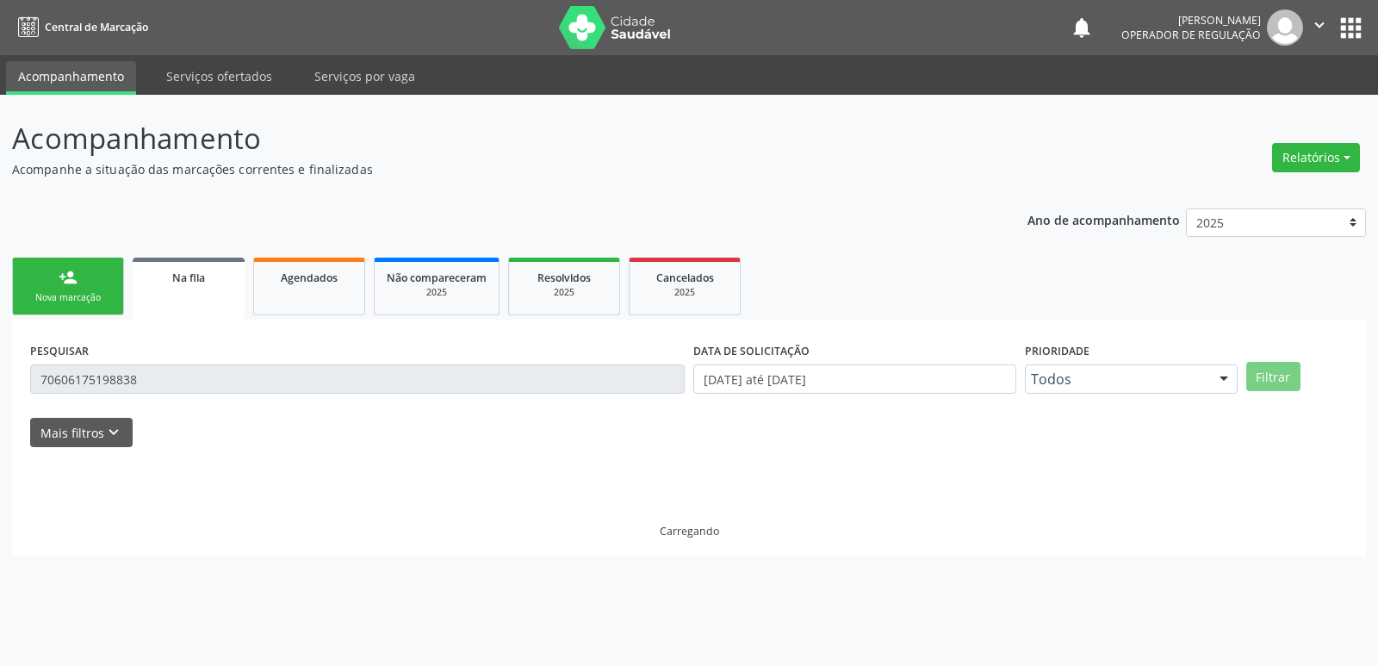
click at [81, 290] on link "person_add Nova marcação" at bounding box center [68, 287] width 112 height 58
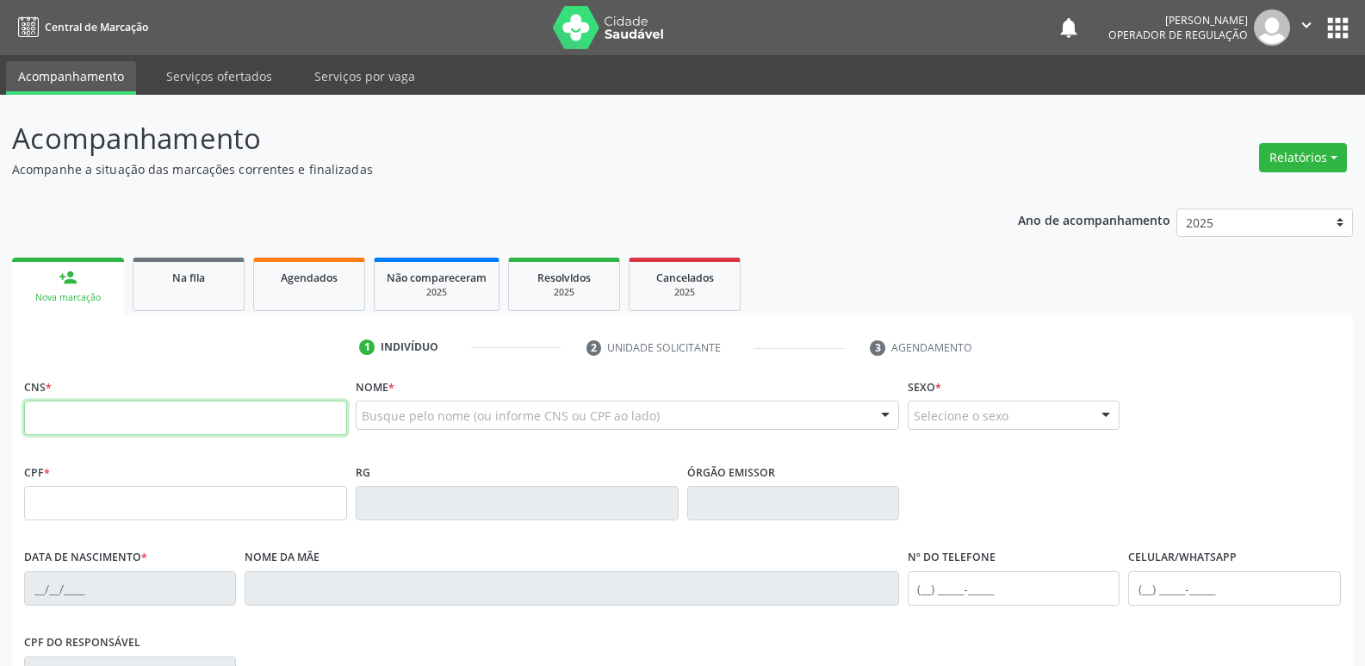
drag, startPoint x: 187, startPoint y: 418, endPoint x: 316, endPoint y: 302, distance: 173.2
click at [191, 413] on input "text" at bounding box center [185, 417] width 323 height 34
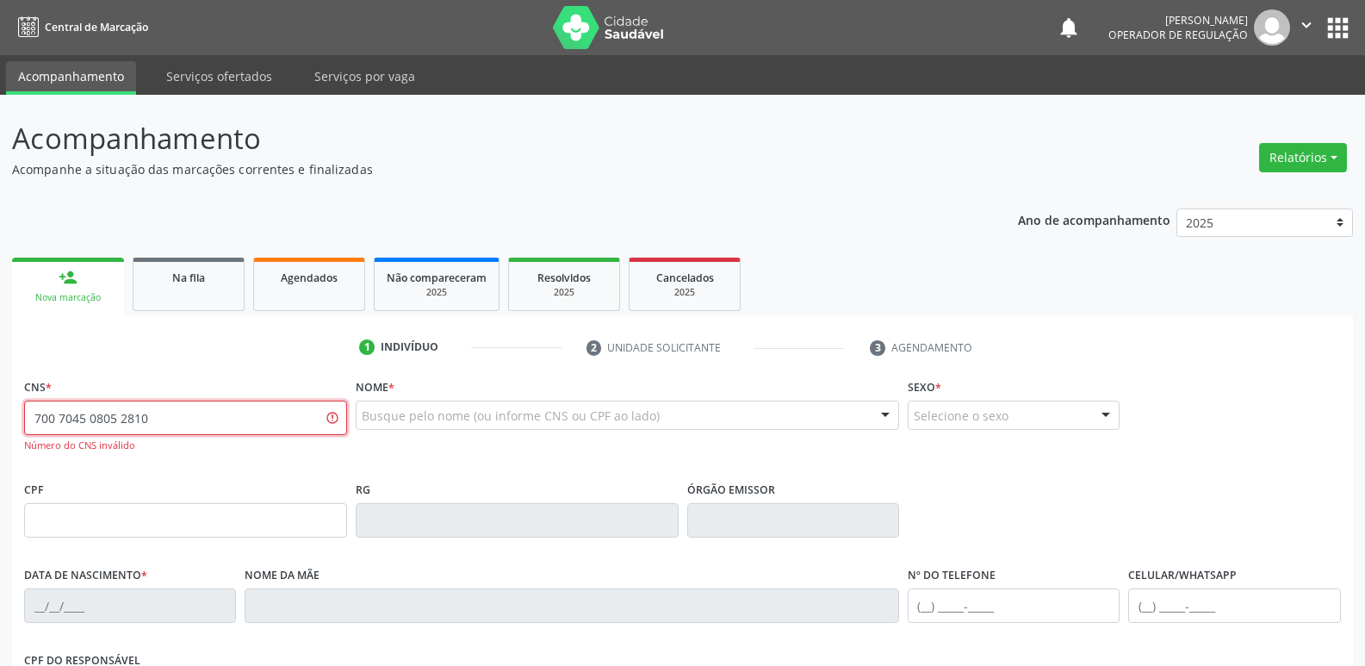
click at [54, 419] on input "700 7045 0805 2810" at bounding box center [185, 417] width 323 height 34
click at [45, 418] on input "707 0450 8052 810" at bounding box center [185, 417] width 323 height 34
type input "706 7045 0805 2810"
drag, startPoint x: 210, startPoint y: 409, endPoint x: 0, endPoint y: 409, distance: 210.1
click at [0, 409] on div "Acompanhamento Acompanhe a situação das marcações correntes e finalizadas Relat…" at bounding box center [682, 523] width 1365 height 856
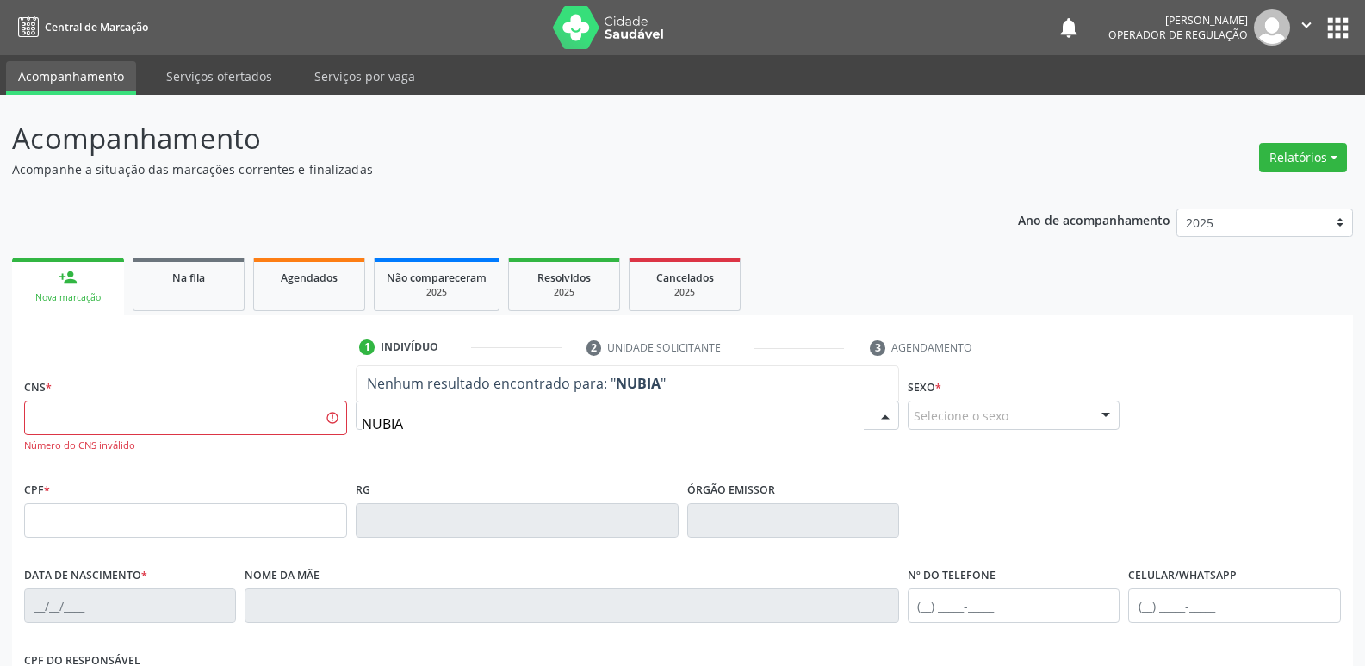
type input "NUBIA"
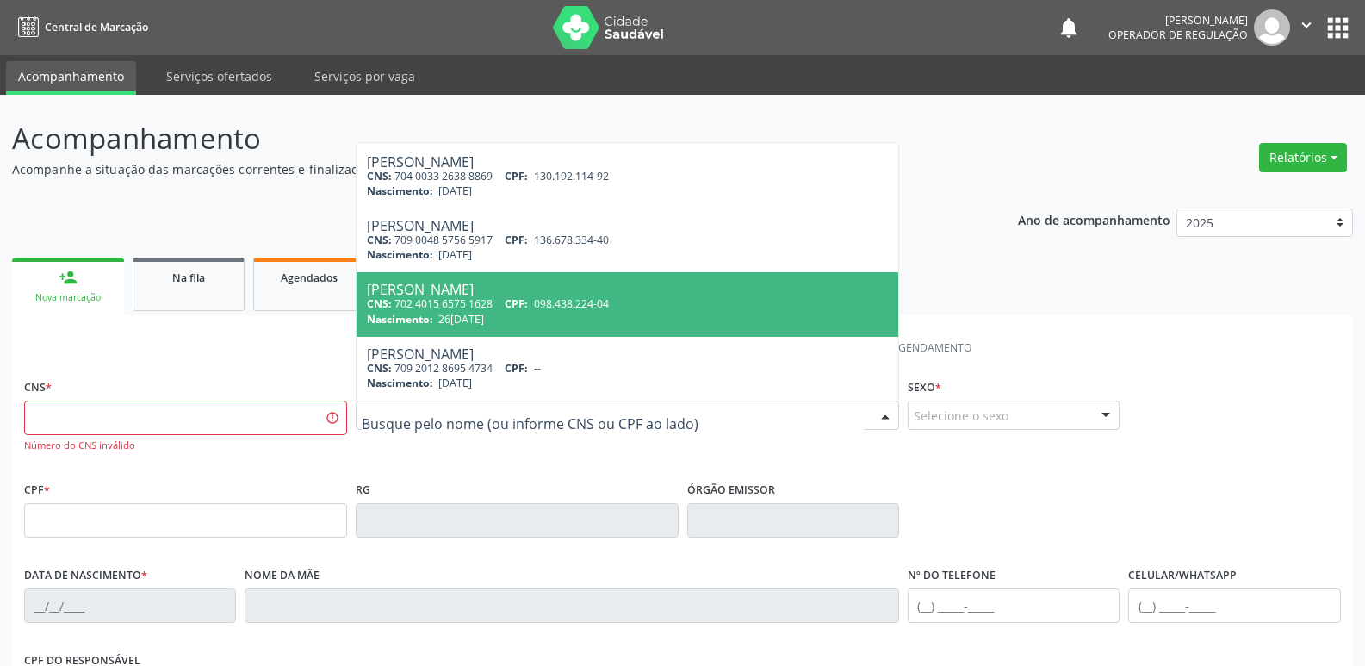
click at [1336, 43] on div "notifications [PERSON_NAME] Operador de regulação  Configurações Sair apps" at bounding box center [1205, 27] width 296 height 36
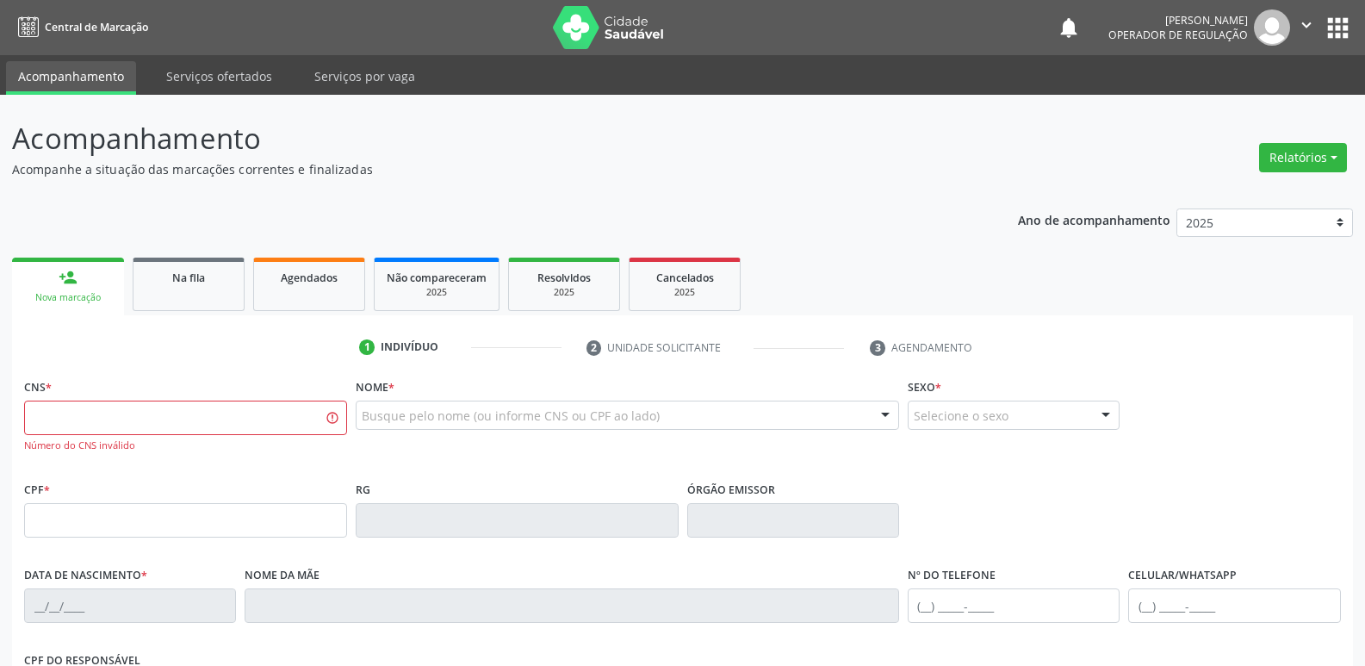
click at [1341, 27] on button "apps" at bounding box center [1338, 28] width 30 height 30
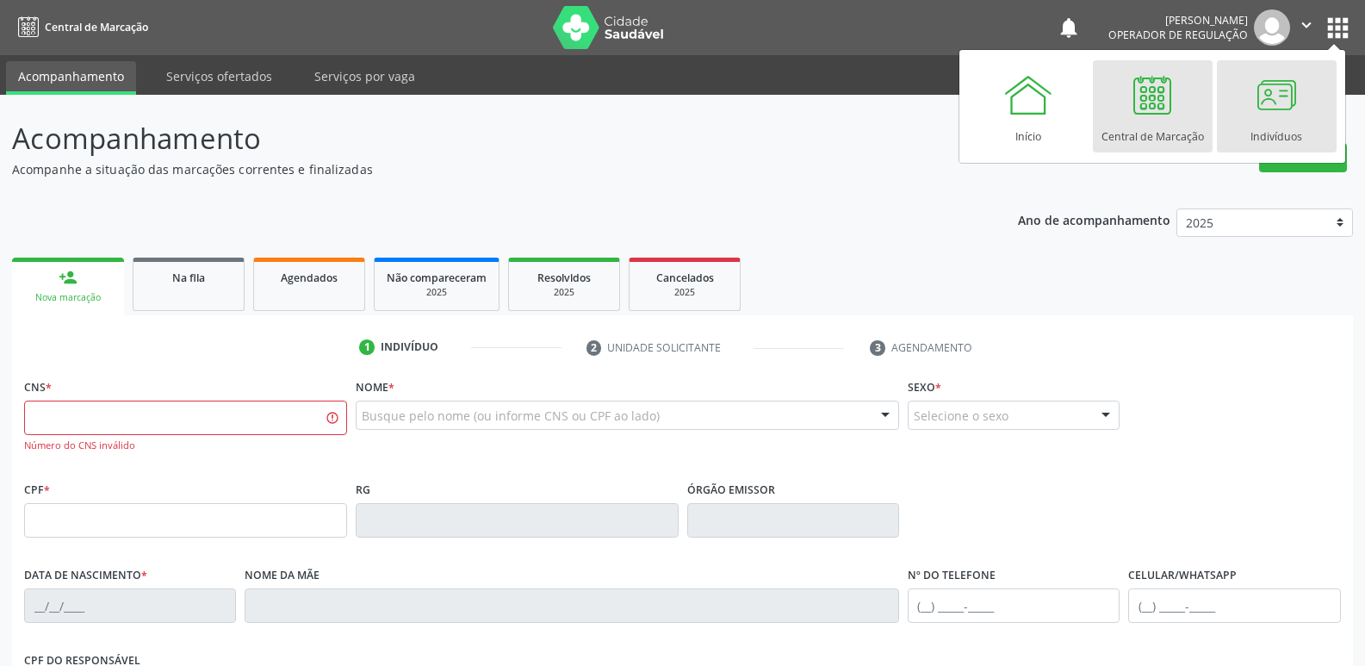
click at [1282, 109] on div at bounding box center [1277, 95] width 52 height 52
